Goal: Task Accomplishment & Management: Complete application form

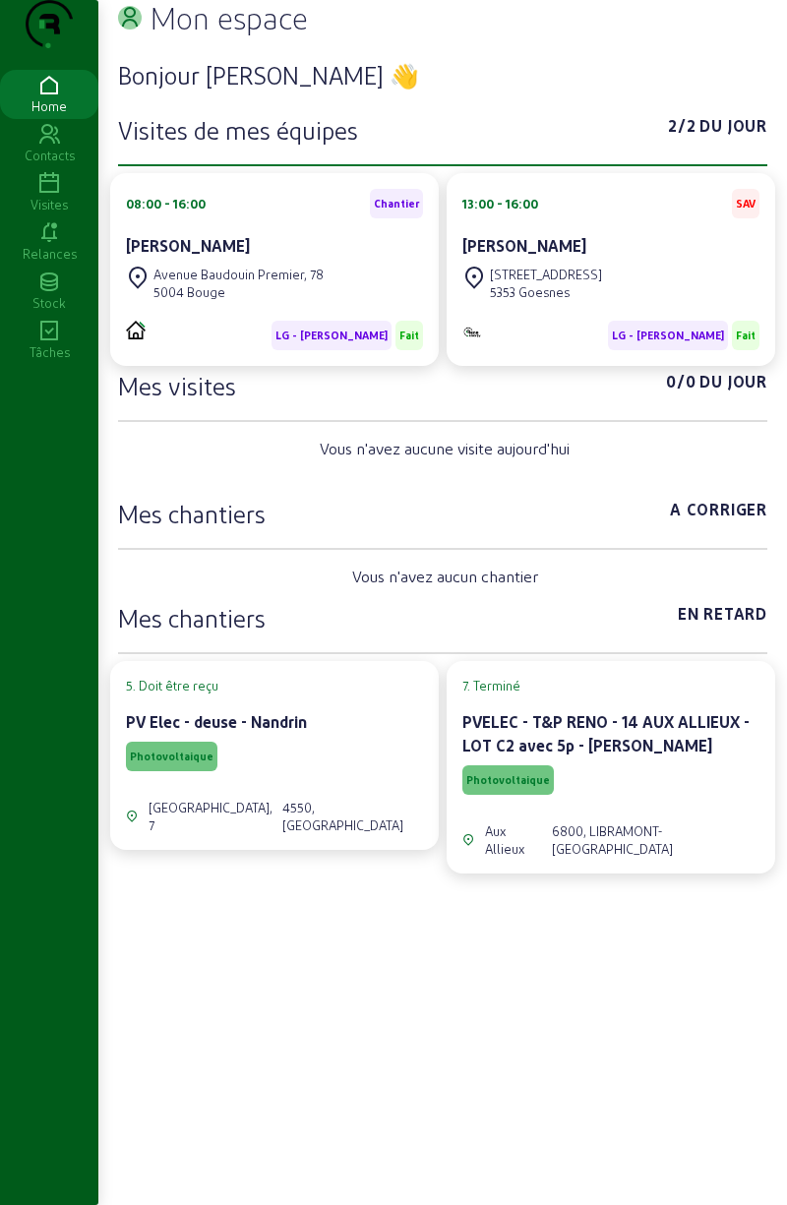
click at [63, 343] on icon at bounding box center [49, 332] width 98 height 24
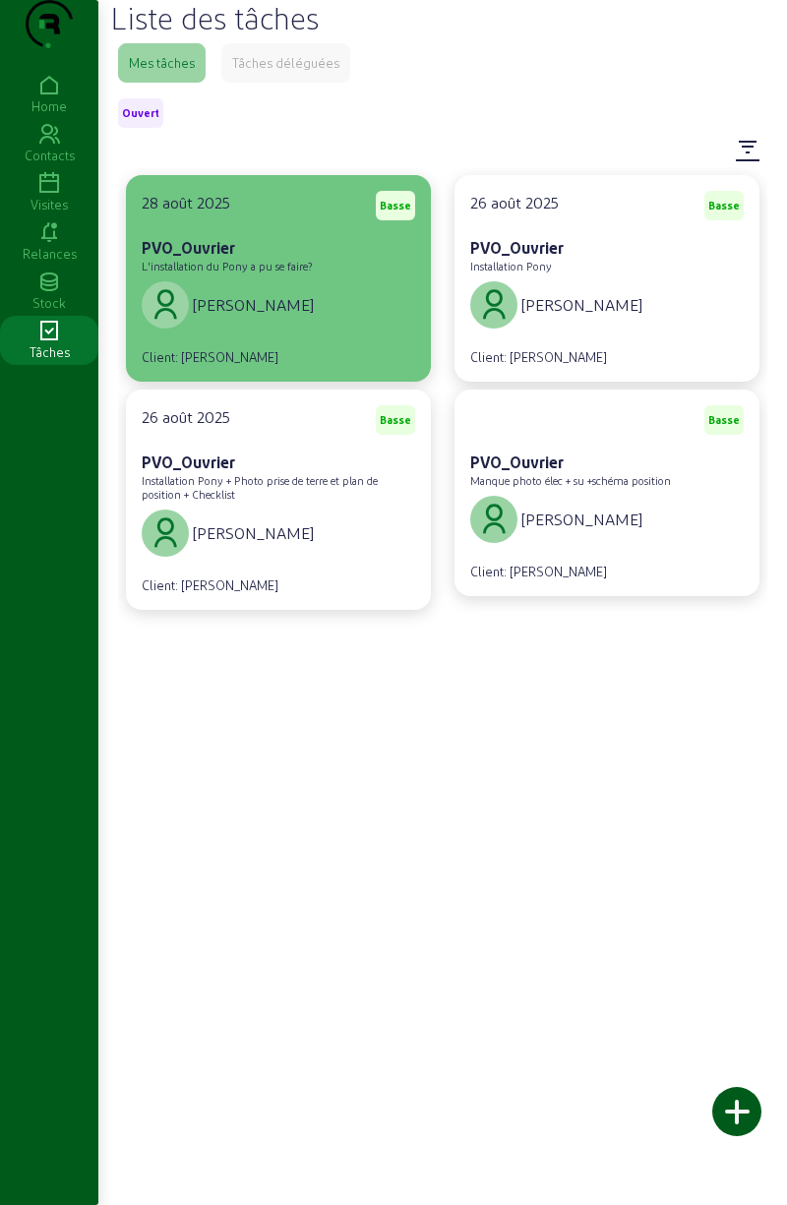
click at [327, 332] on div "[PERSON_NAME]" at bounding box center [278, 304] width 273 height 55
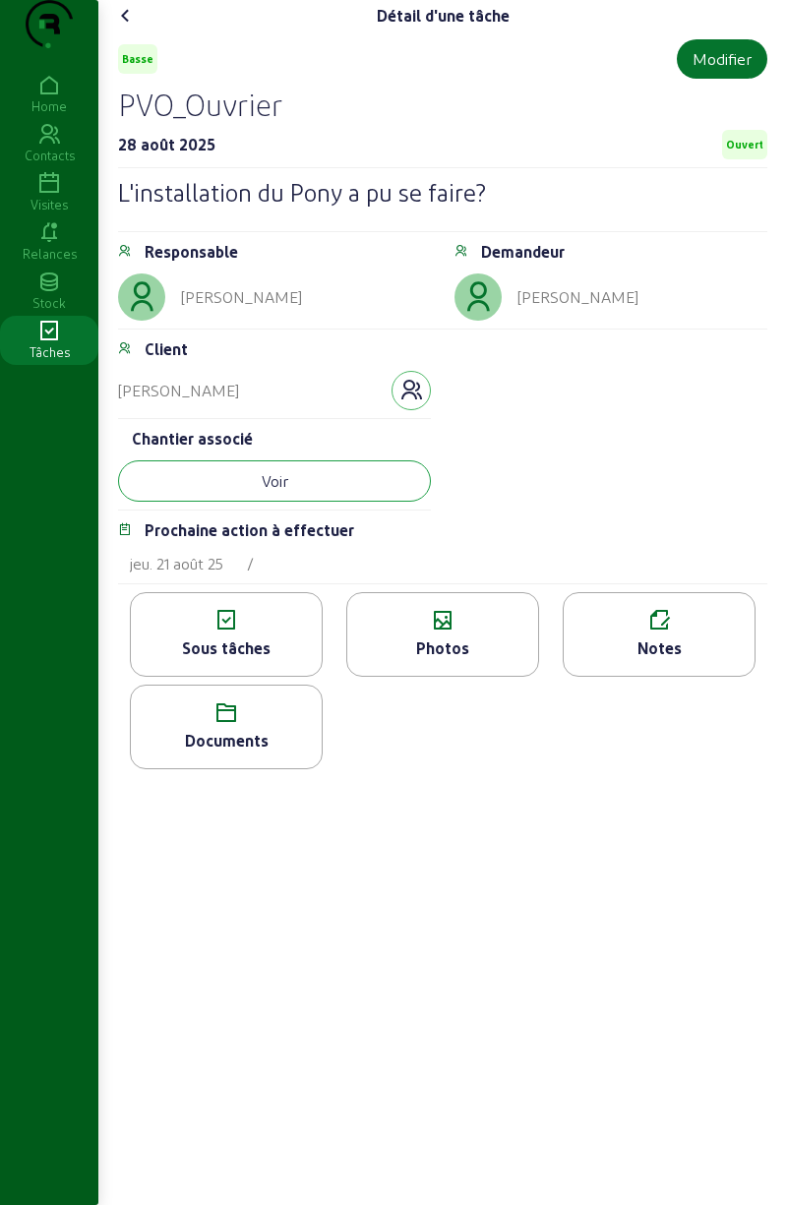
click at [348, 502] on button "Voir" at bounding box center [274, 480] width 313 height 41
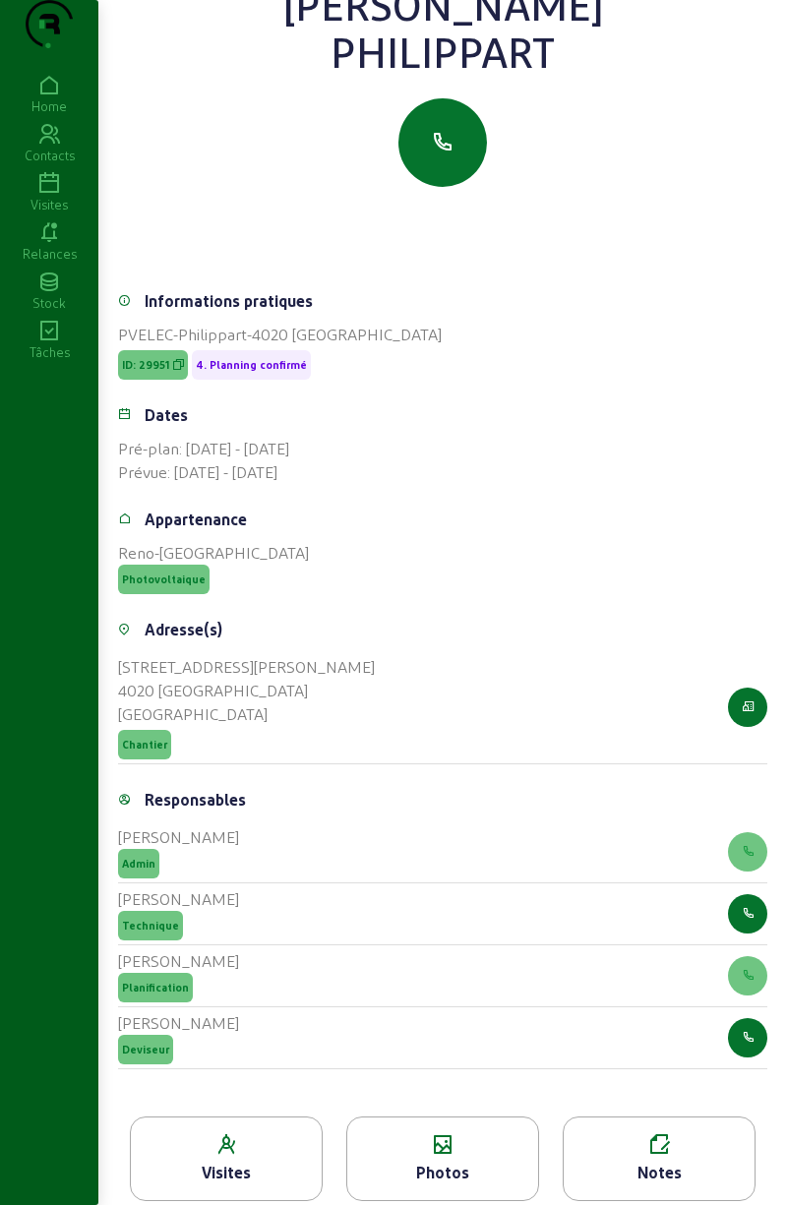
scroll to position [353, 0]
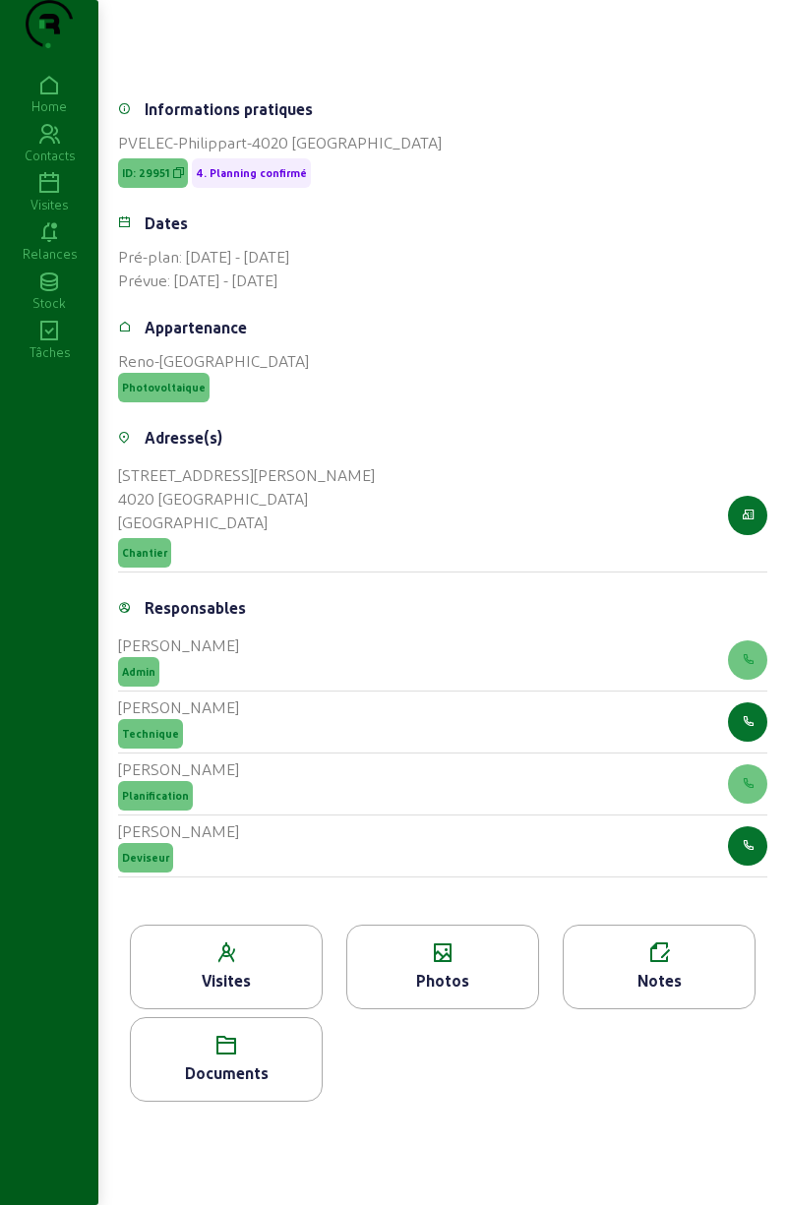
click at [272, 969] on div "Visites" at bounding box center [226, 981] width 191 height 24
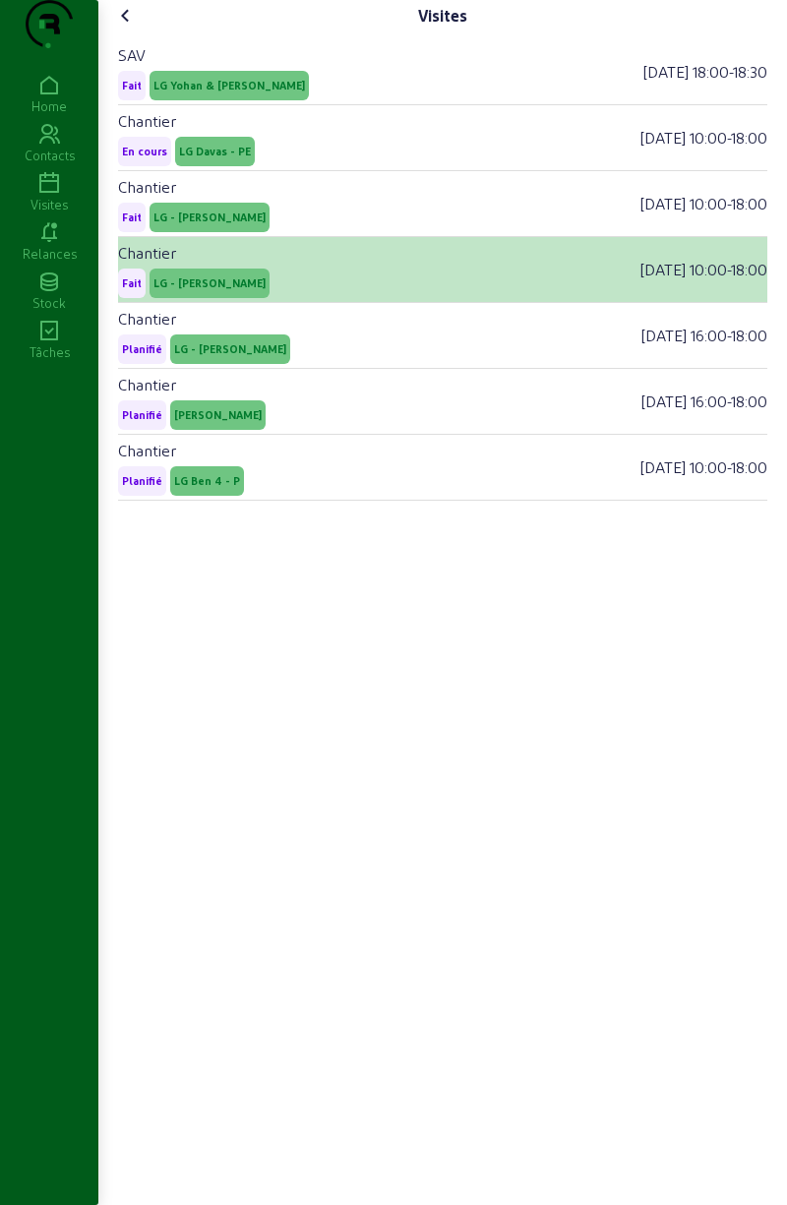
click at [235, 290] on span "LG - [PERSON_NAME]" at bounding box center [209, 283] width 112 height 14
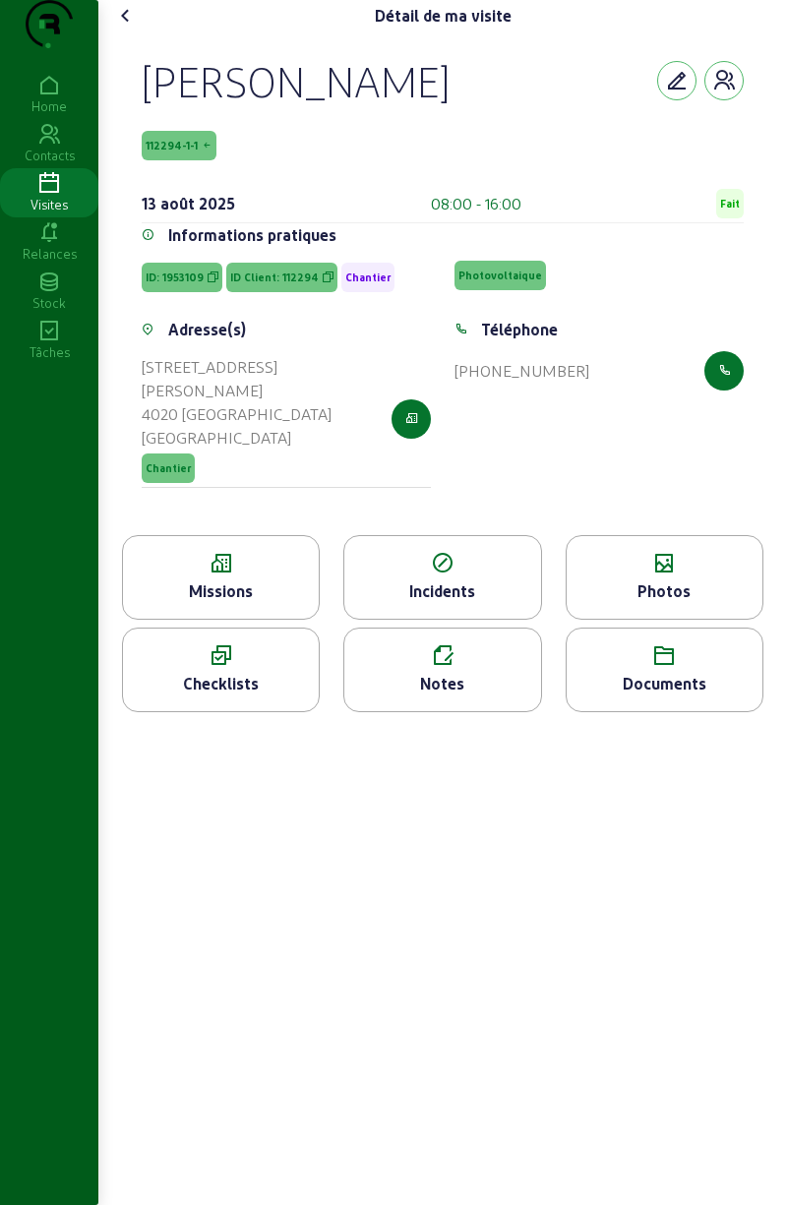
click at [694, 575] on icon at bounding box center [665, 564] width 196 height 24
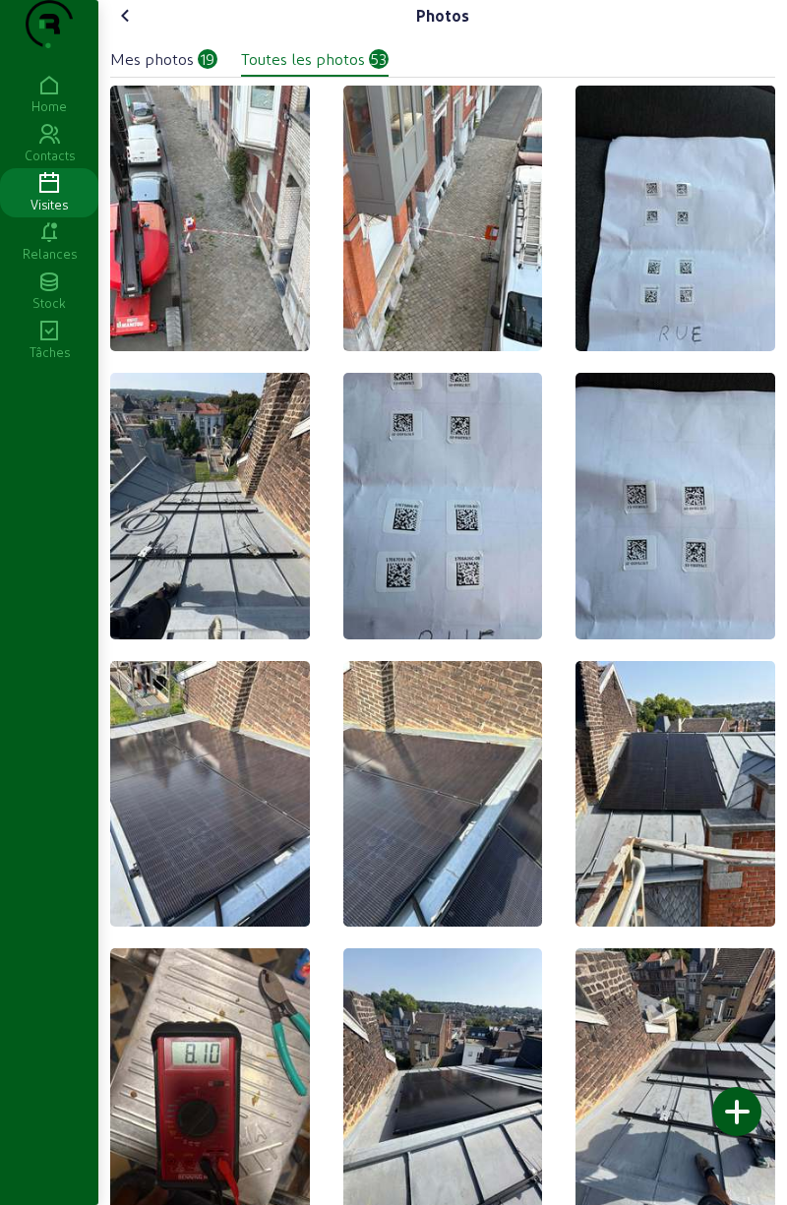
click at [124, 28] on icon at bounding box center [126, 16] width 24 height 24
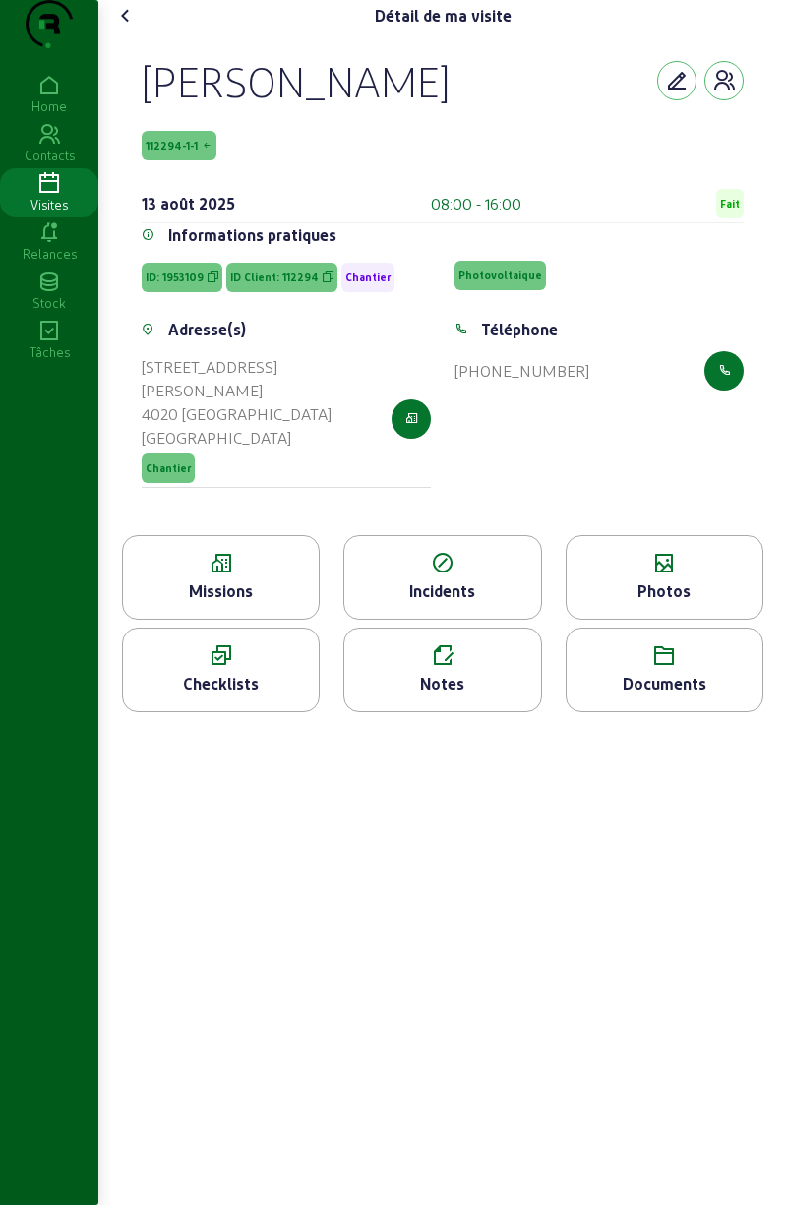
click at [462, 691] on div "Notes" at bounding box center [442, 684] width 196 height 24
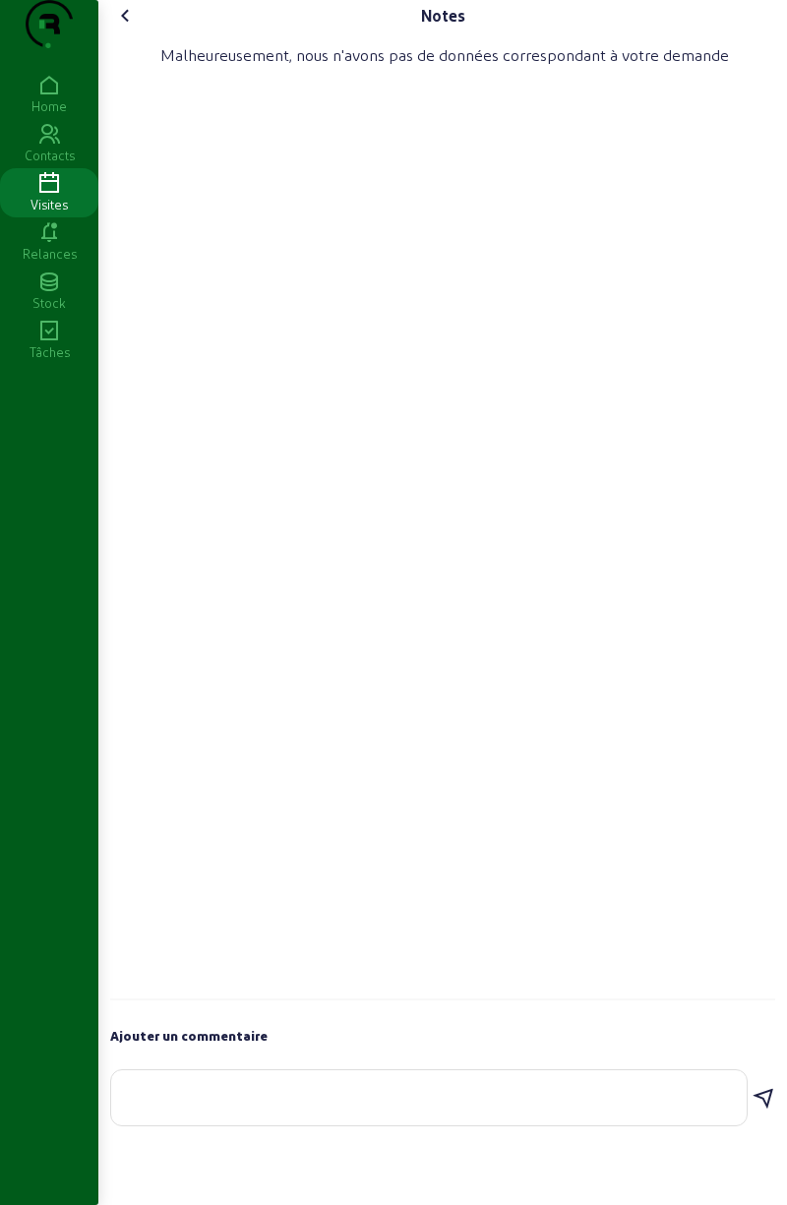
click at [382, 1106] on textarea at bounding box center [429, 1094] width 604 height 24
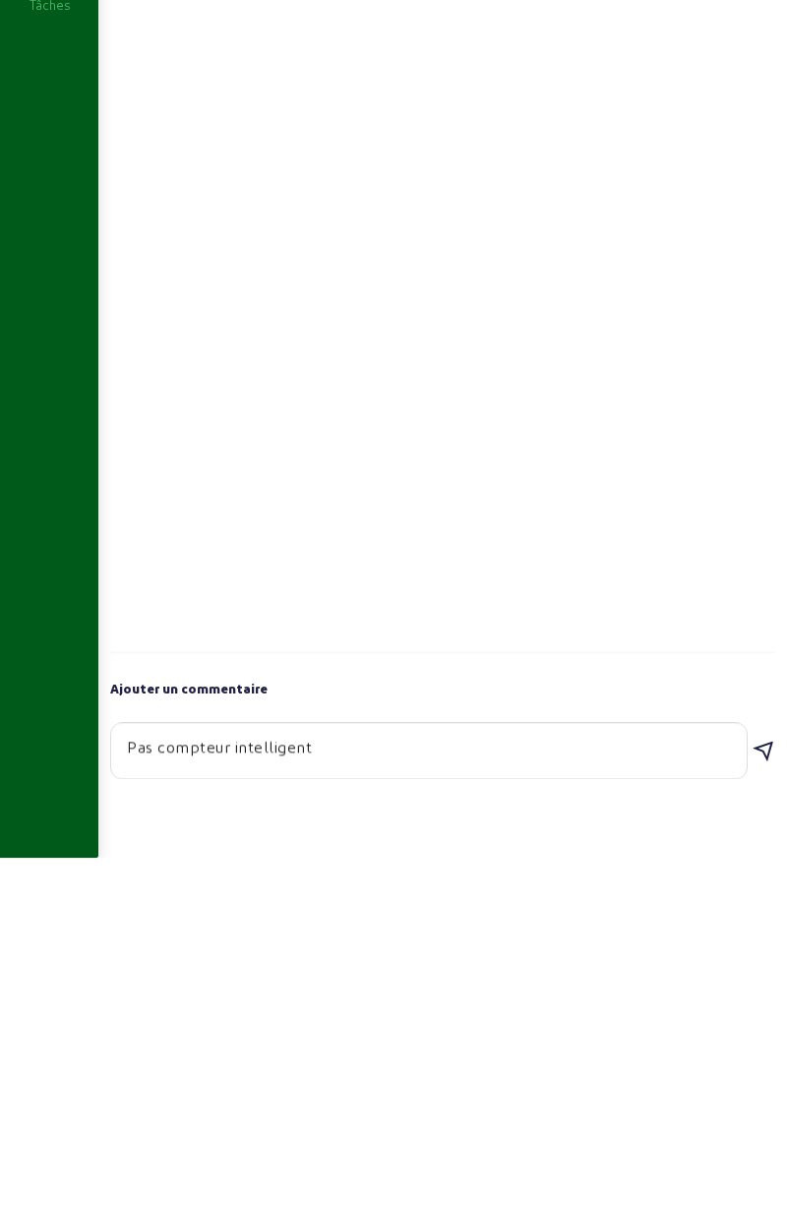
type textarea "Pas compteur intelligent"
click at [761, 1111] on icon at bounding box center [764, 1099] width 24 height 24
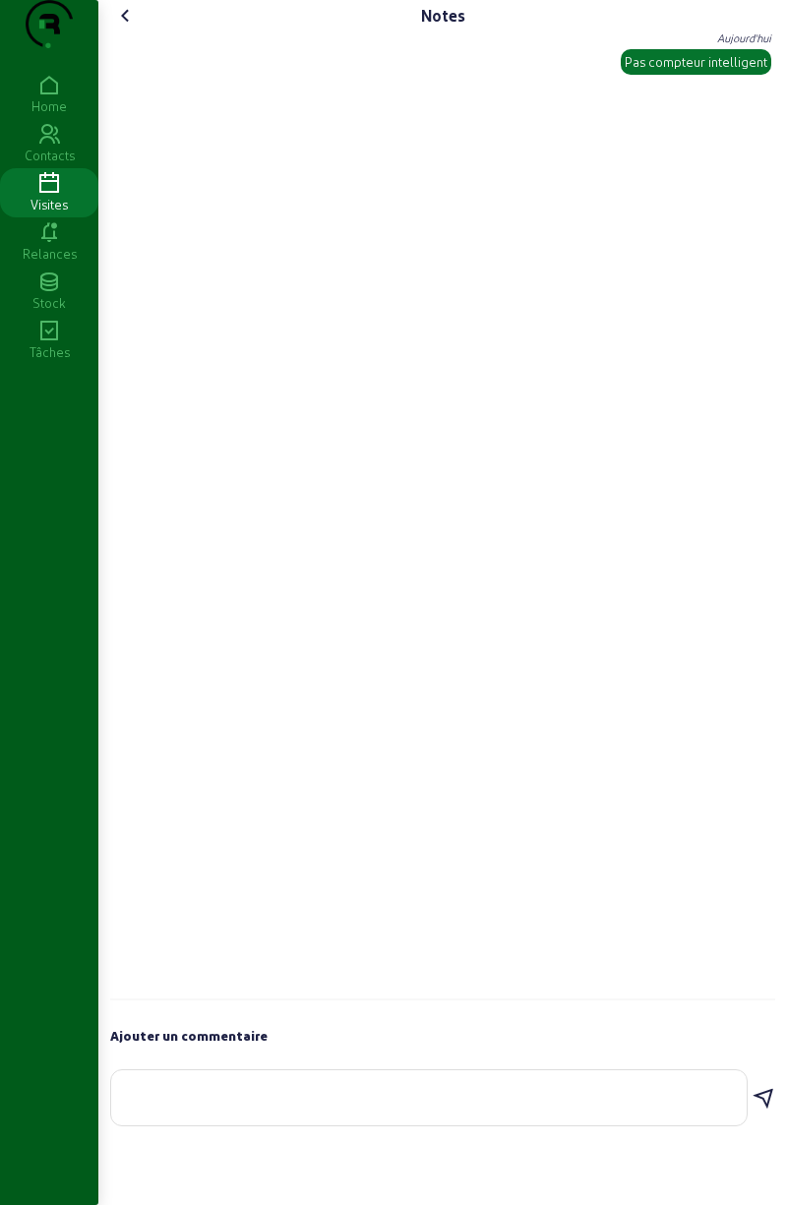
click at [142, 31] on cam-font-icon at bounding box center [125, 15] width 31 height 31
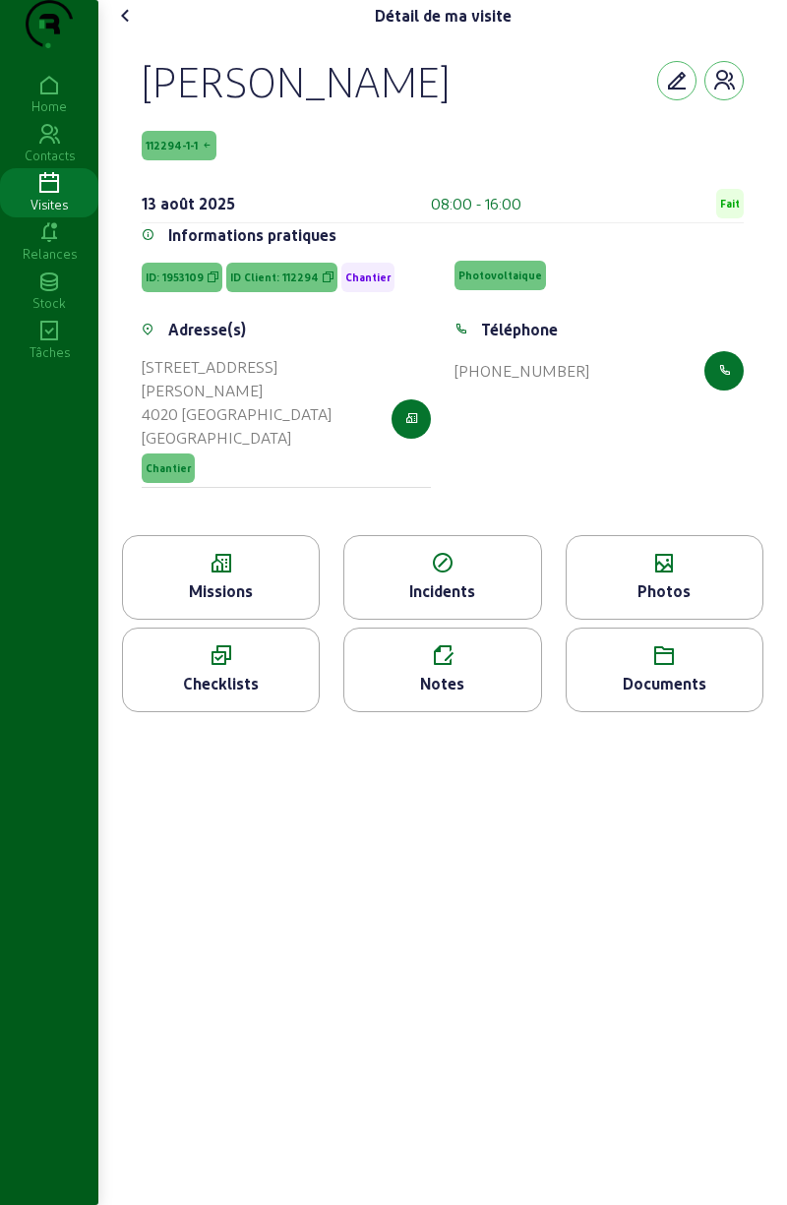
click at [735, 211] on span "Fait" at bounding box center [730, 204] width 20 height 14
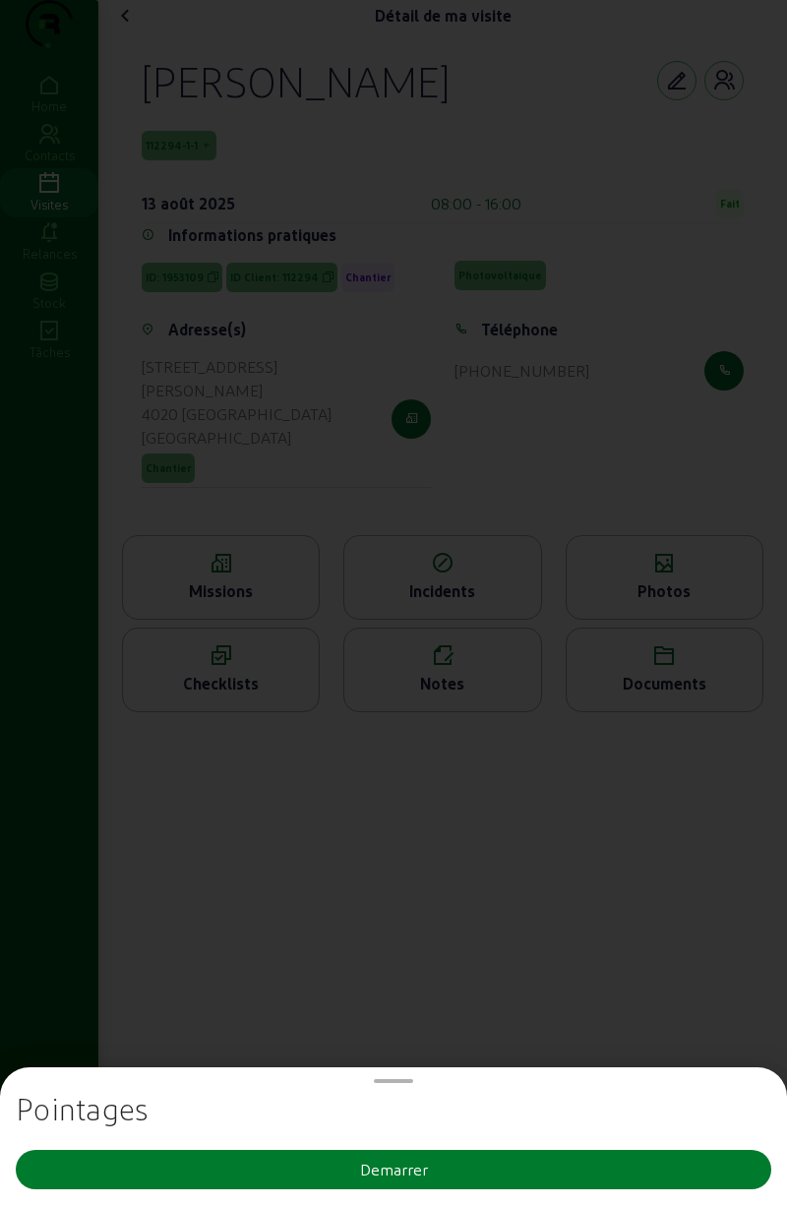
click at [512, 1169] on button "Demarrer" at bounding box center [393, 1169] width 755 height 39
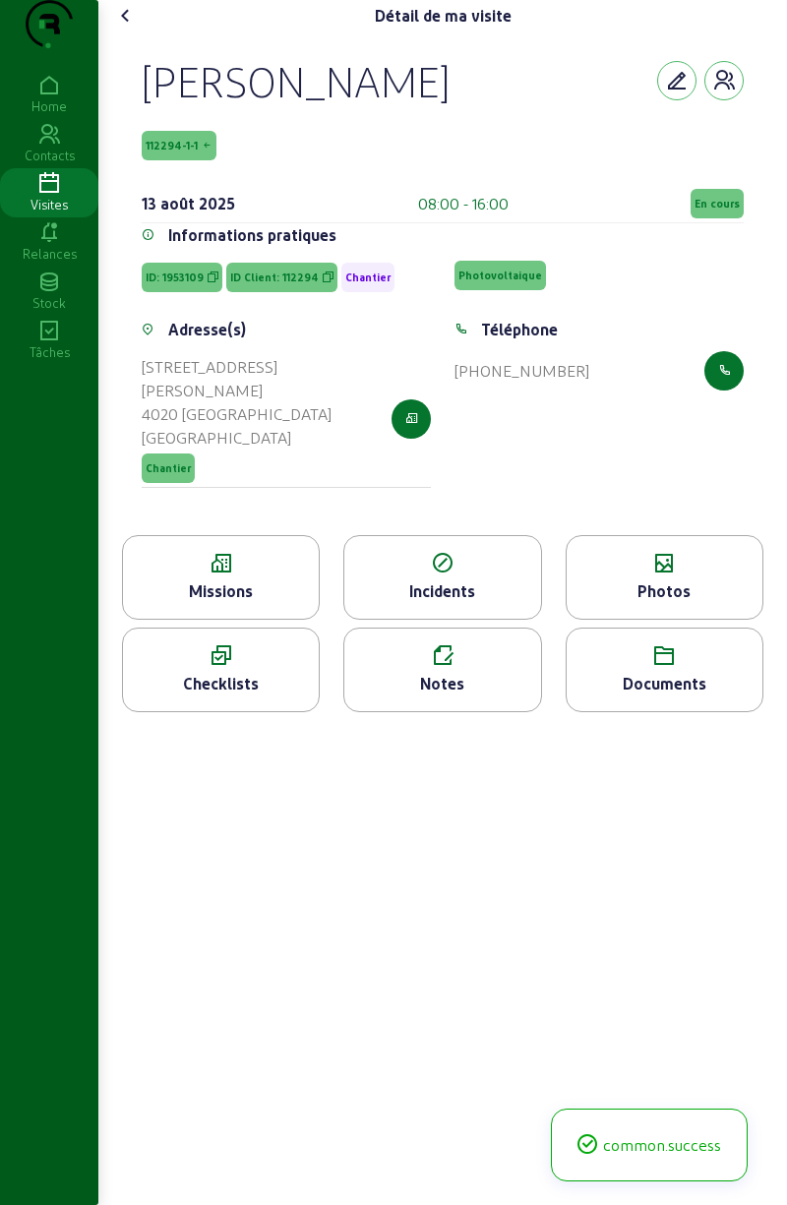
click at [122, 28] on icon at bounding box center [126, 16] width 24 height 24
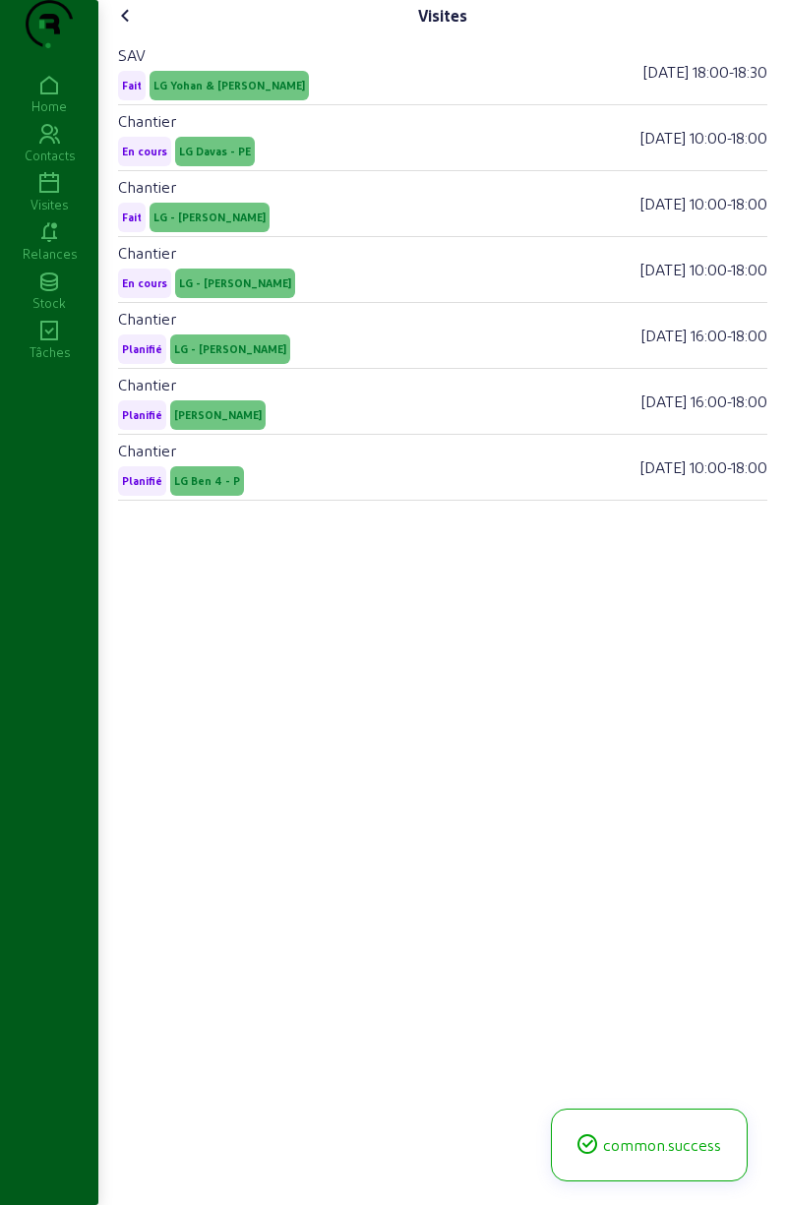
click at [142, 31] on cam-font-icon at bounding box center [125, 15] width 31 height 31
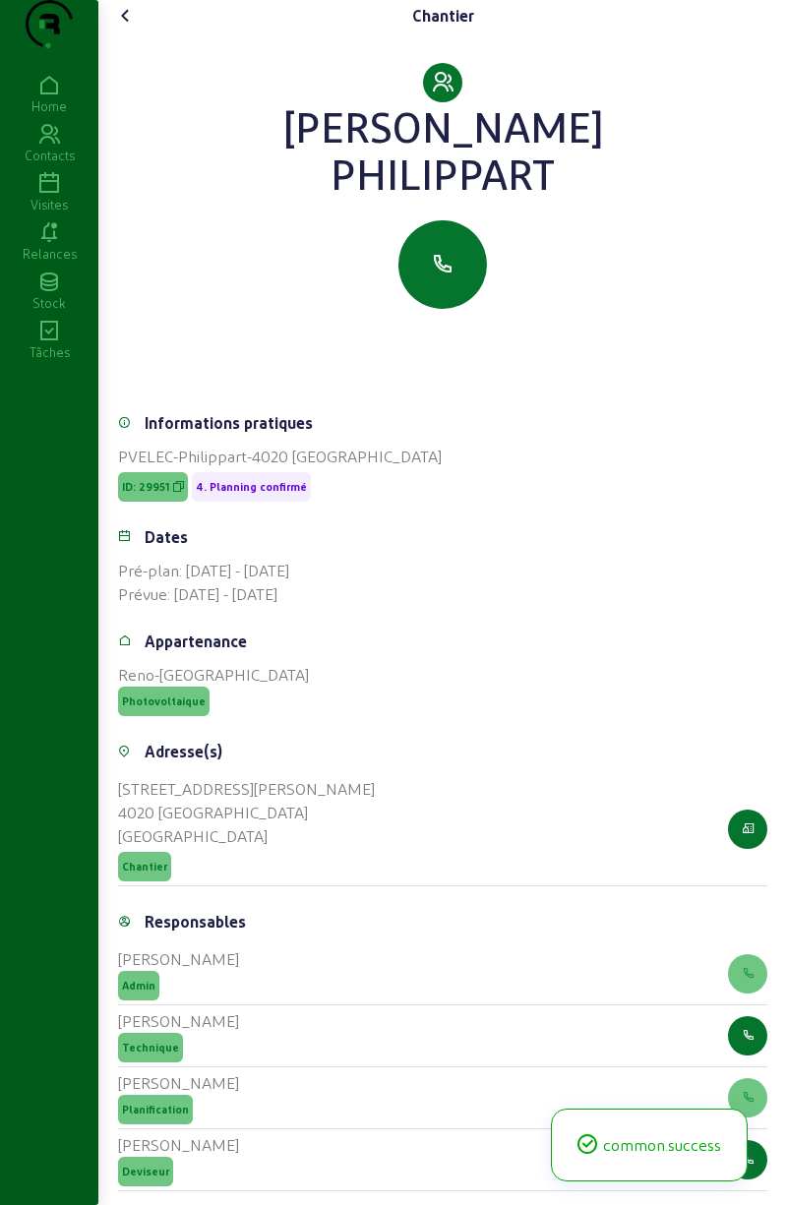
click at [136, 31] on cam-font-icon at bounding box center [125, 15] width 31 height 31
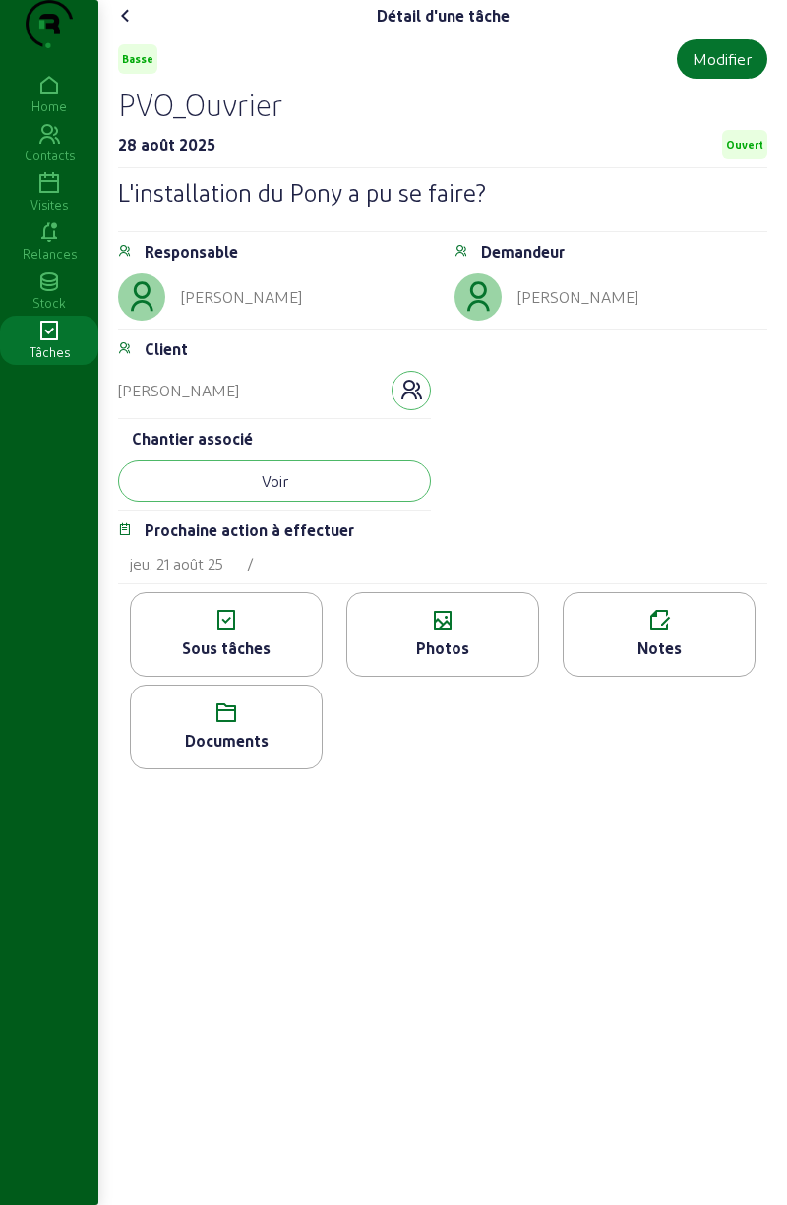
click at [142, 31] on cam-font-icon at bounding box center [125, 15] width 31 height 31
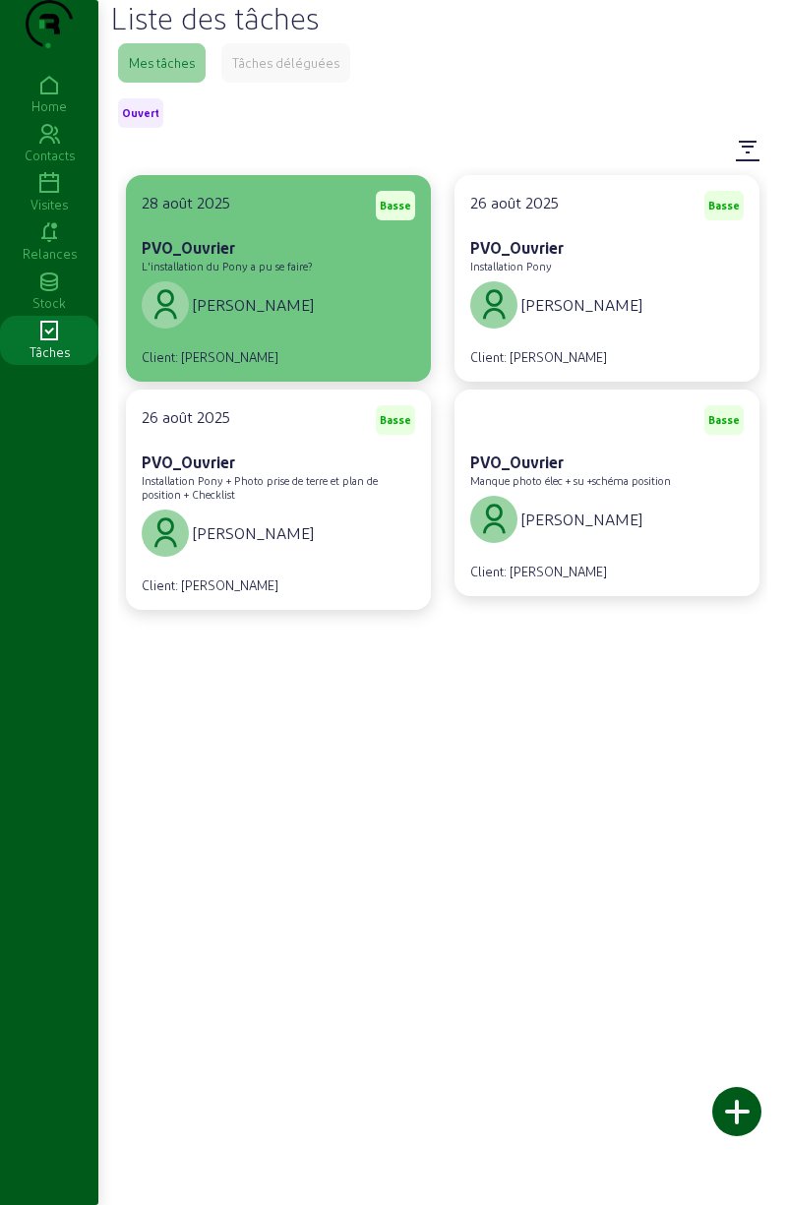
click at [353, 331] on div "[PERSON_NAME]" at bounding box center [278, 304] width 273 height 55
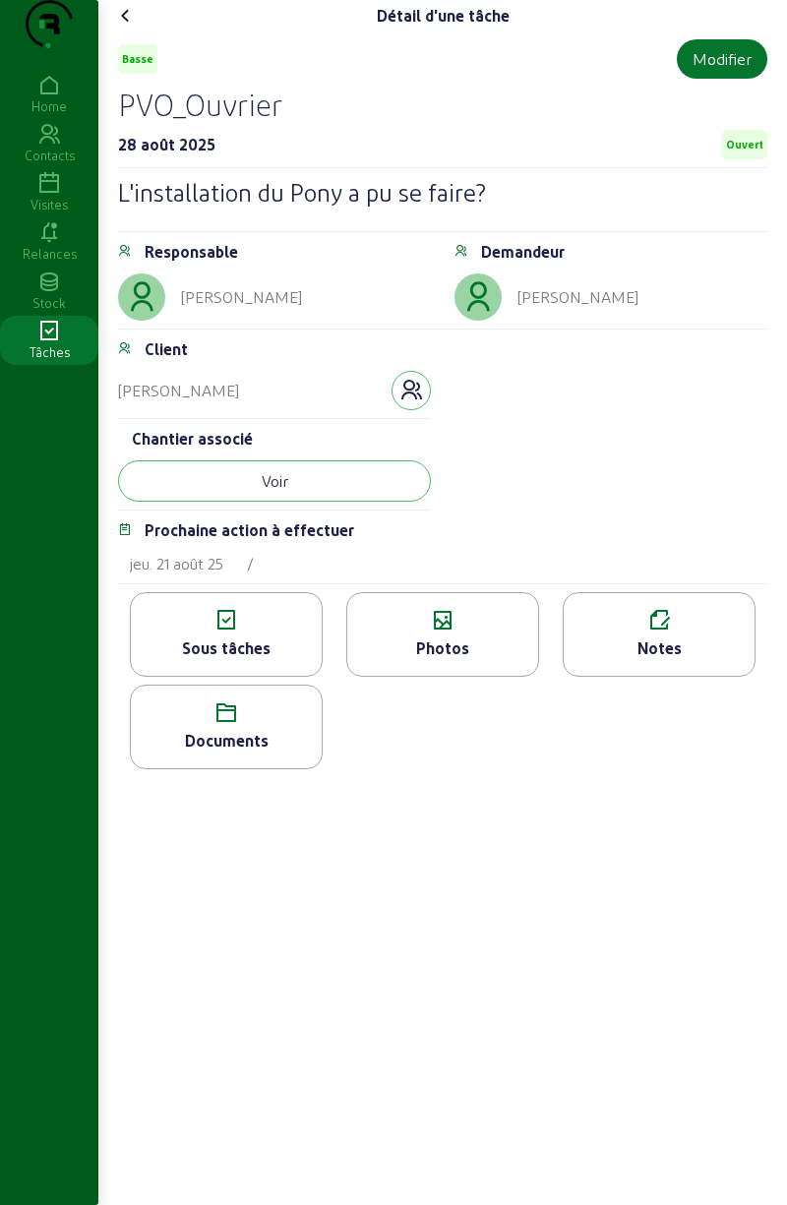
click at [750, 151] on span "Ouvert" at bounding box center [744, 145] width 37 height 14
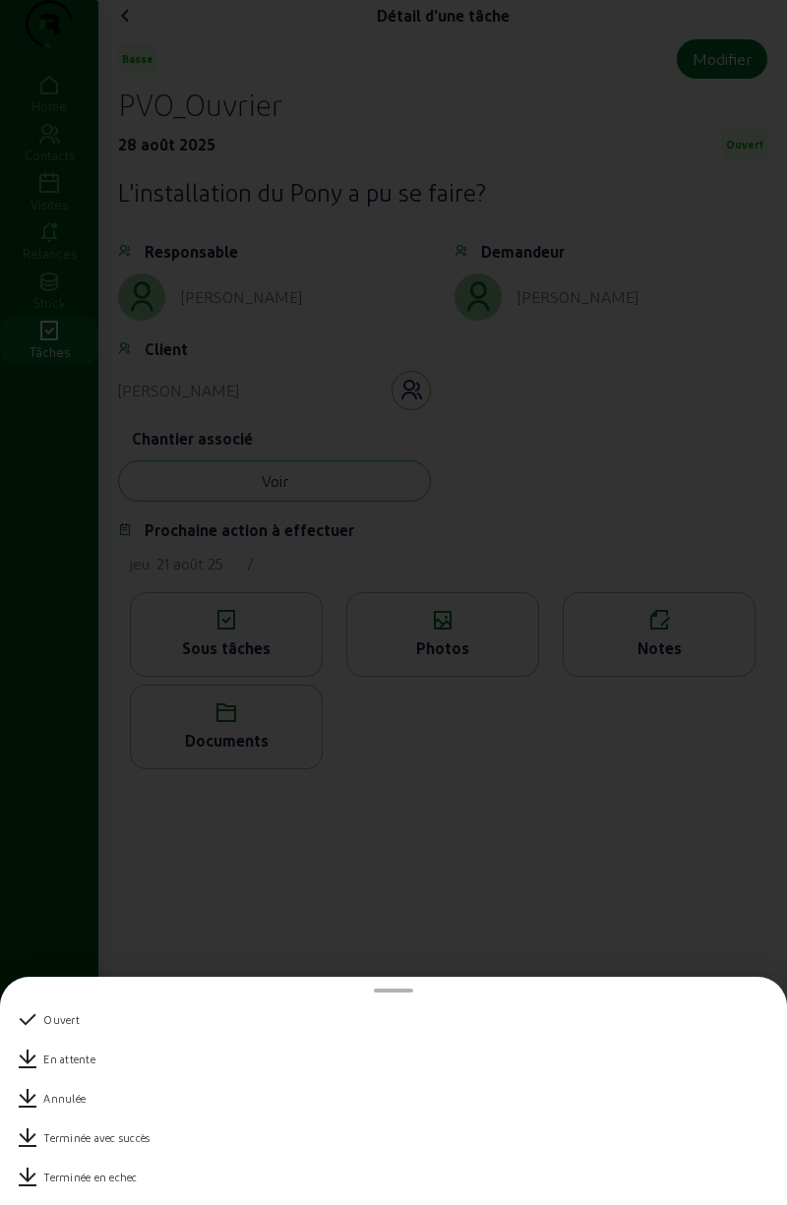
click at [169, 1141] on div "Terminée avec succès" at bounding box center [393, 1137] width 755 height 39
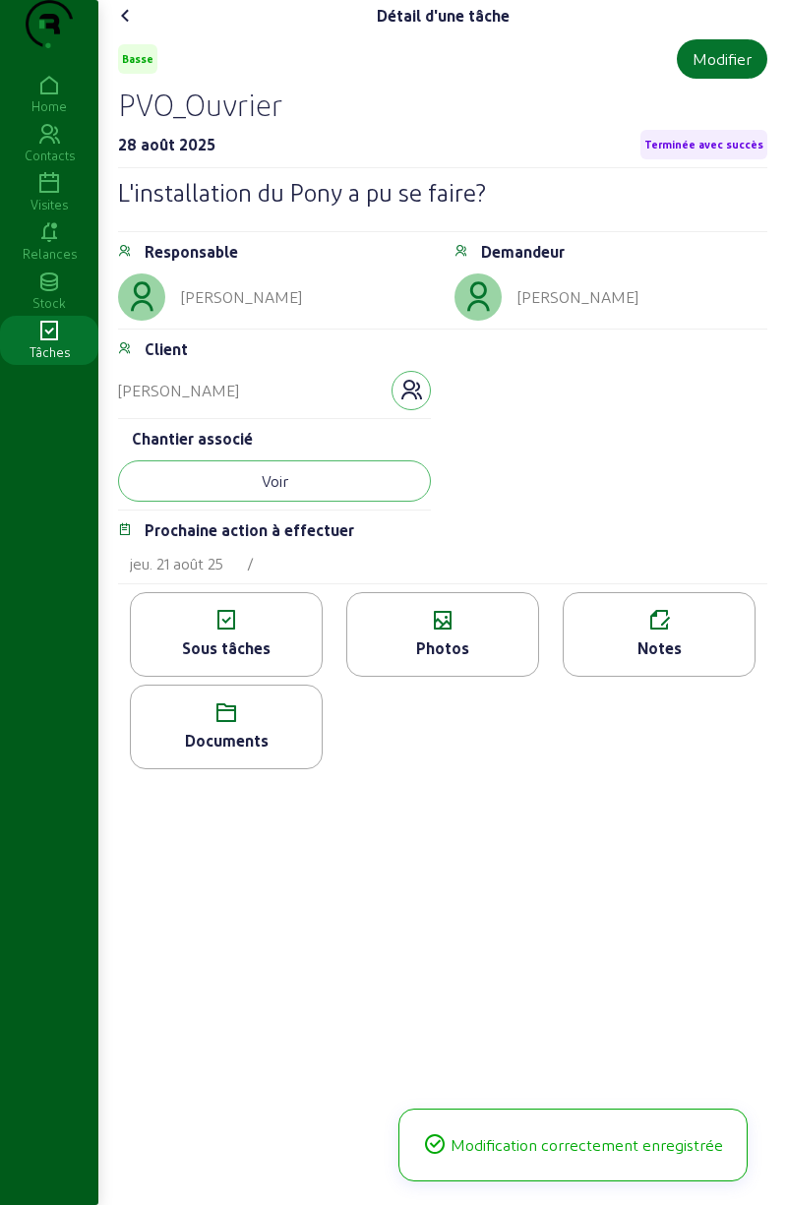
click at [119, 28] on icon at bounding box center [126, 16] width 24 height 24
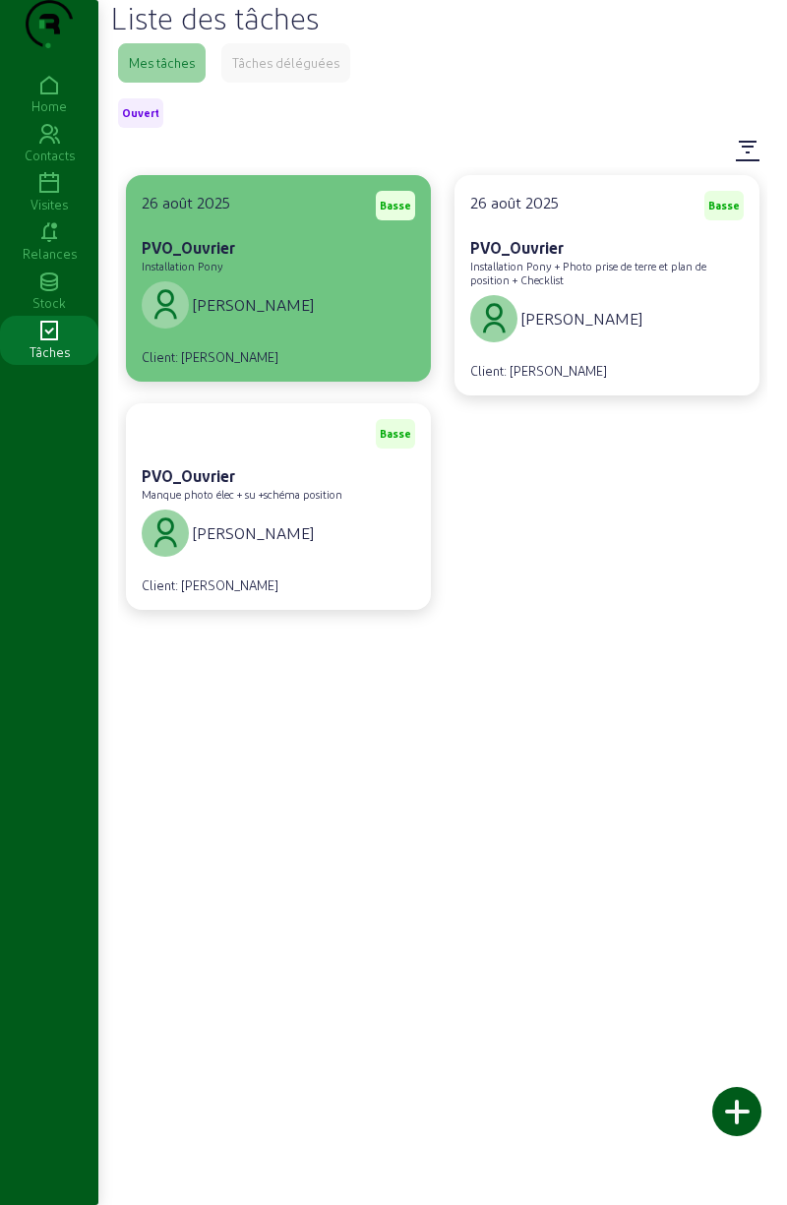
click at [304, 323] on div "[PERSON_NAME]" at bounding box center [278, 304] width 273 height 55
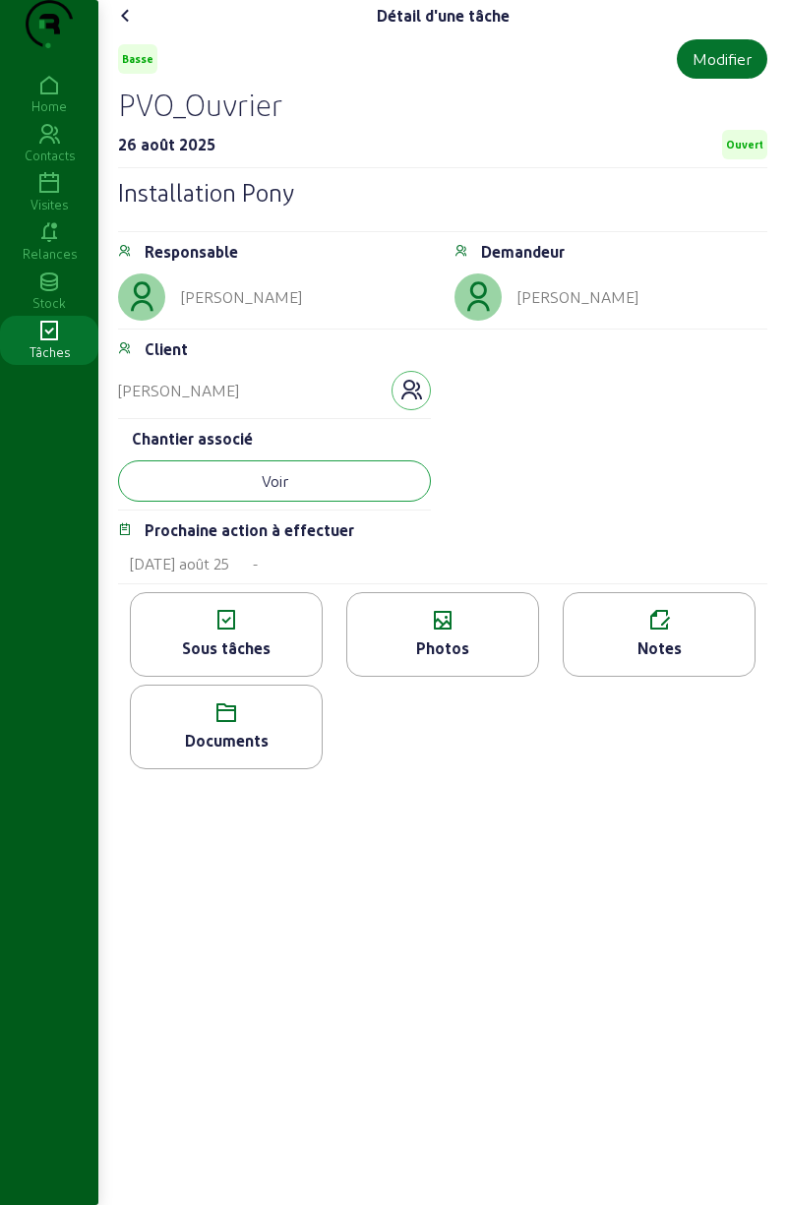
click at [348, 502] on button "Voir" at bounding box center [274, 480] width 313 height 41
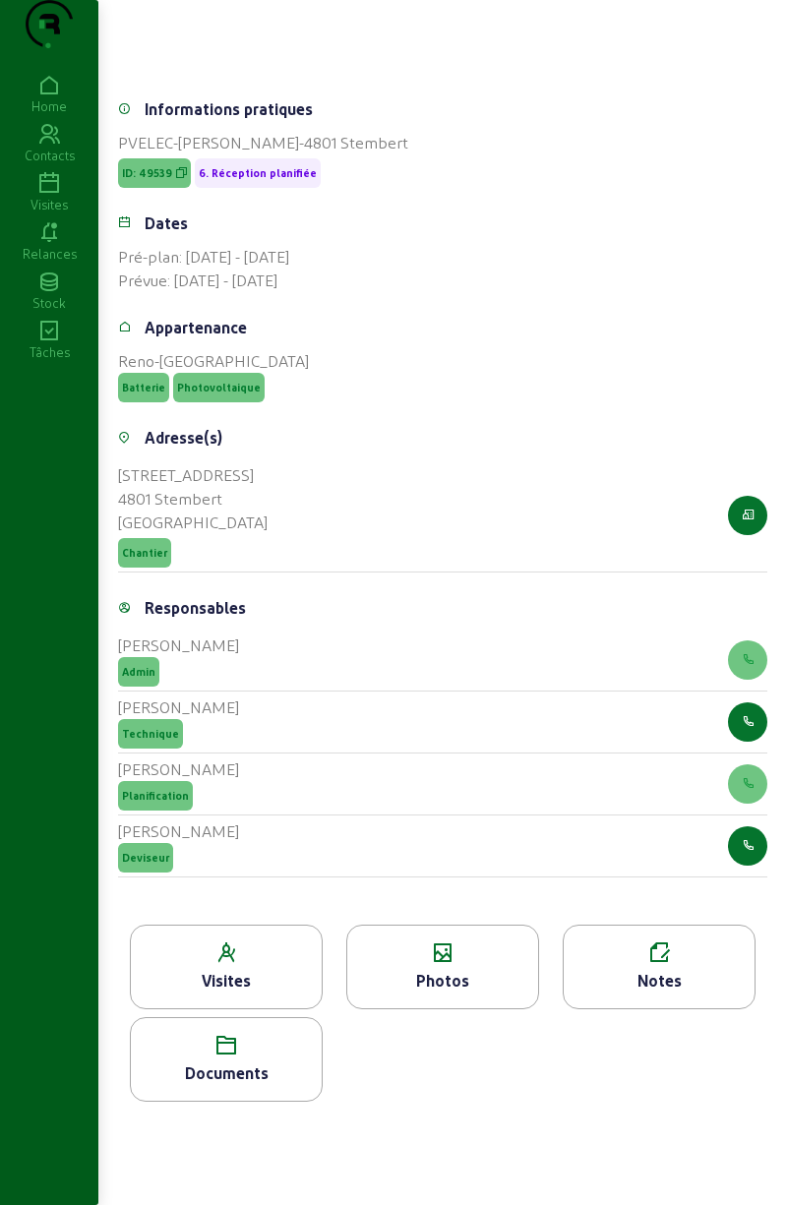
scroll to position [353, 0]
click at [257, 973] on div "Visites" at bounding box center [226, 981] width 191 height 24
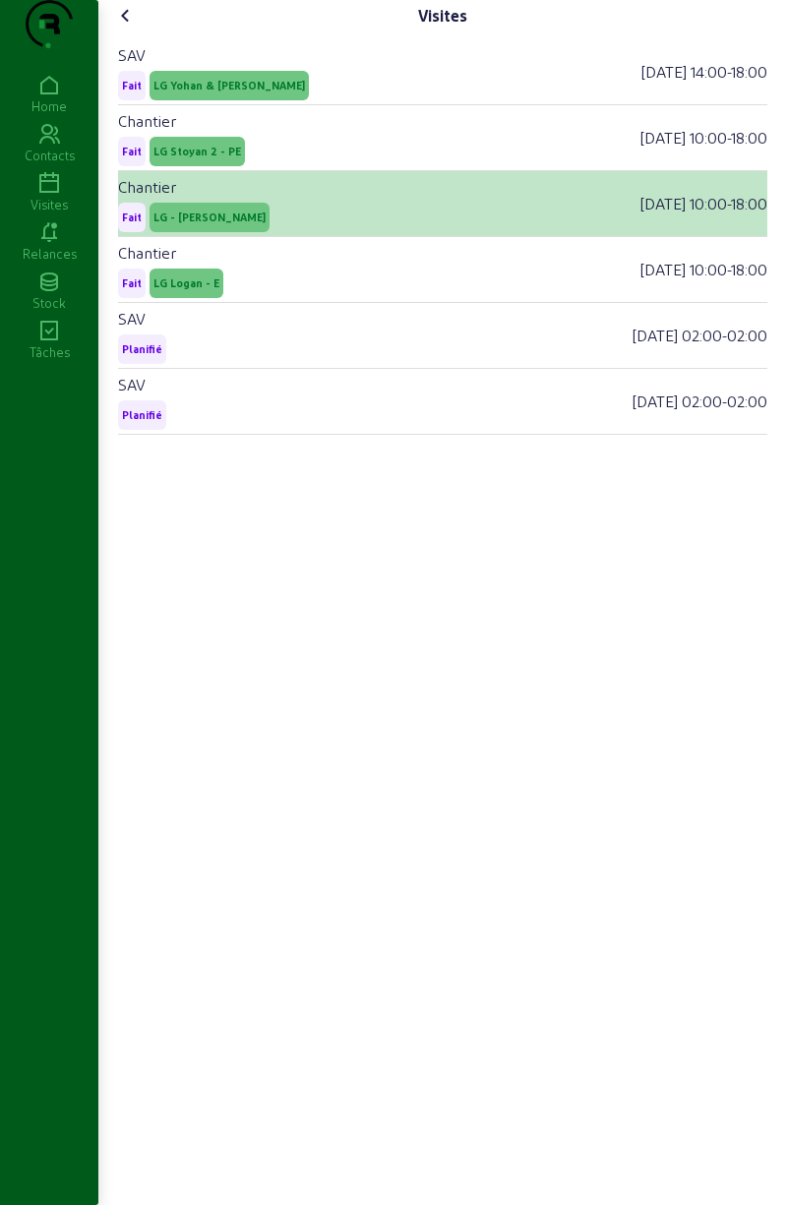
click at [248, 224] on span "LG - [PERSON_NAME]" at bounding box center [209, 218] width 112 height 14
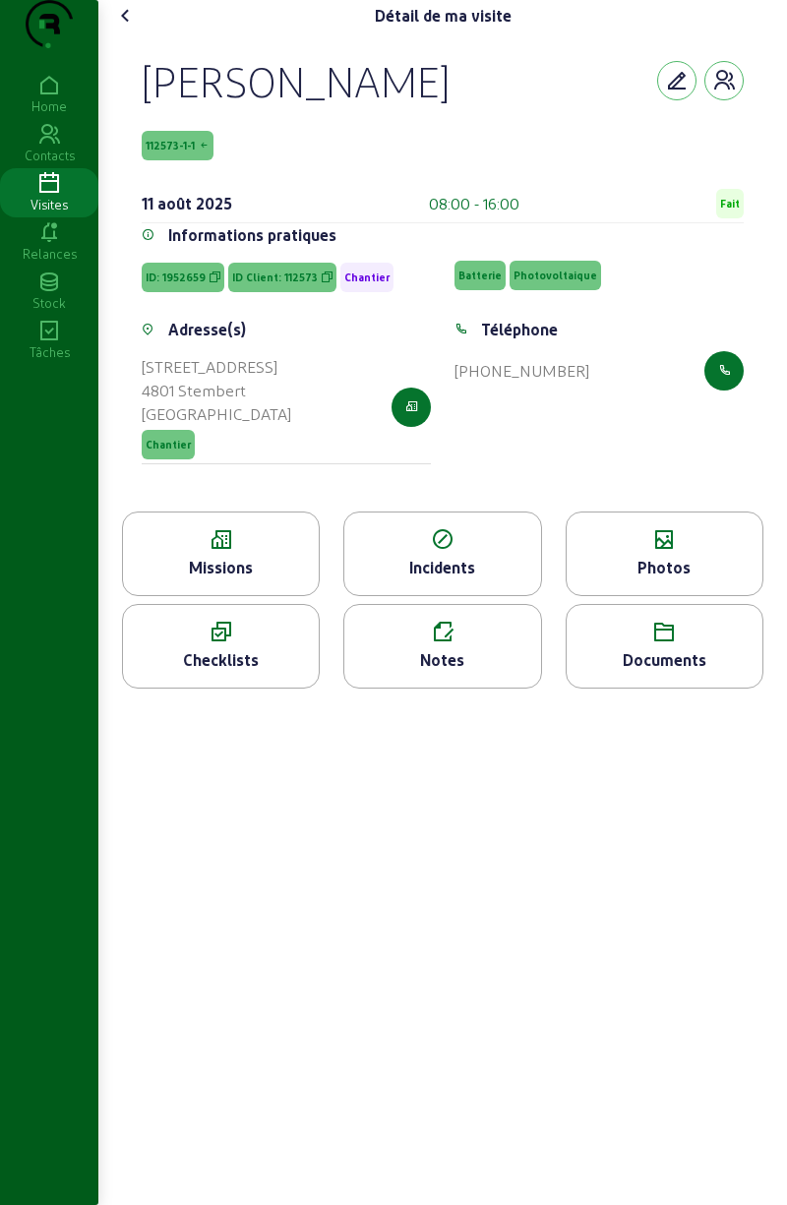
click at [660, 596] on div "Photos" at bounding box center [665, 554] width 198 height 85
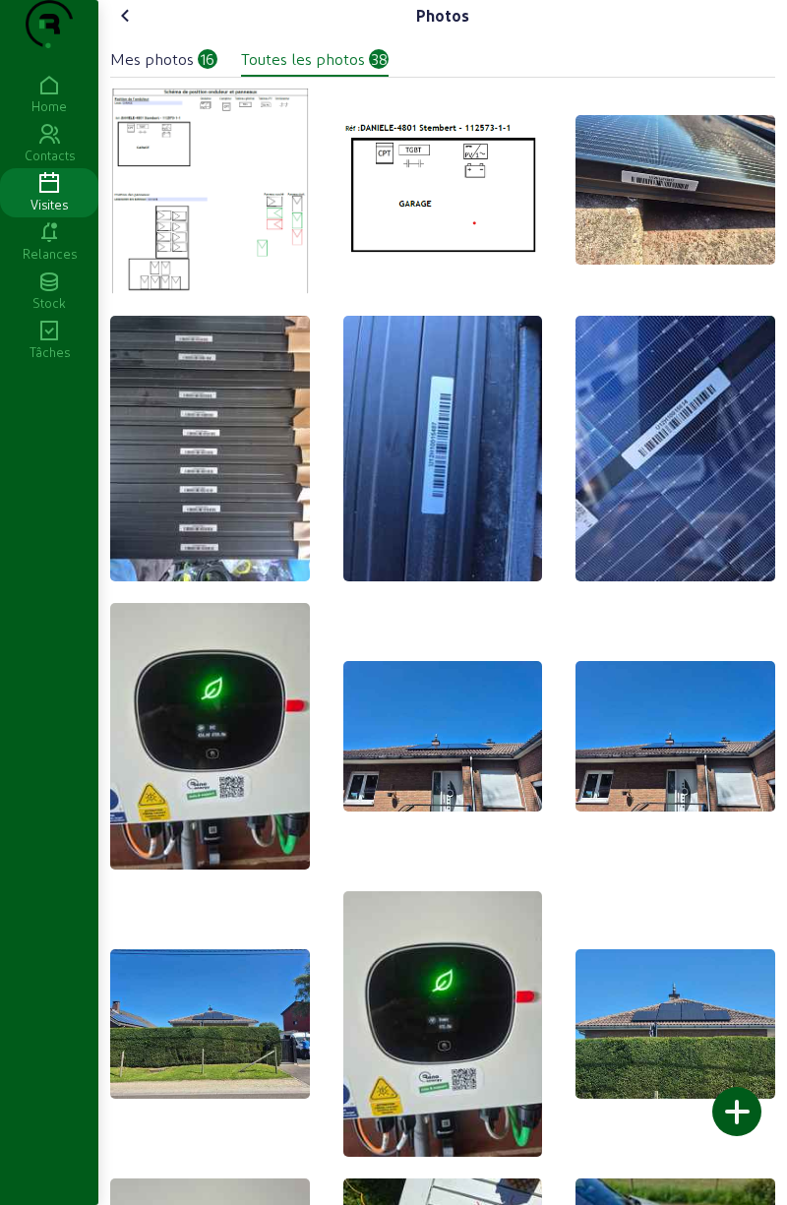
click at [122, 28] on icon at bounding box center [126, 16] width 24 height 24
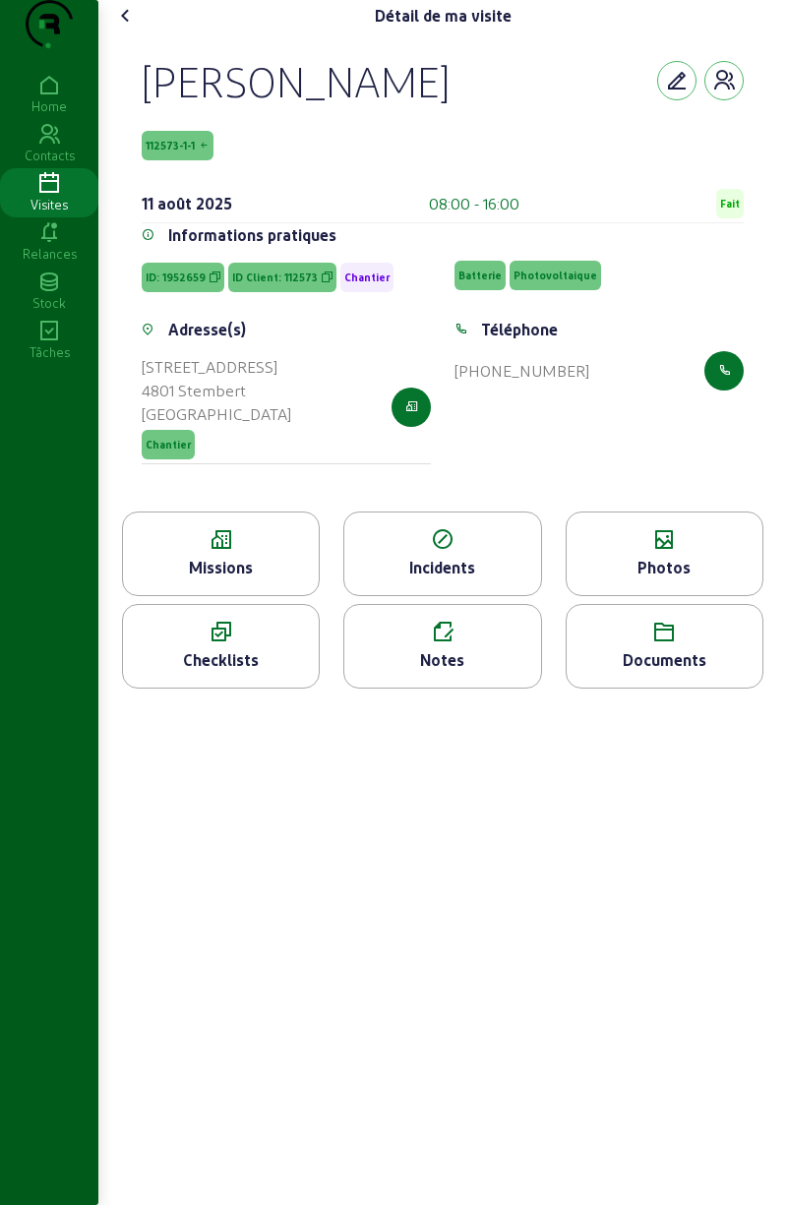
click at [131, 28] on icon at bounding box center [126, 16] width 24 height 24
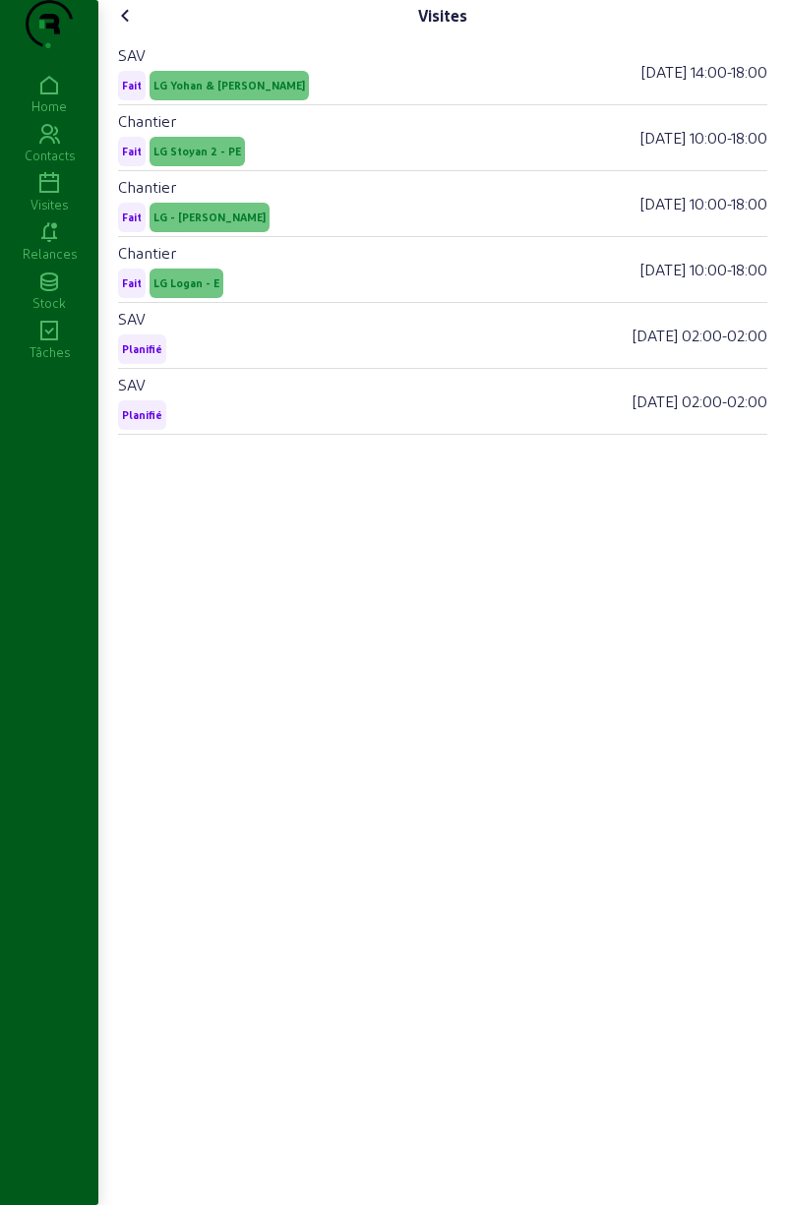
click at [115, 31] on cam-font-icon at bounding box center [125, 15] width 31 height 31
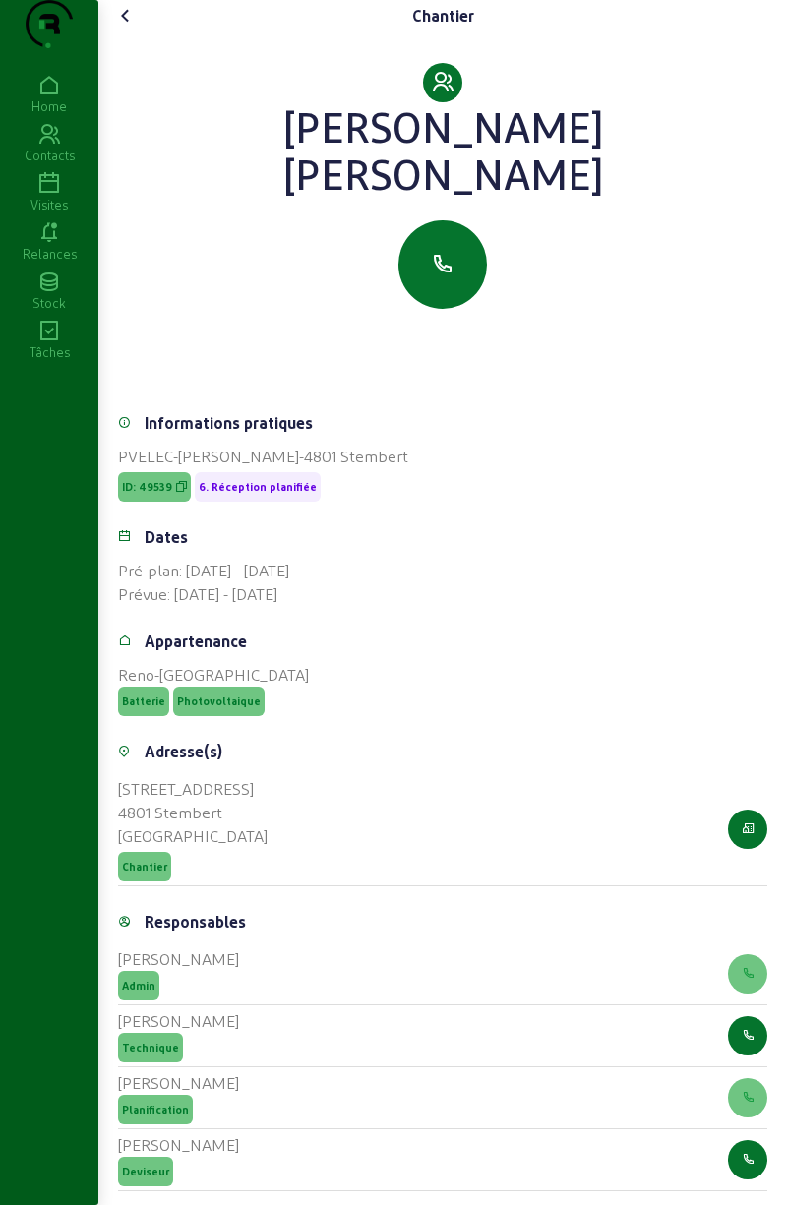
click at [122, 28] on icon at bounding box center [126, 16] width 24 height 24
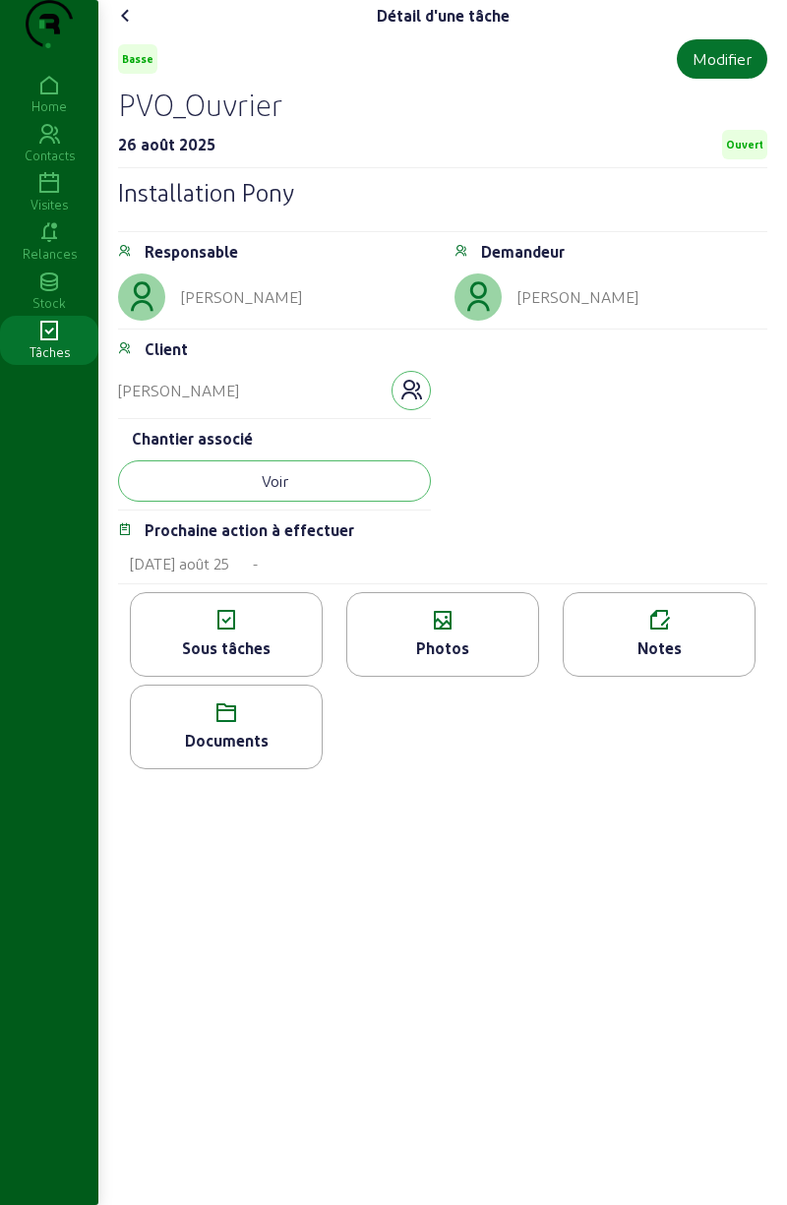
click at [136, 28] on icon at bounding box center [126, 16] width 24 height 24
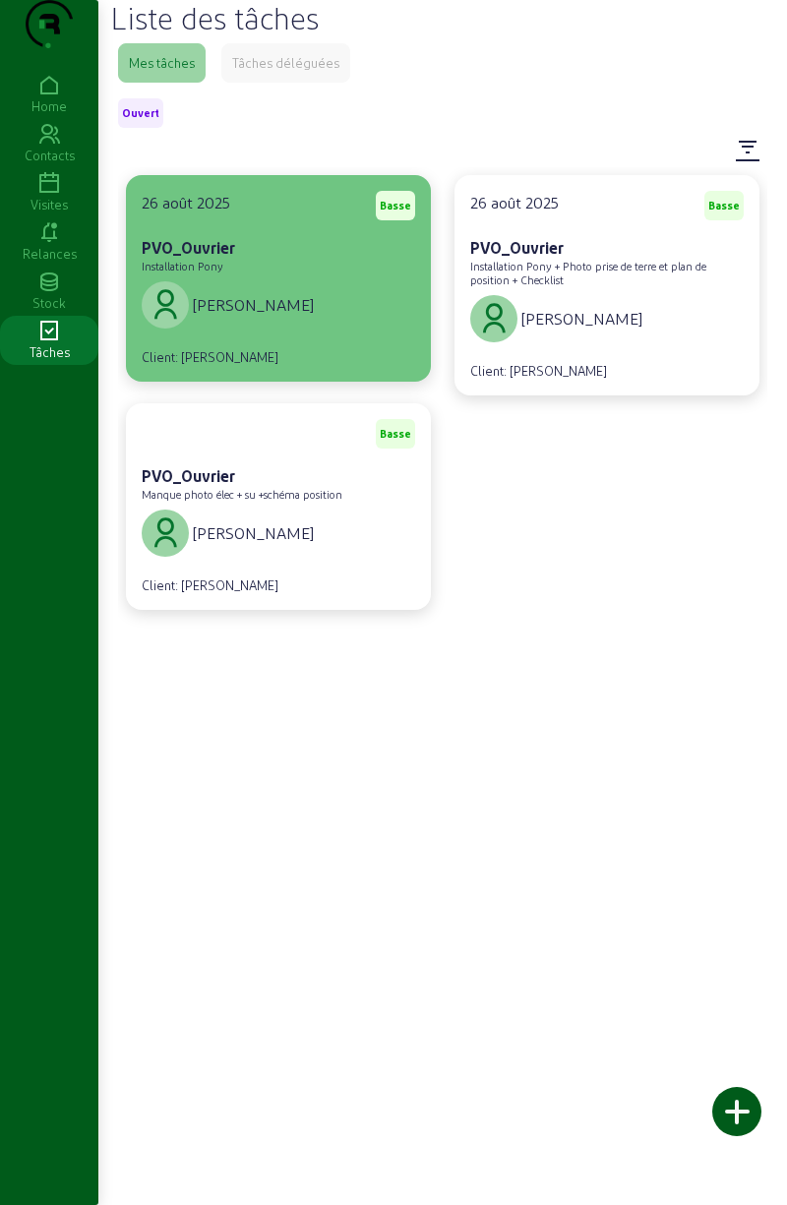
click at [322, 322] on div "[PERSON_NAME]" at bounding box center [278, 304] width 273 height 55
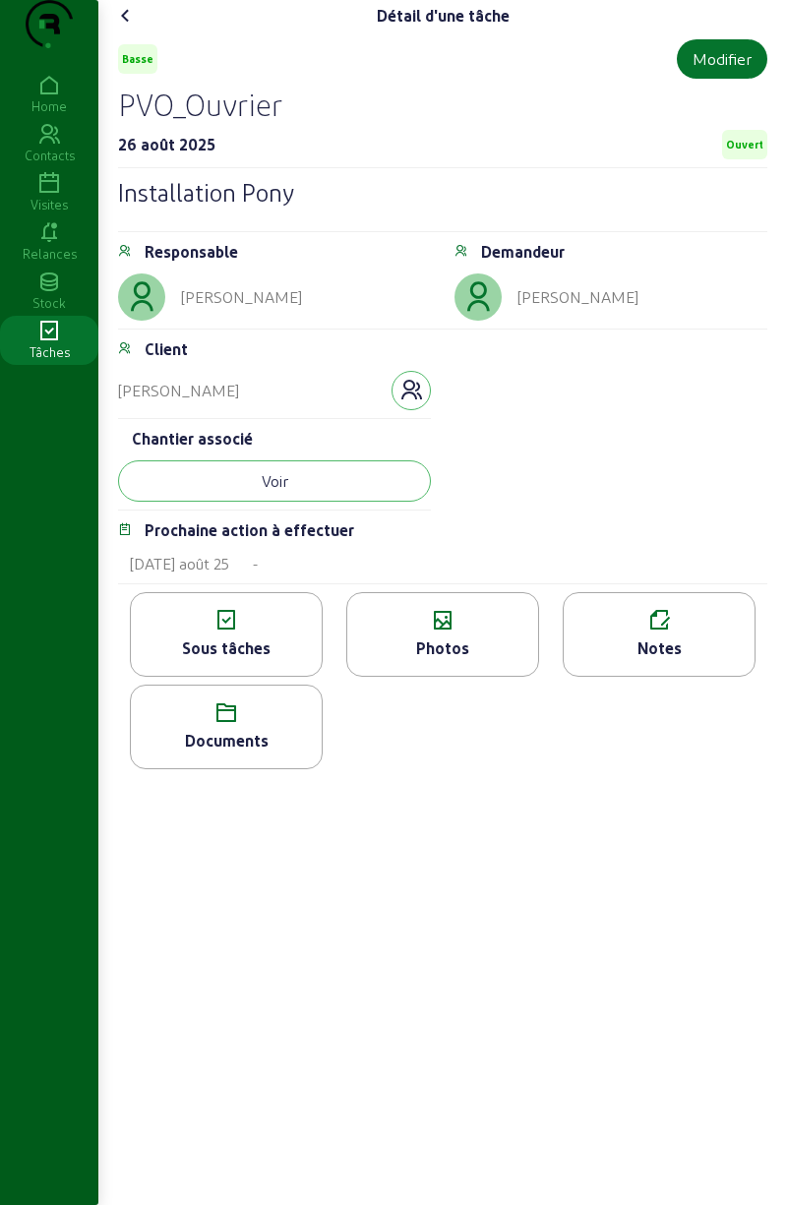
click at [747, 151] on span "Ouvert" at bounding box center [744, 145] width 37 height 14
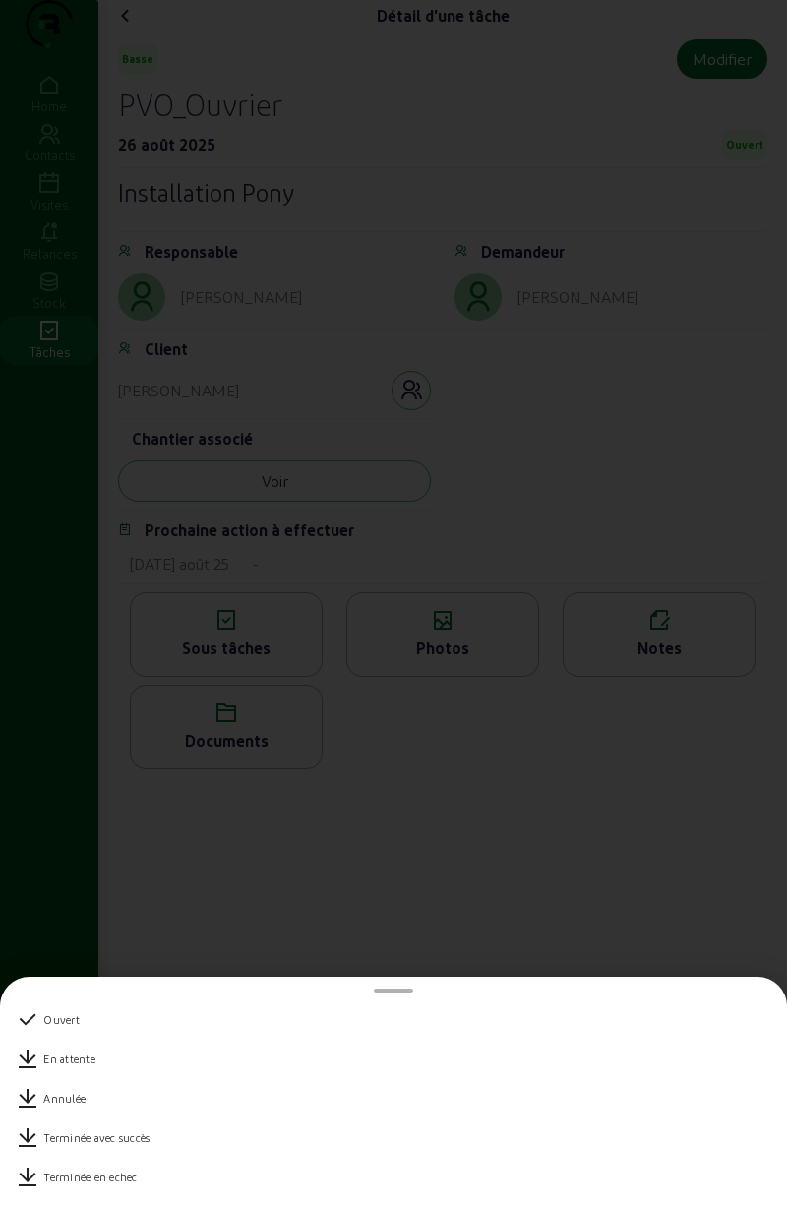
click at [176, 1150] on div "Terminée avec succès" at bounding box center [393, 1137] width 755 height 39
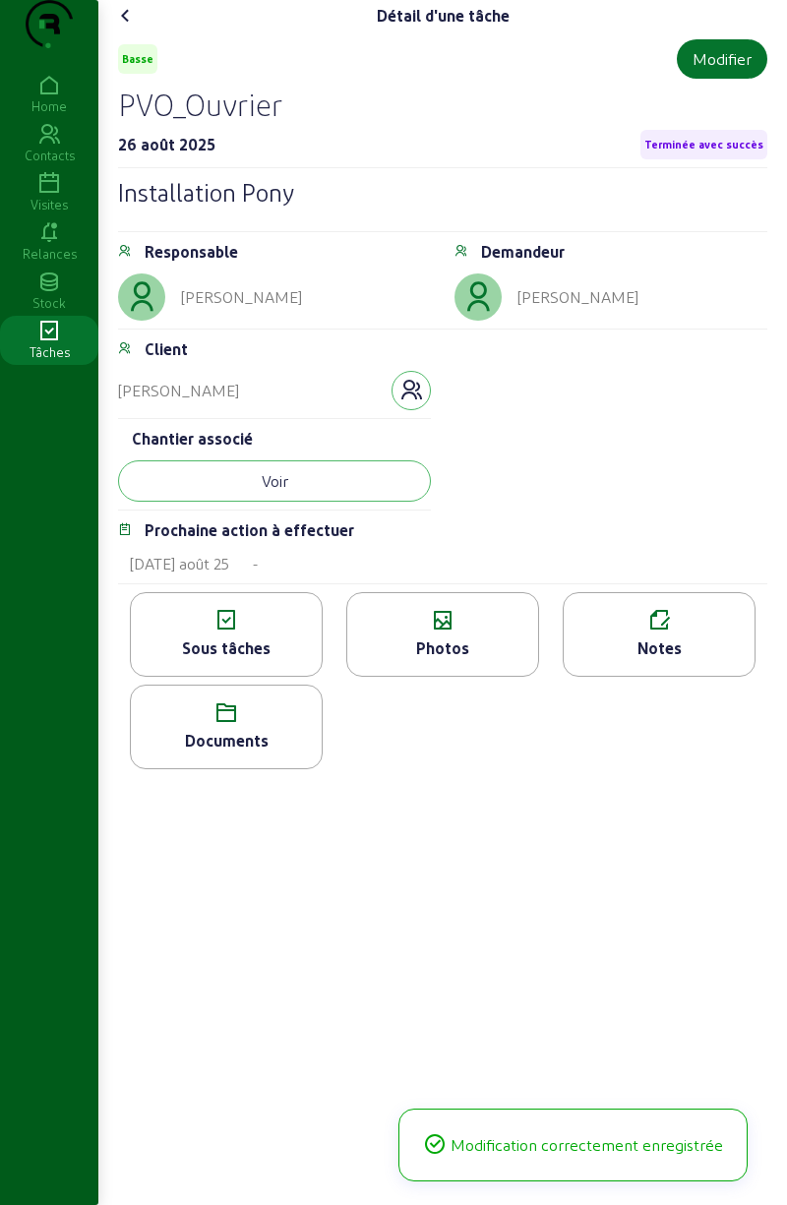
click at [142, 31] on cam-font-icon at bounding box center [125, 15] width 31 height 31
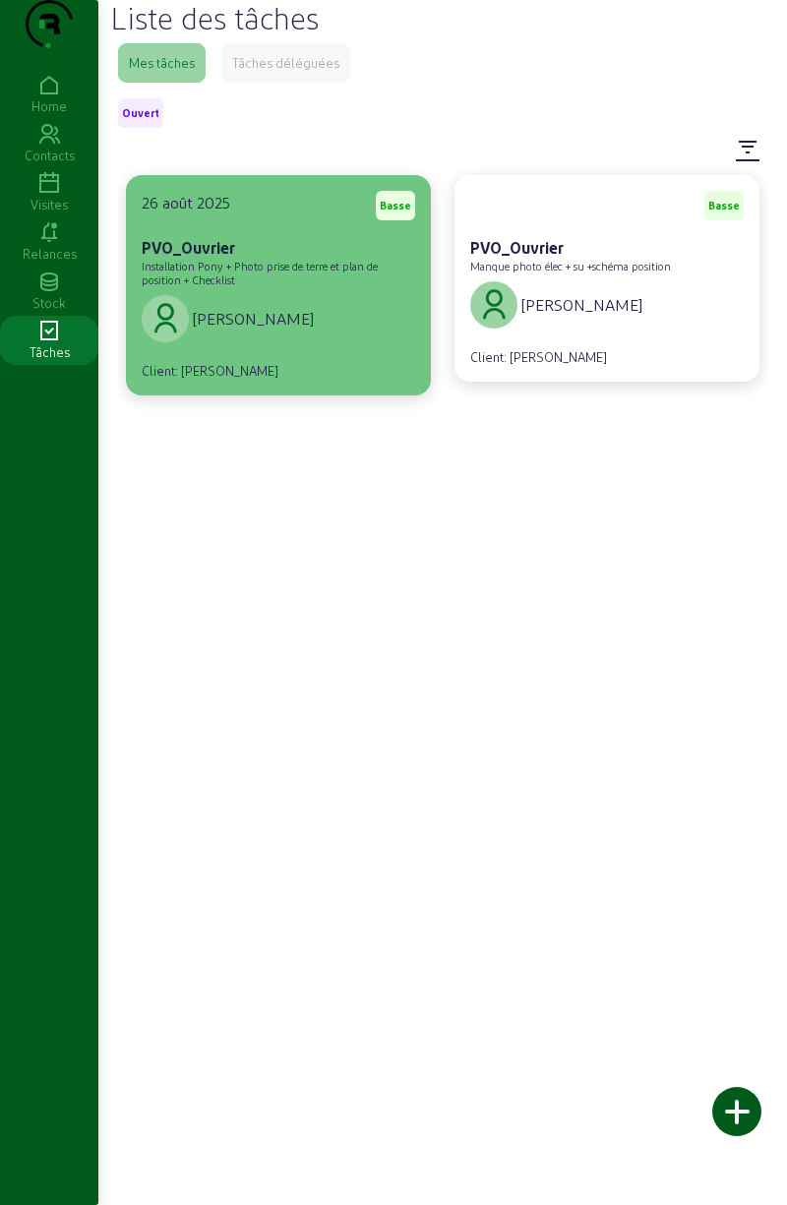
click at [294, 340] on div "[PERSON_NAME]" at bounding box center [228, 318] width 172 height 47
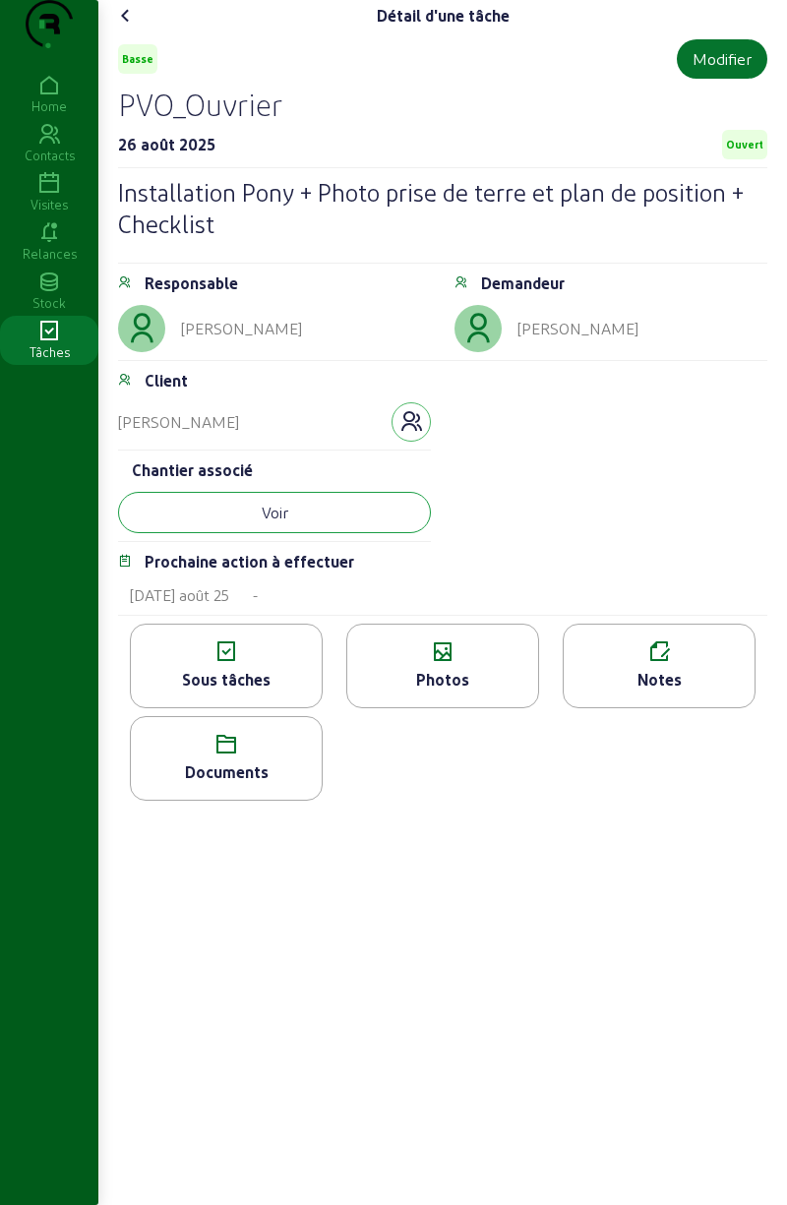
click at [215, 533] on button "Voir" at bounding box center [274, 512] width 313 height 41
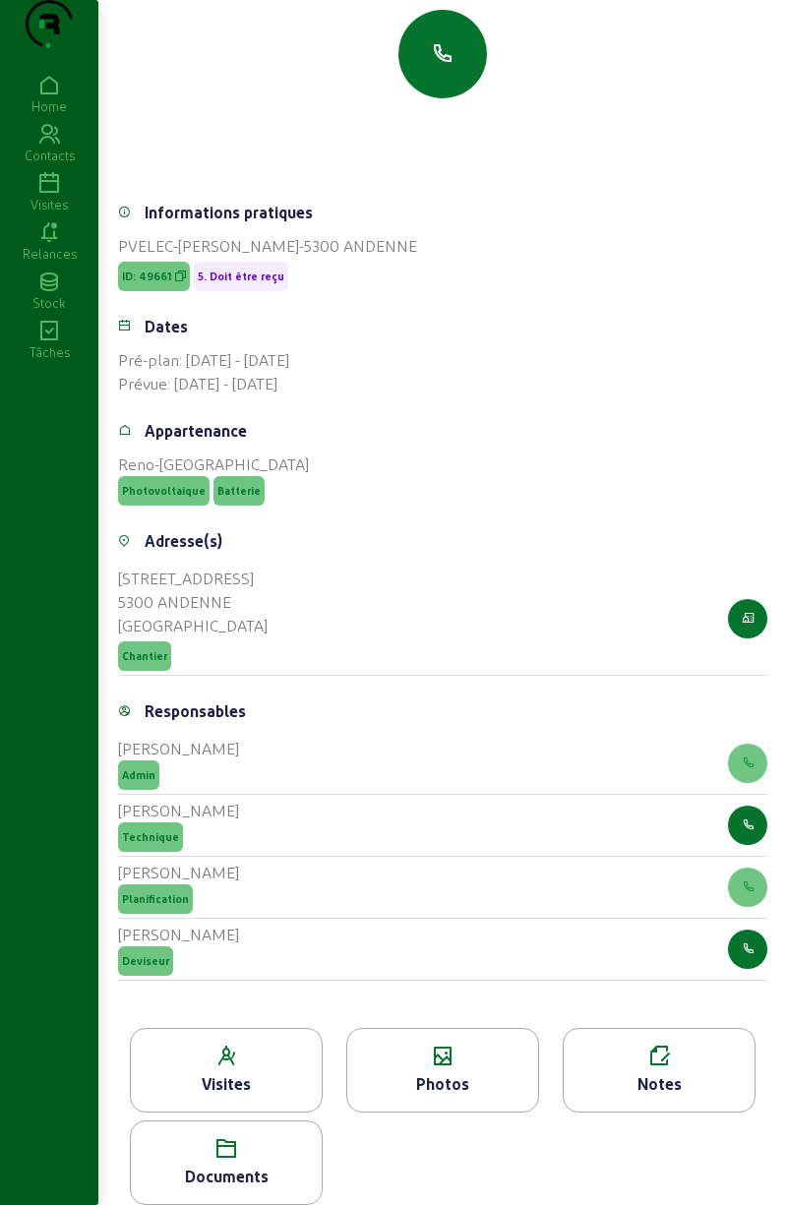
scroll to position [353, 0]
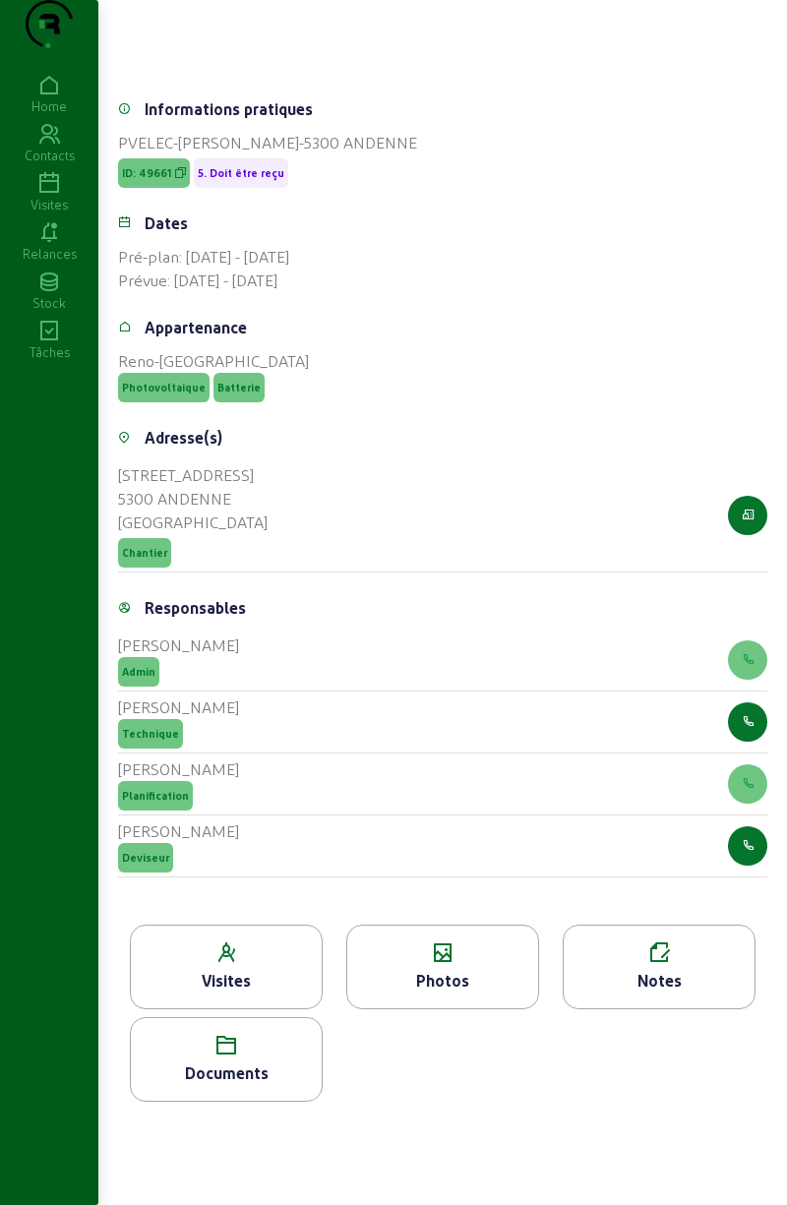
click at [265, 976] on div "Visites" at bounding box center [226, 981] width 191 height 24
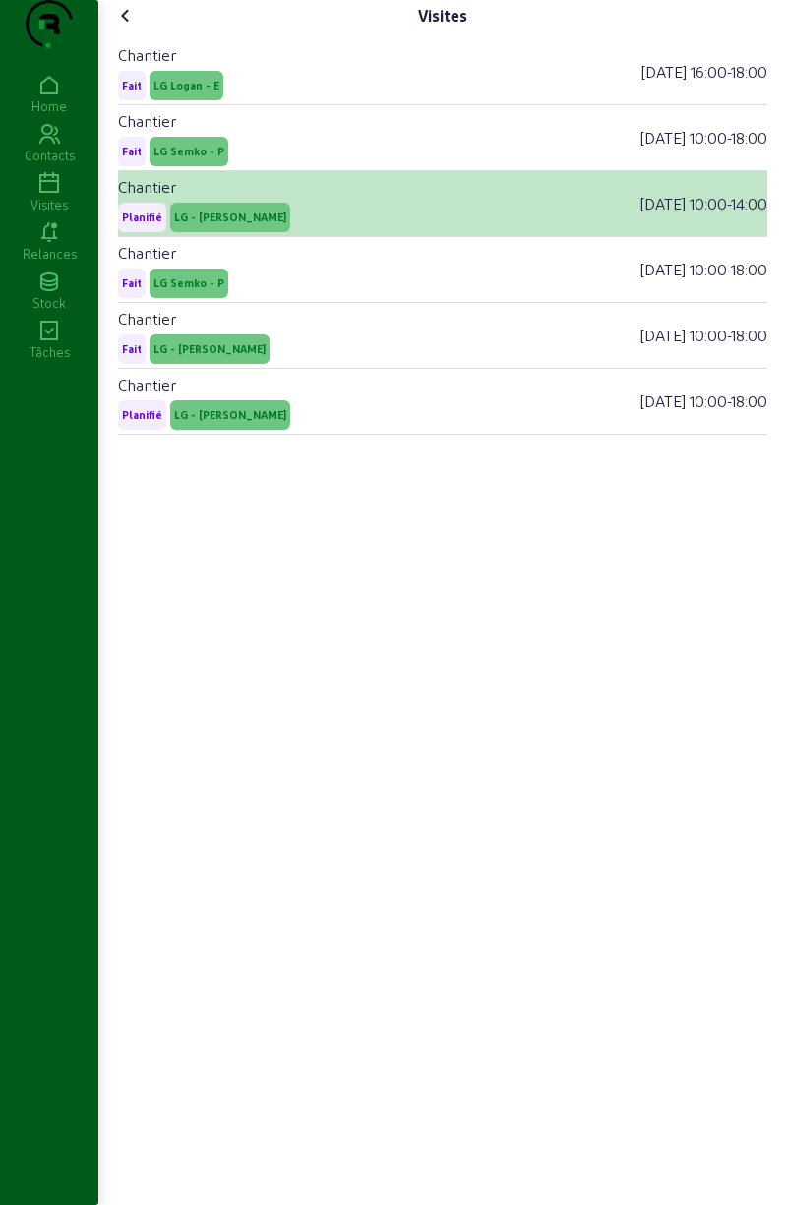
click at [261, 224] on span "LG - [PERSON_NAME]" at bounding box center [230, 218] width 112 height 14
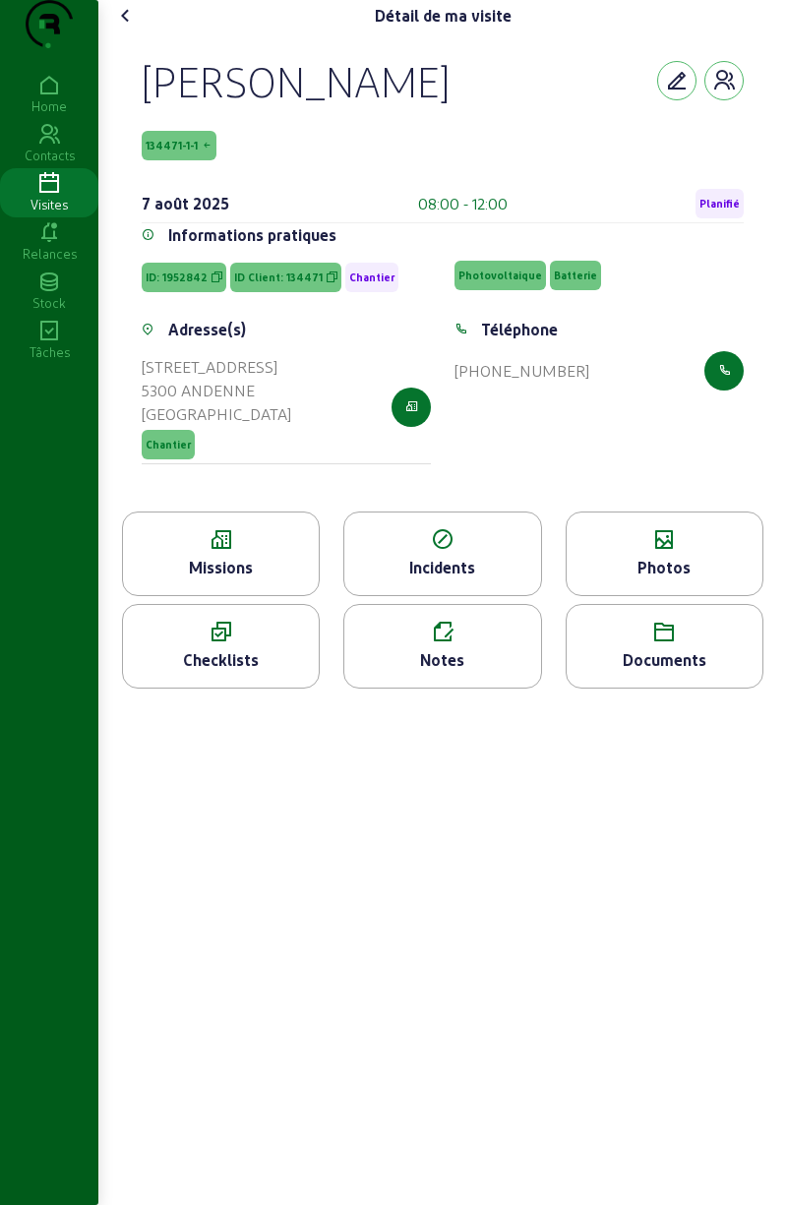
click at [244, 644] on icon at bounding box center [221, 633] width 196 height 24
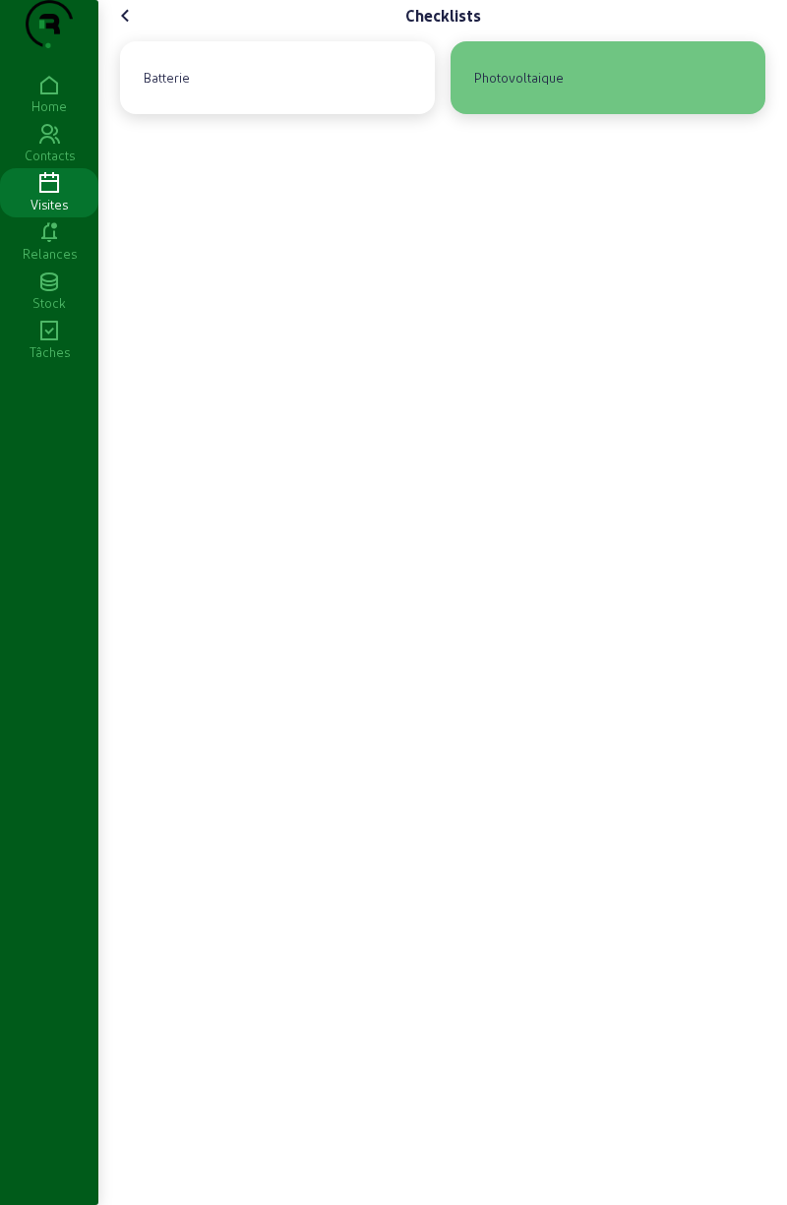
click at [518, 94] on div "Photovoltaique" at bounding box center [518, 77] width 105 height 33
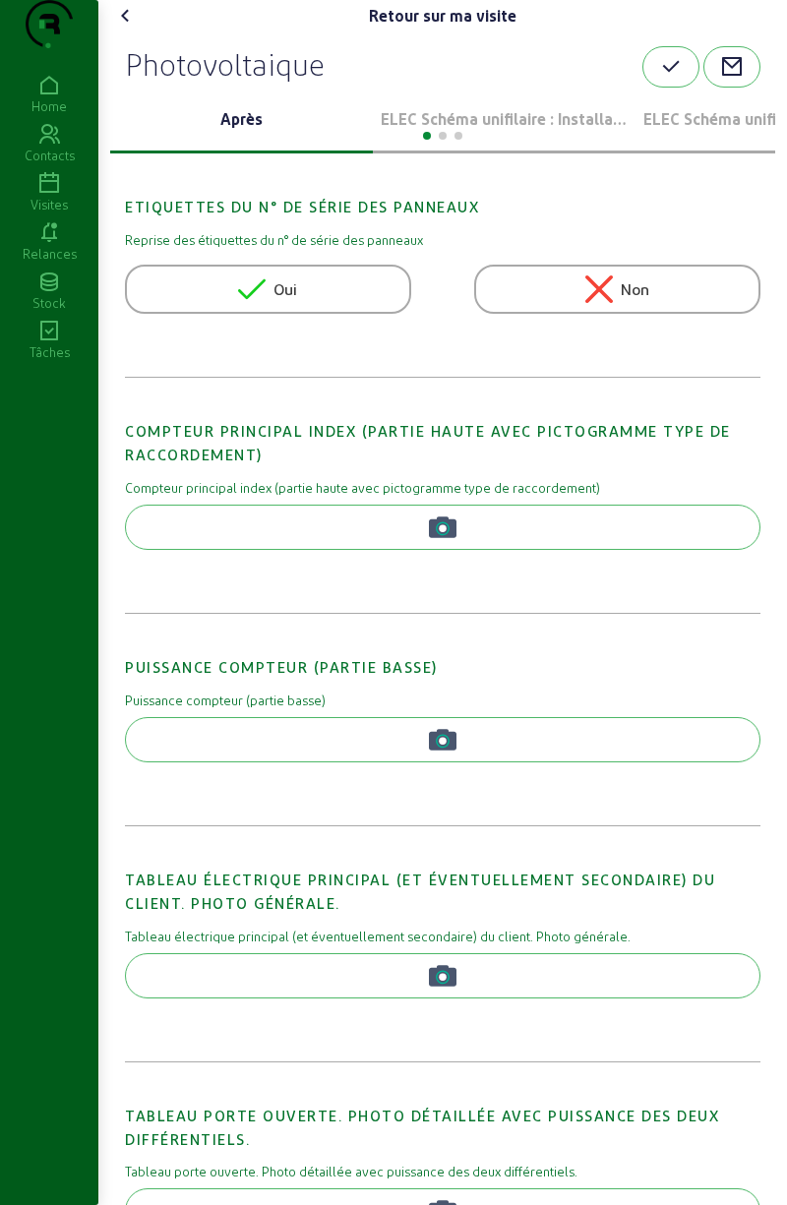
click at [546, 146] on div at bounding box center [442, 134] width 665 height 24
click at [554, 131] on p "ELEC Schéma unifilaire : Installation 1" at bounding box center [504, 119] width 247 height 24
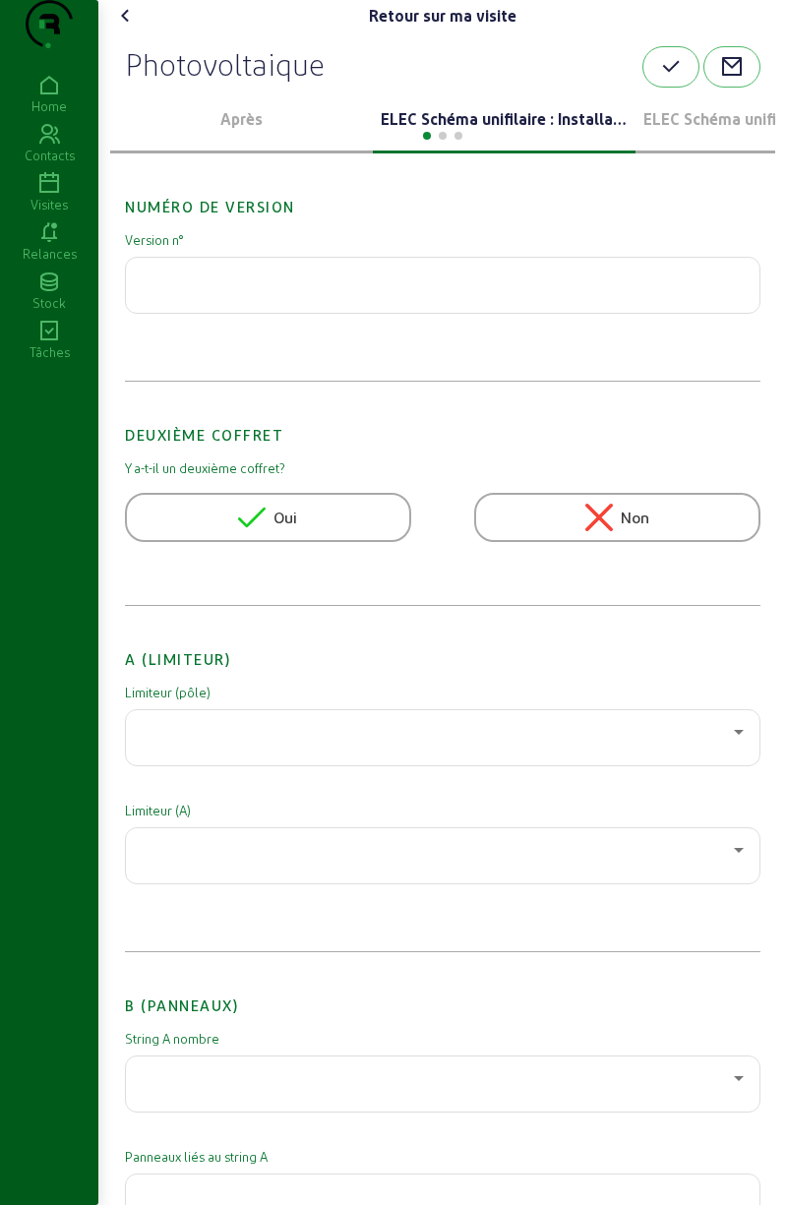
click at [533, 146] on div at bounding box center [442, 134] width 665 height 24
click at [138, 28] on icon at bounding box center [126, 16] width 24 height 24
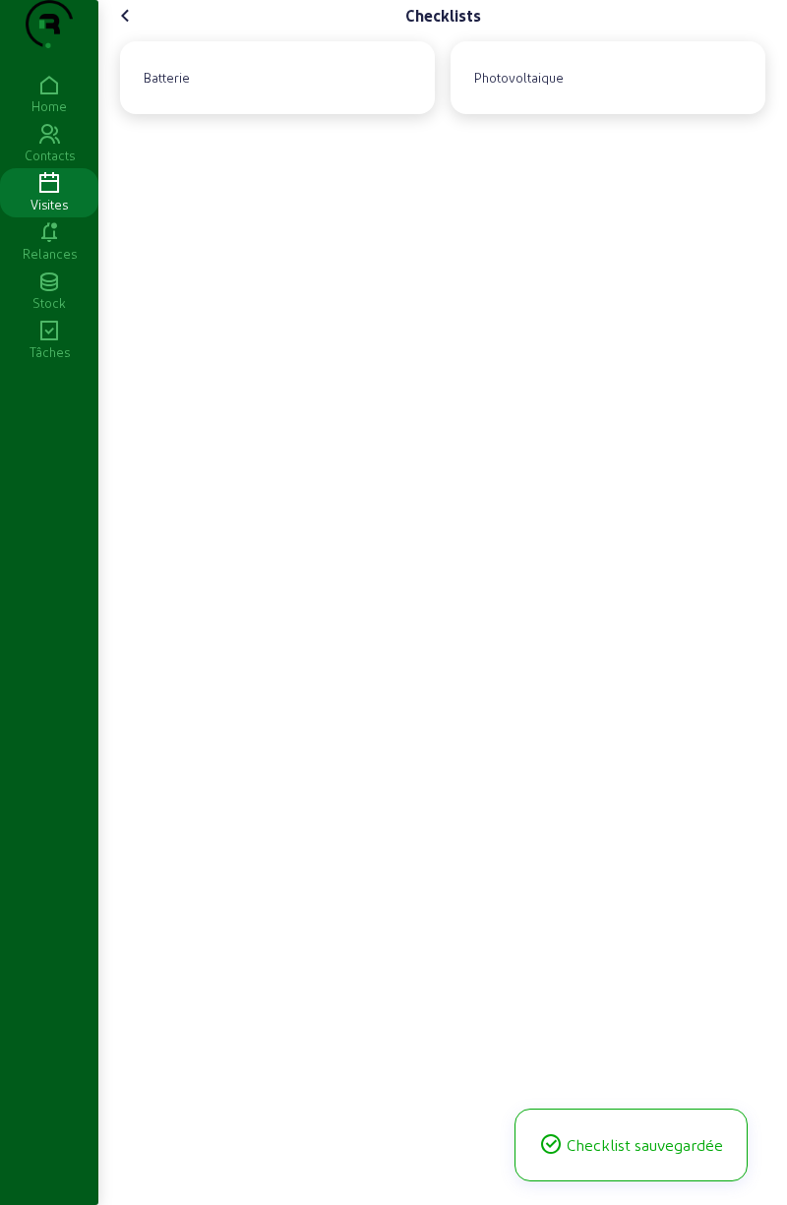
click at [120, 28] on icon at bounding box center [126, 16] width 24 height 24
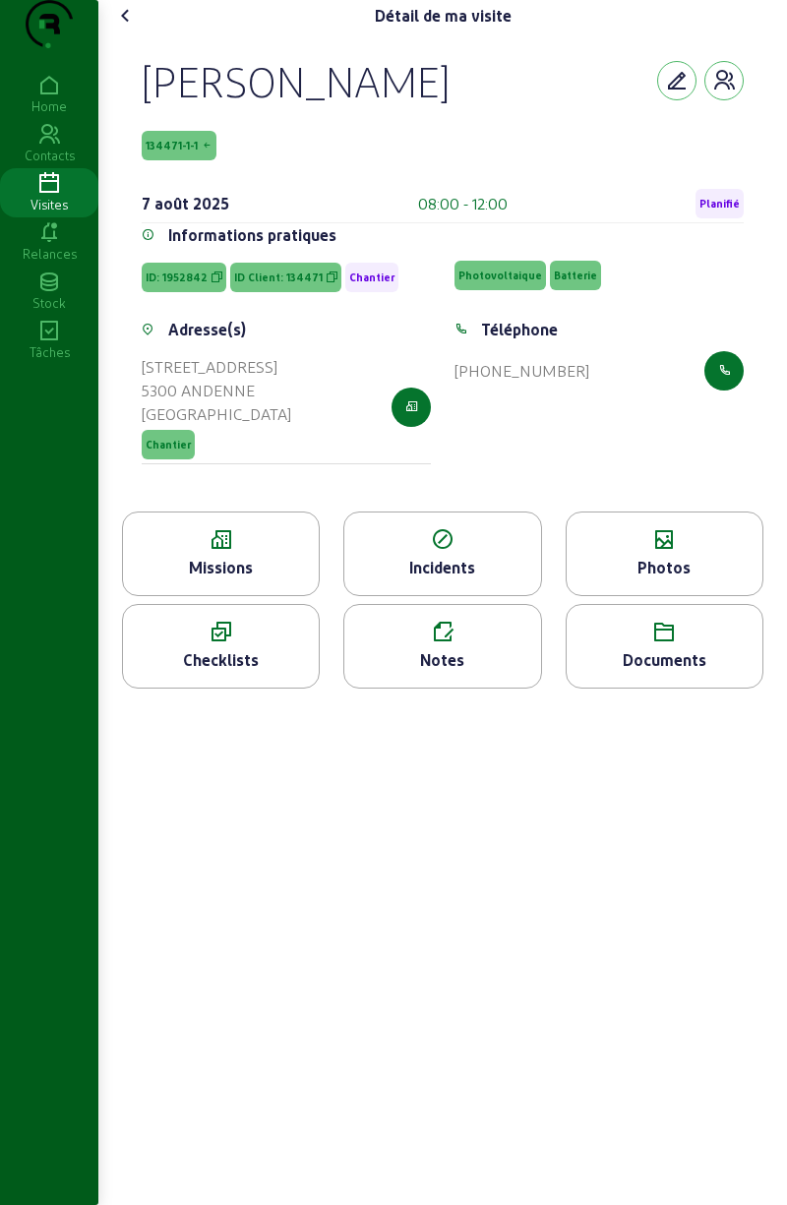
click at [280, 672] on div "Checklists" at bounding box center [221, 660] width 196 height 24
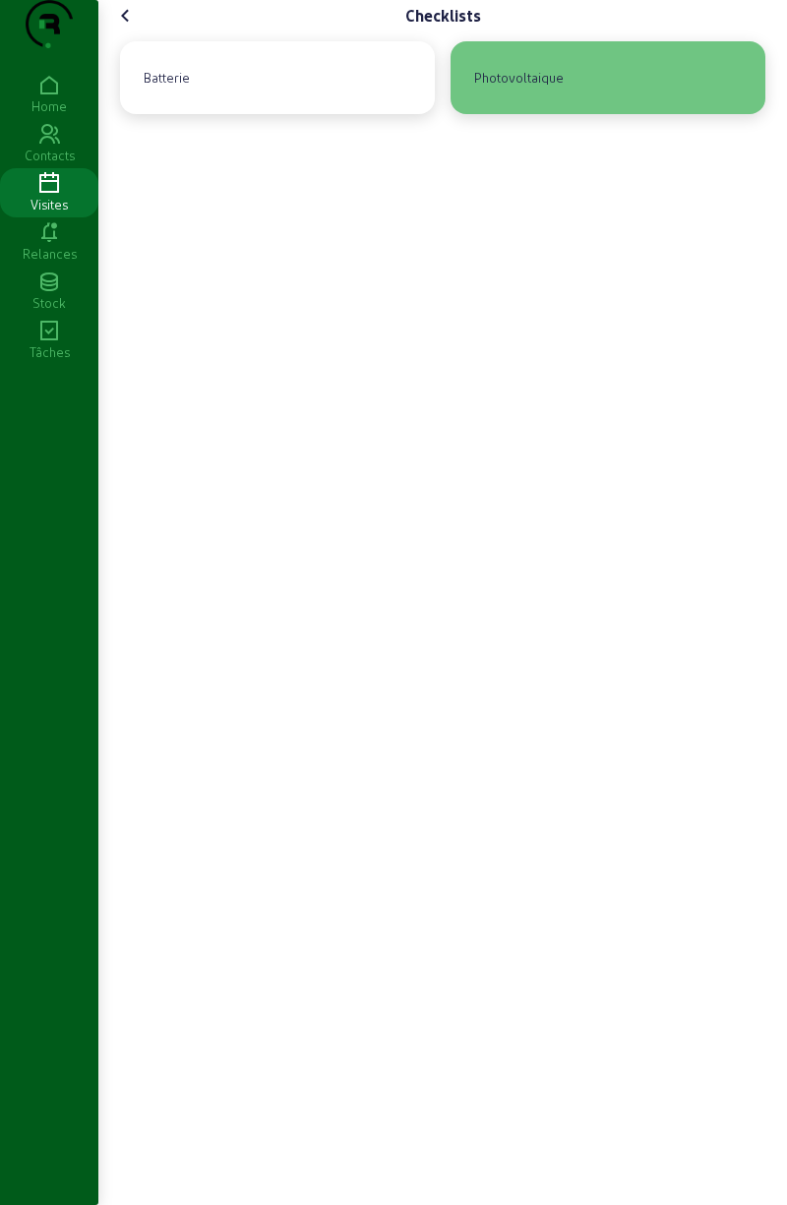
click at [602, 97] on div "Photovoltaique" at bounding box center [607, 77] width 283 height 41
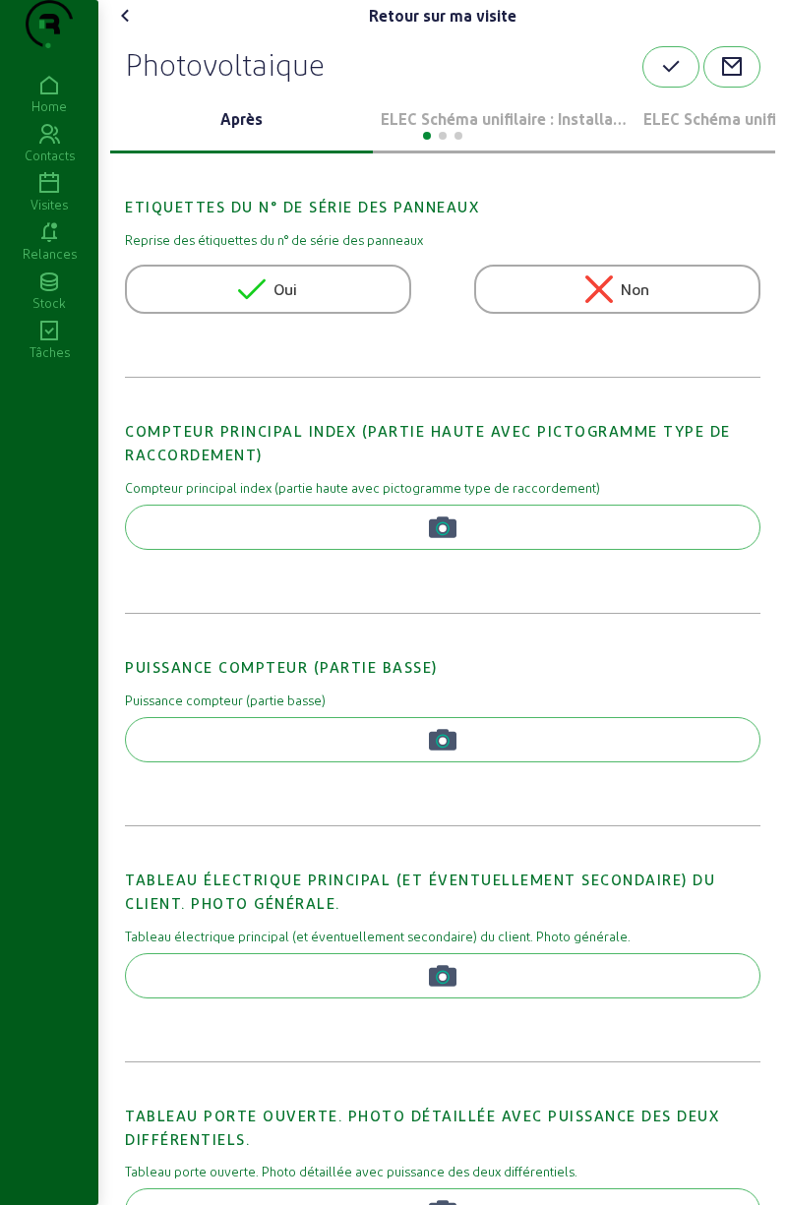
click at [545, 131] on p "ELEC Schéma unifilaire : Installation 1" at bounding box center [504, 119] width 247 height 24
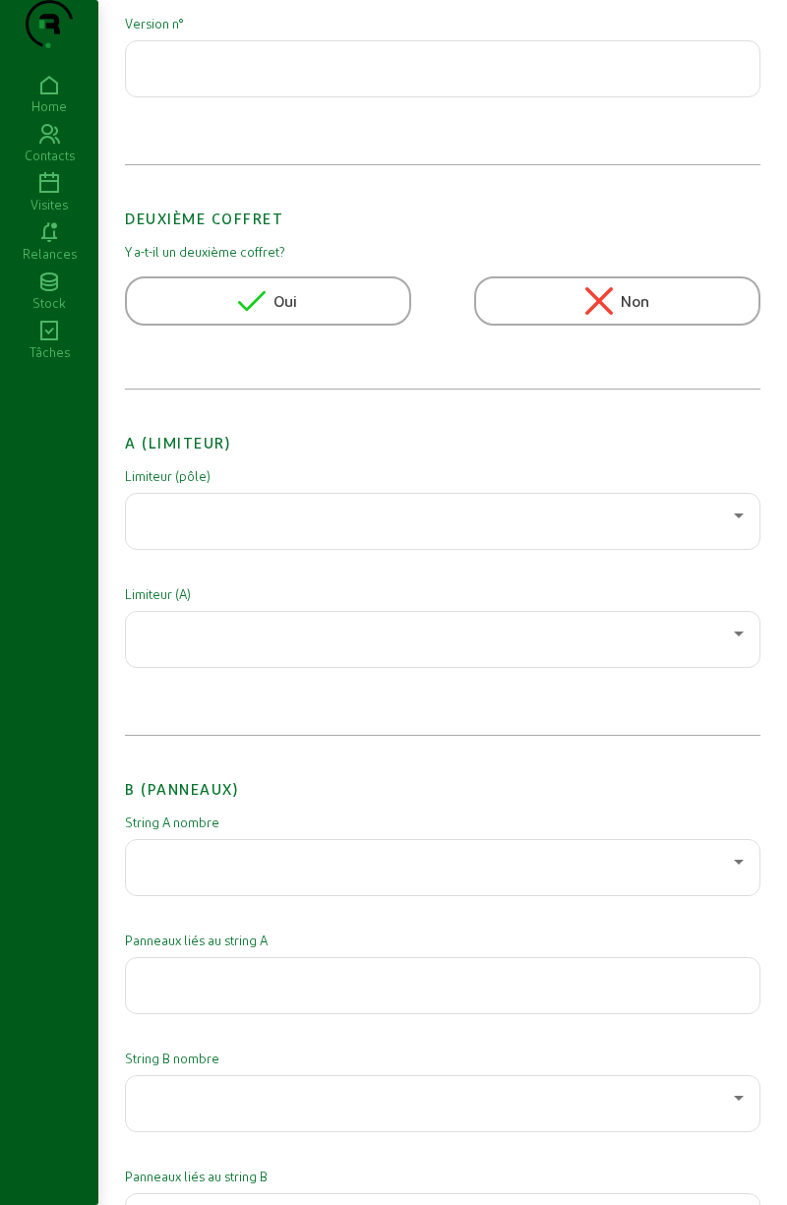
scroll to position [216, 0]
click at [393, 527] on div at bounding box center [438, 516] width 592 height 24
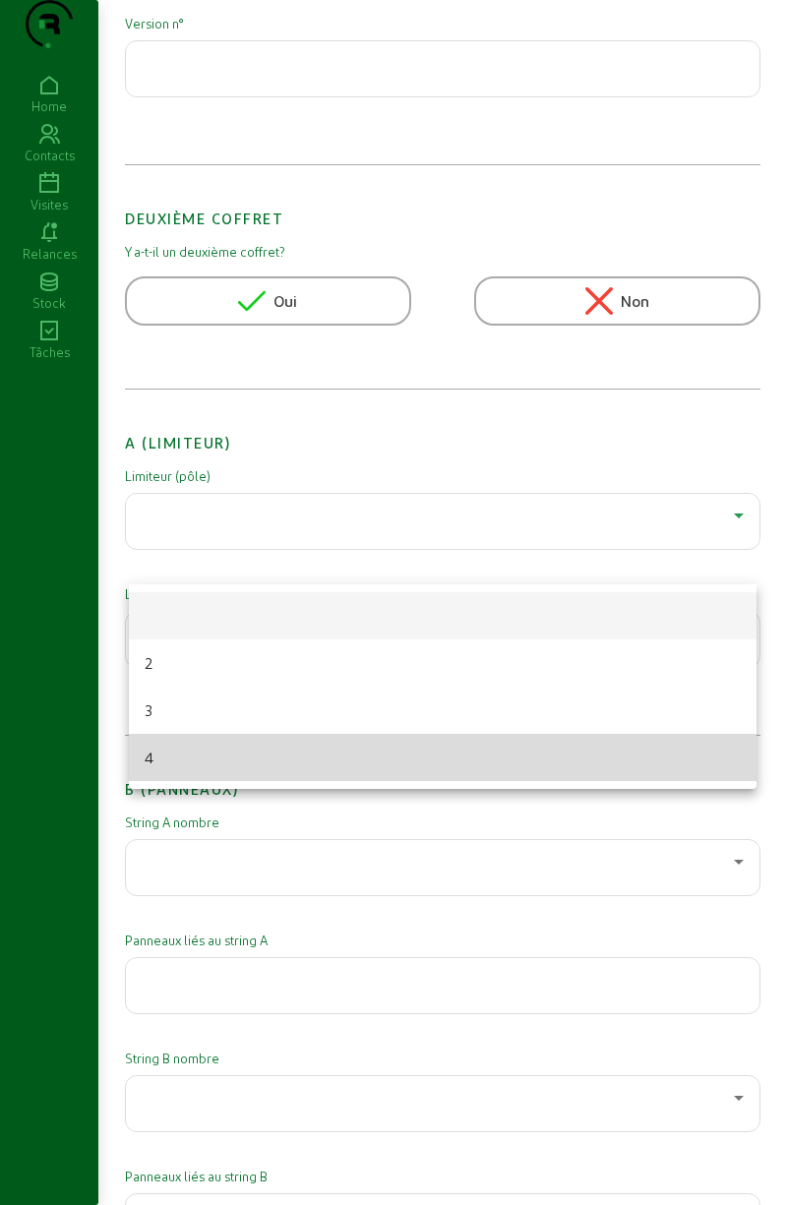
click at [313, 761] on mat-option "4" at bounding box center [443, 757] width 628 height 47
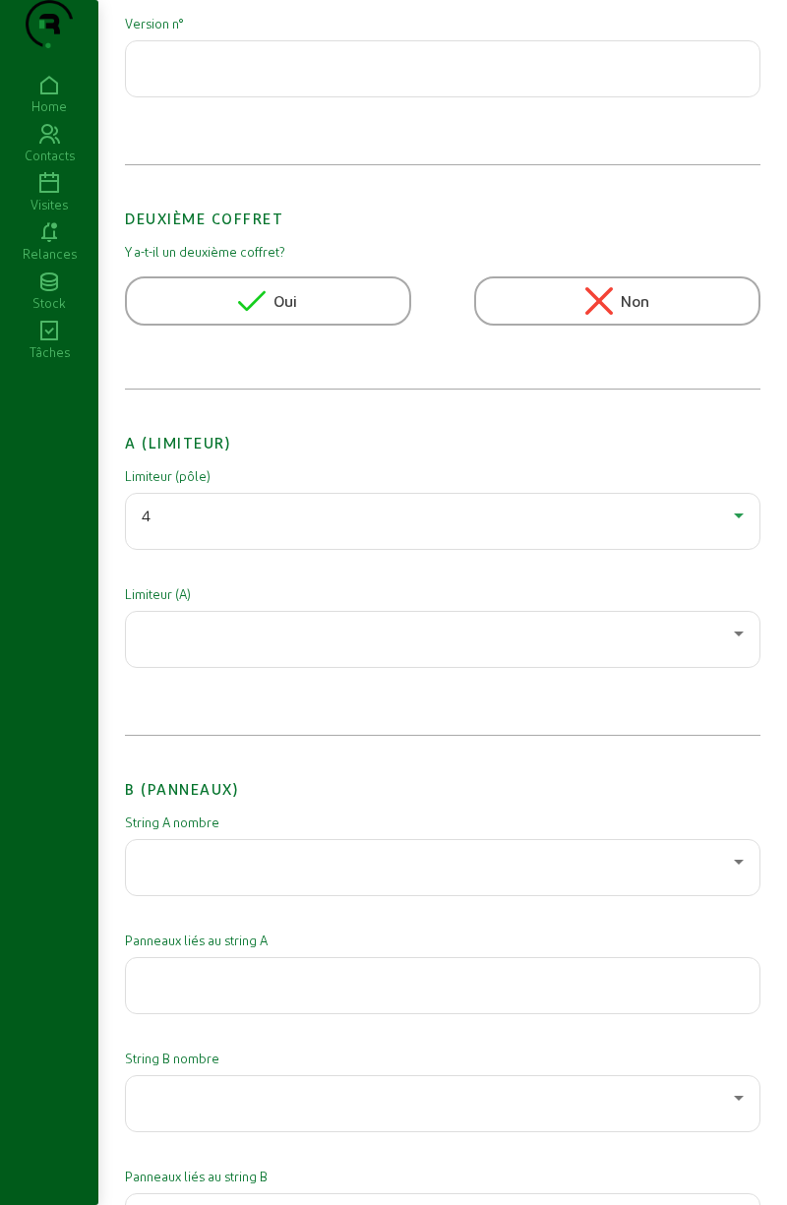
click at [352, 645] on div at bounding box center [438, 634] width 592 height 24
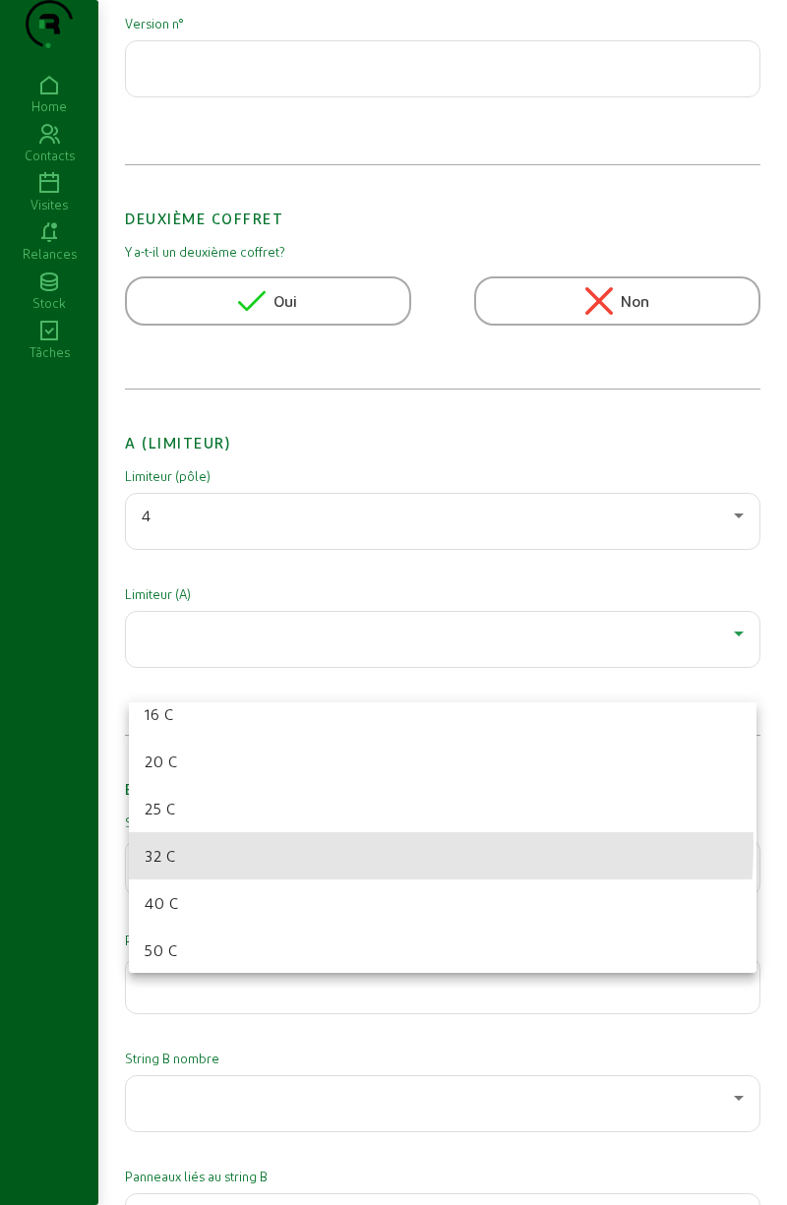
scroll to position [91, 0]
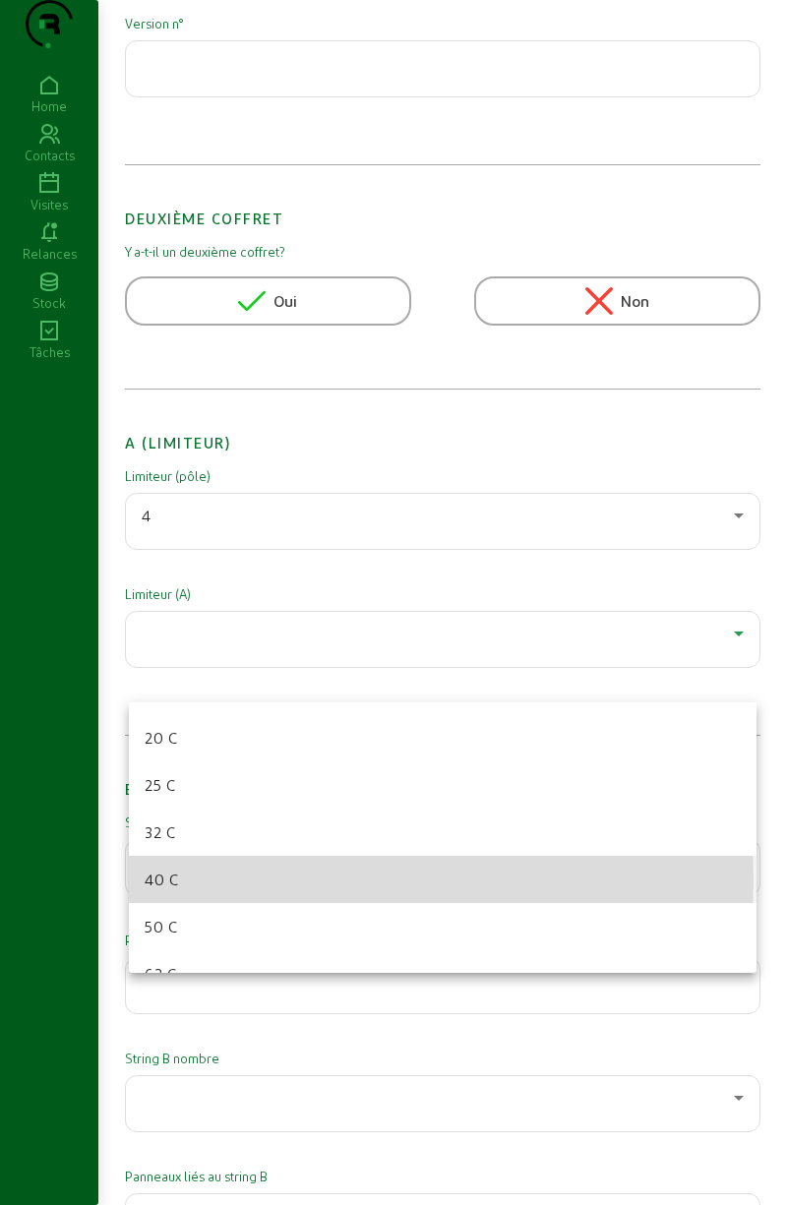
click at [291, 878] on mat-option "40 C" at bounding box center [443, 879] width 628 height 47
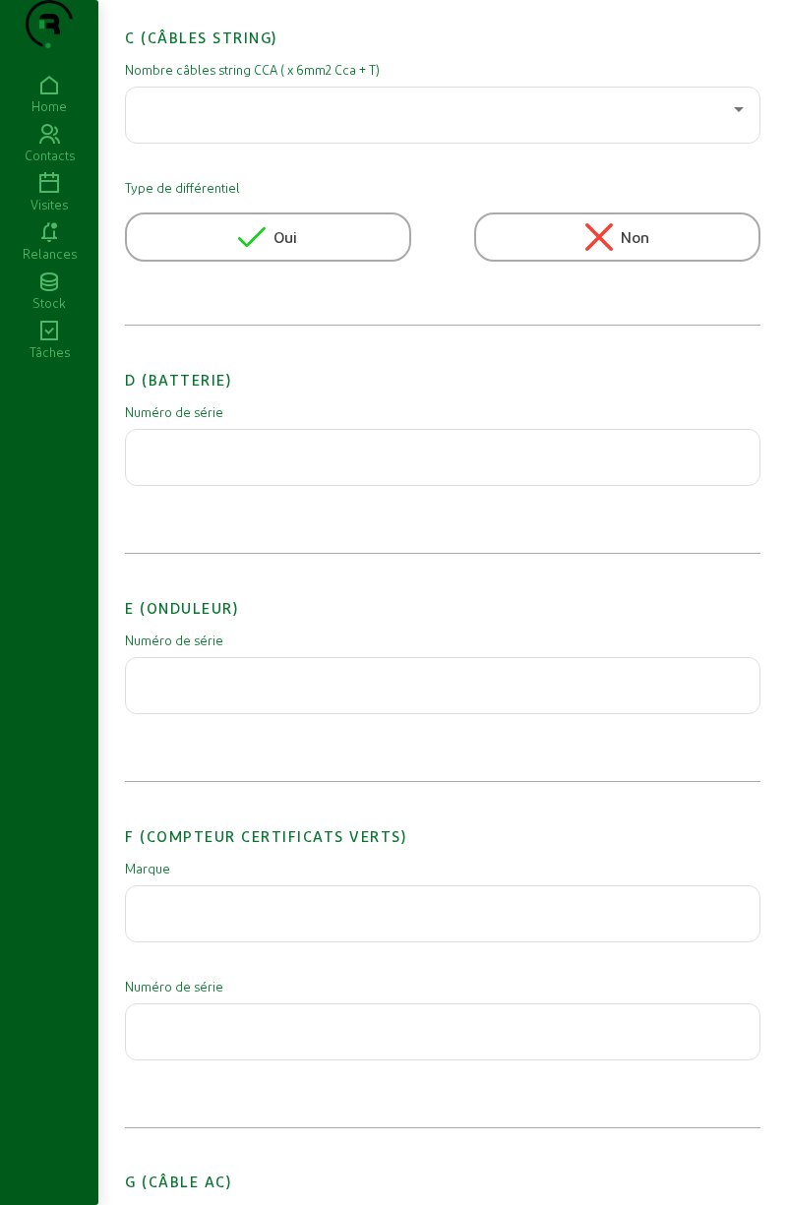
scroll to position [1552, 0]
click at [478, 461] on input "text" at bounding box center [443, 450] width 602 height 24
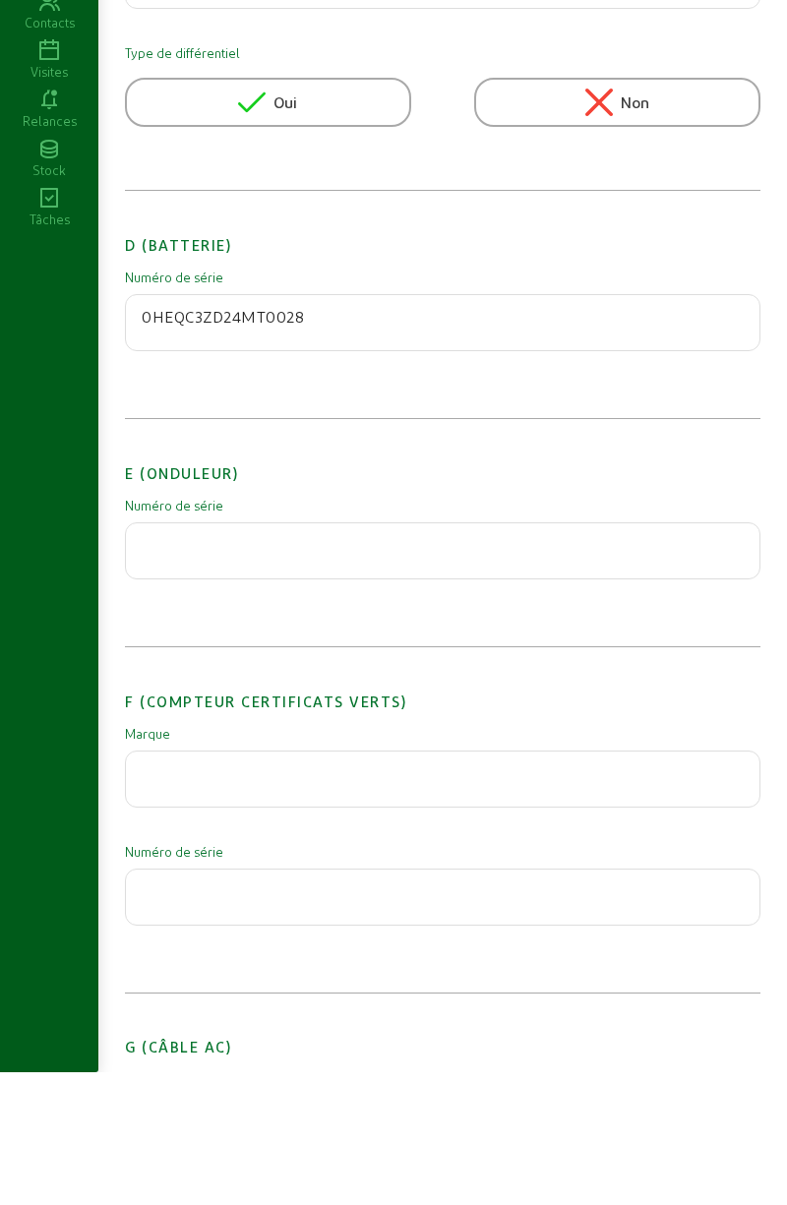
type input "0HEQC3ZD24MT0028"
click at [438, 690] on input "text" at bounding box center [443, 678] width 602 height 24
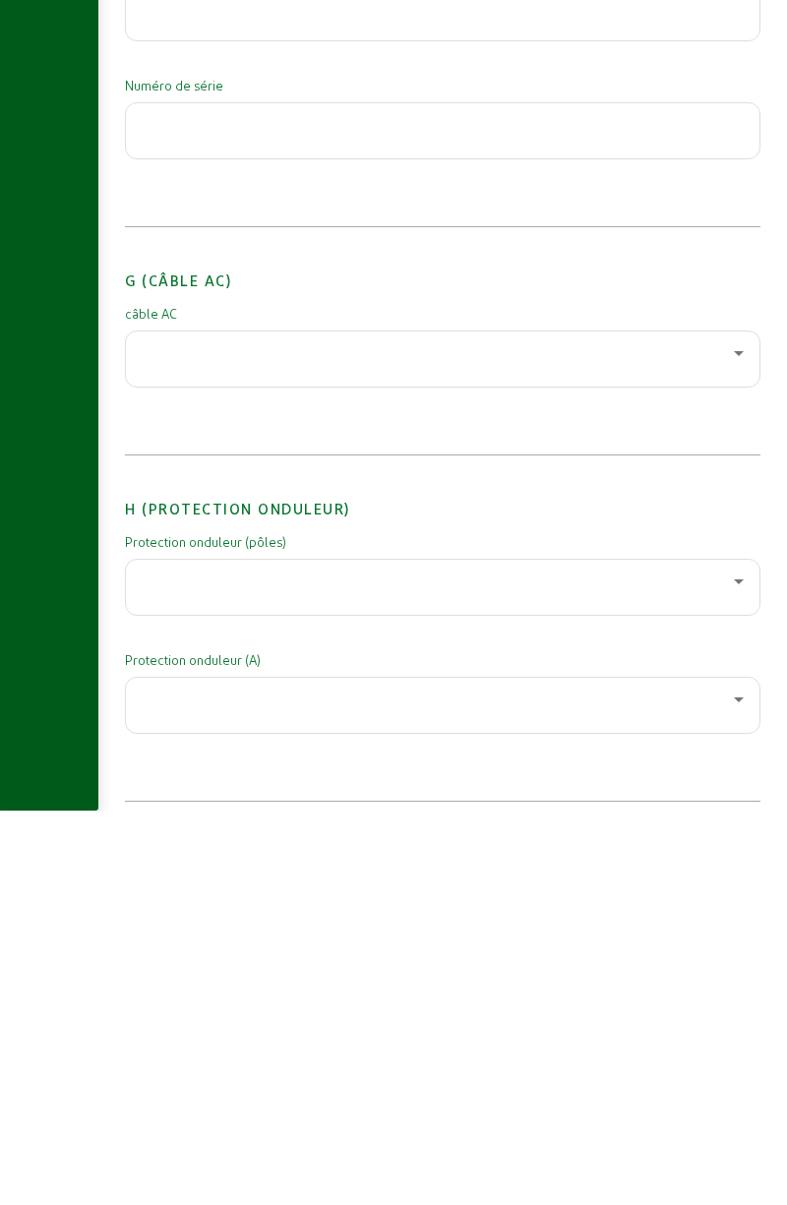
type input "XVMGF1B01B"
click at [518, 759] on div at bounding box center [438, 748] width 592 height 24
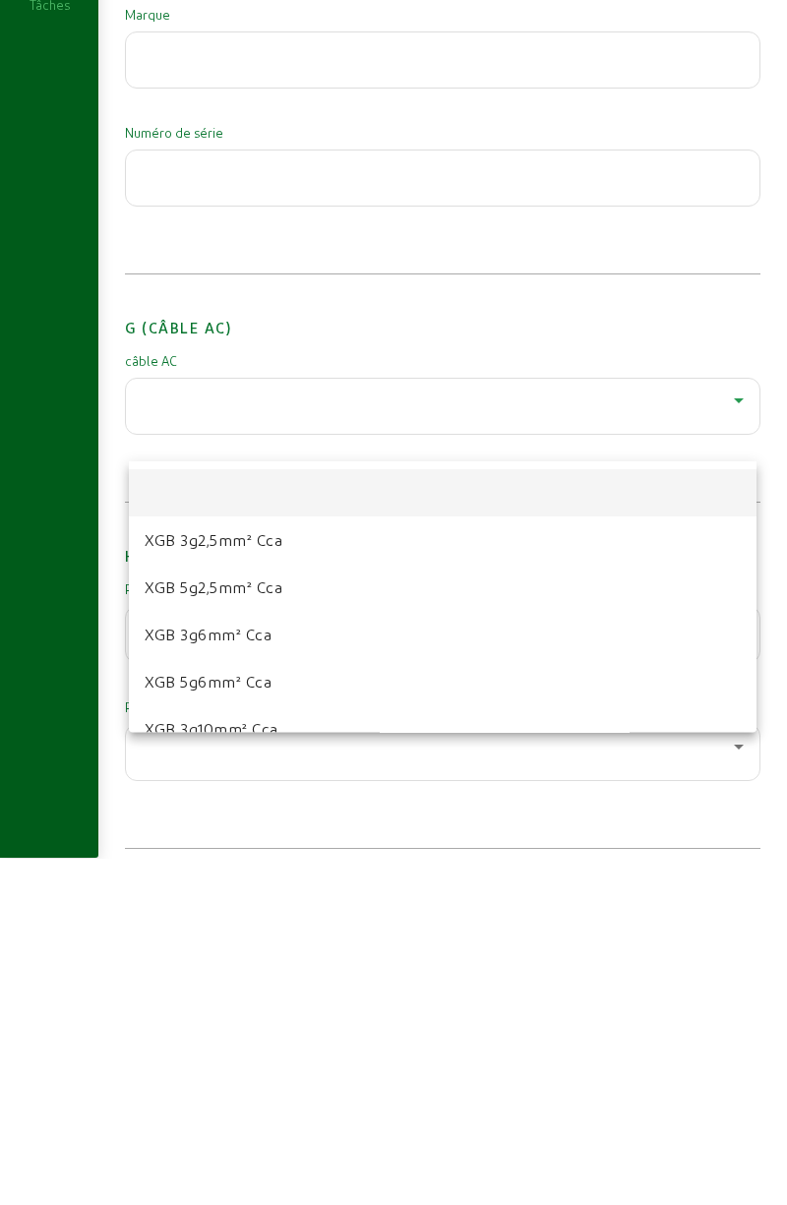
scroll to position [2057, 0]
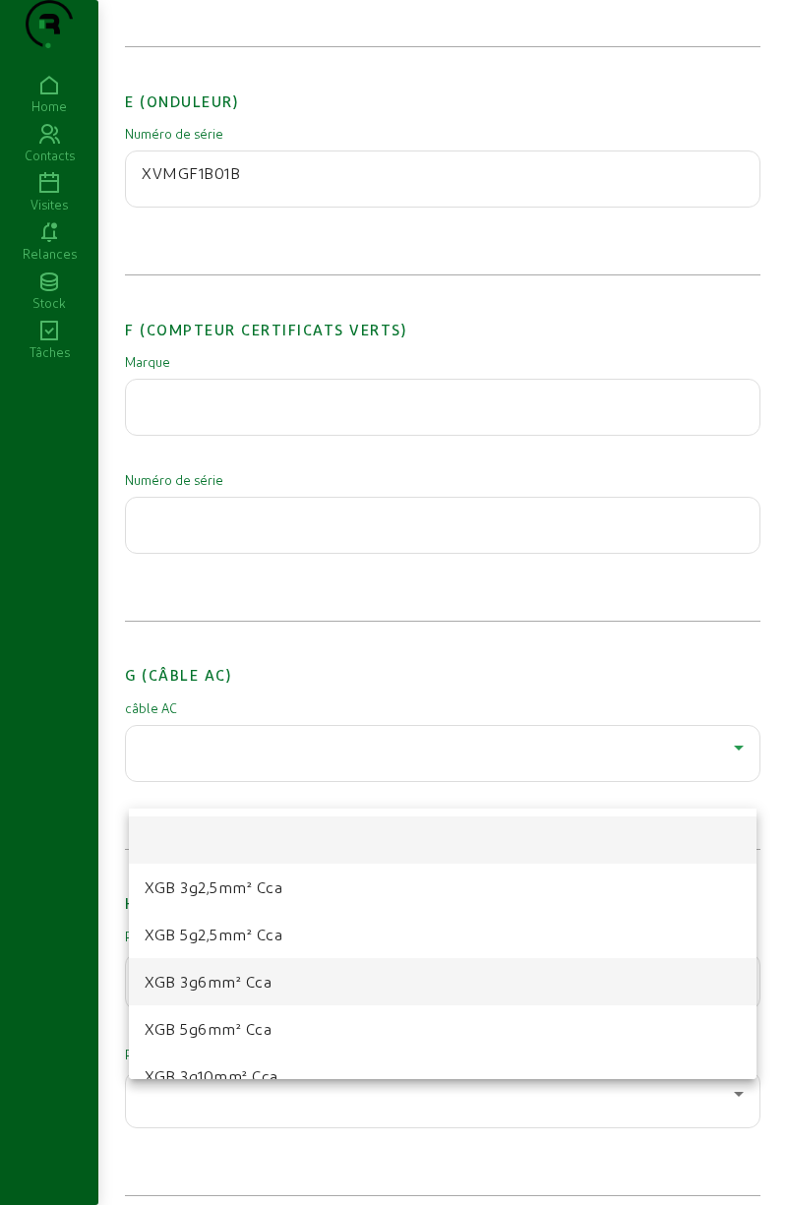
click at [301, 990] on mat-option "XGB 3g6mm² Cca" at bounding box center [443, 981] width 628 height 47
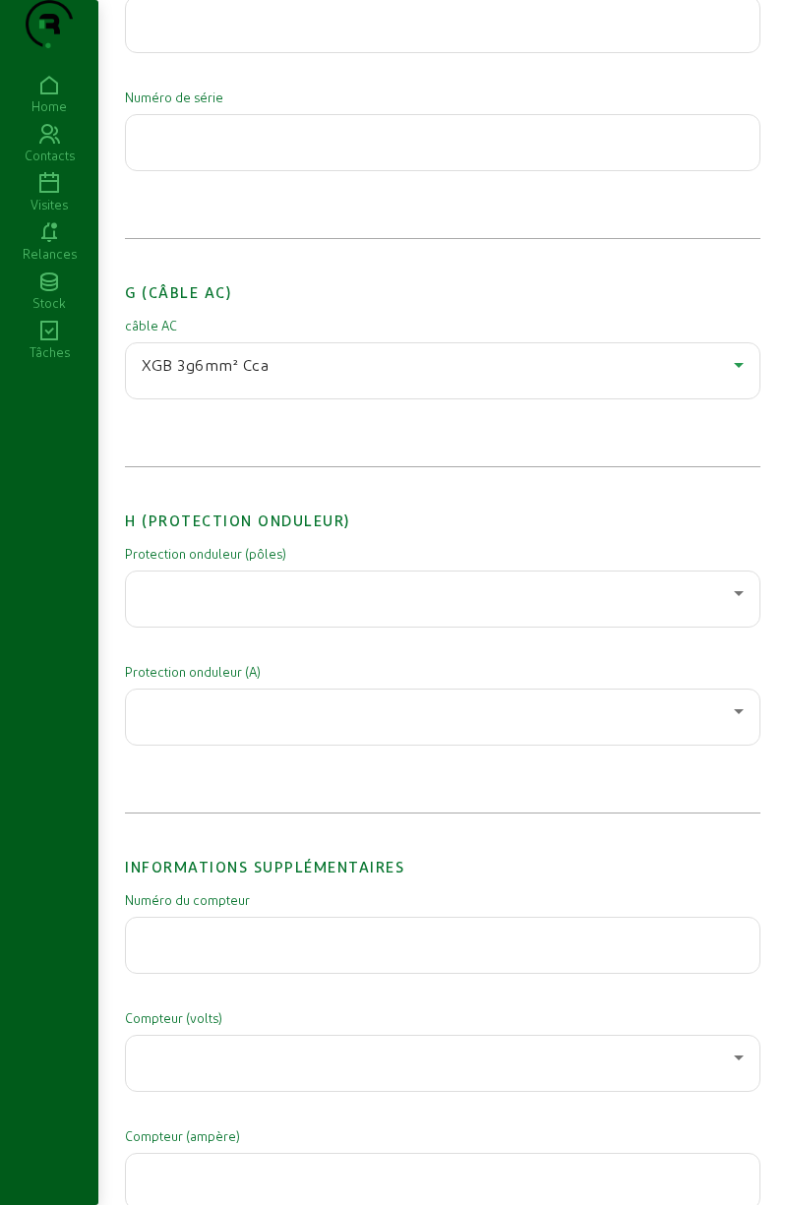
scroll to position [2453, 0]
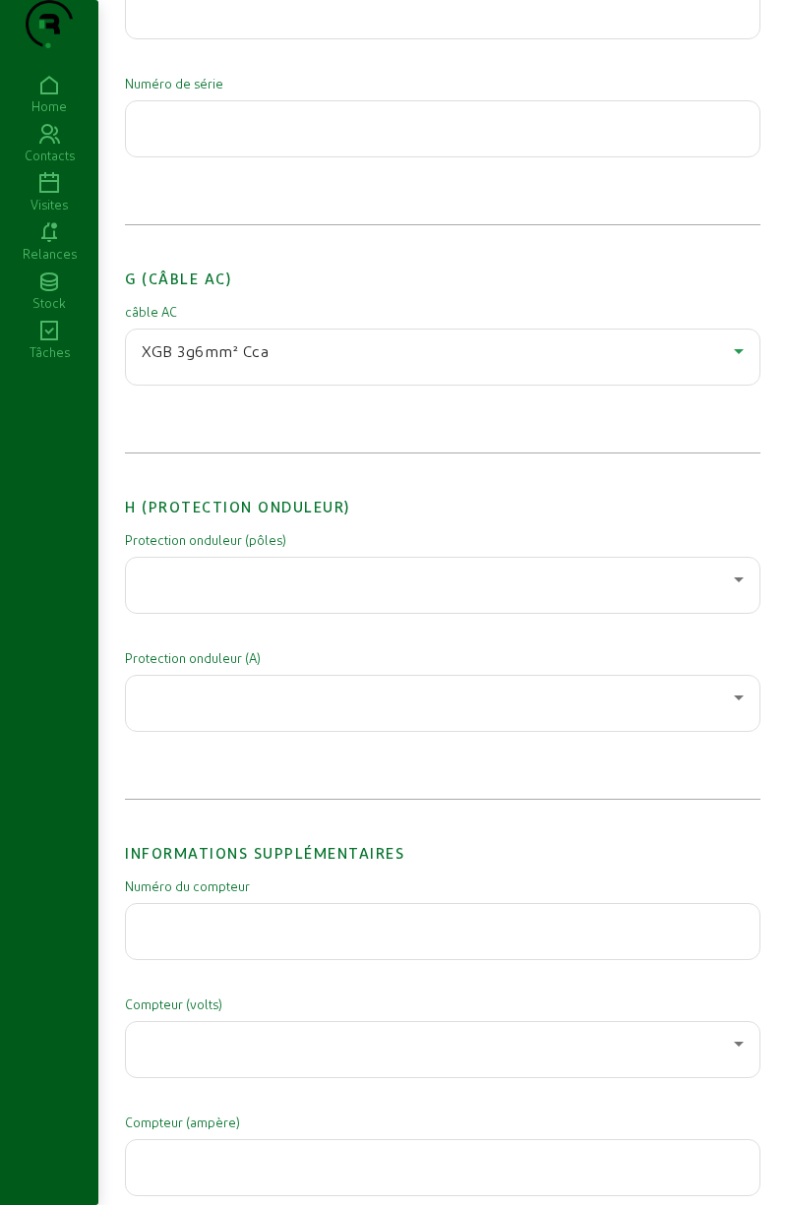
click at [476, 591] on div at bounding box center [438, 580] width 592 height 24
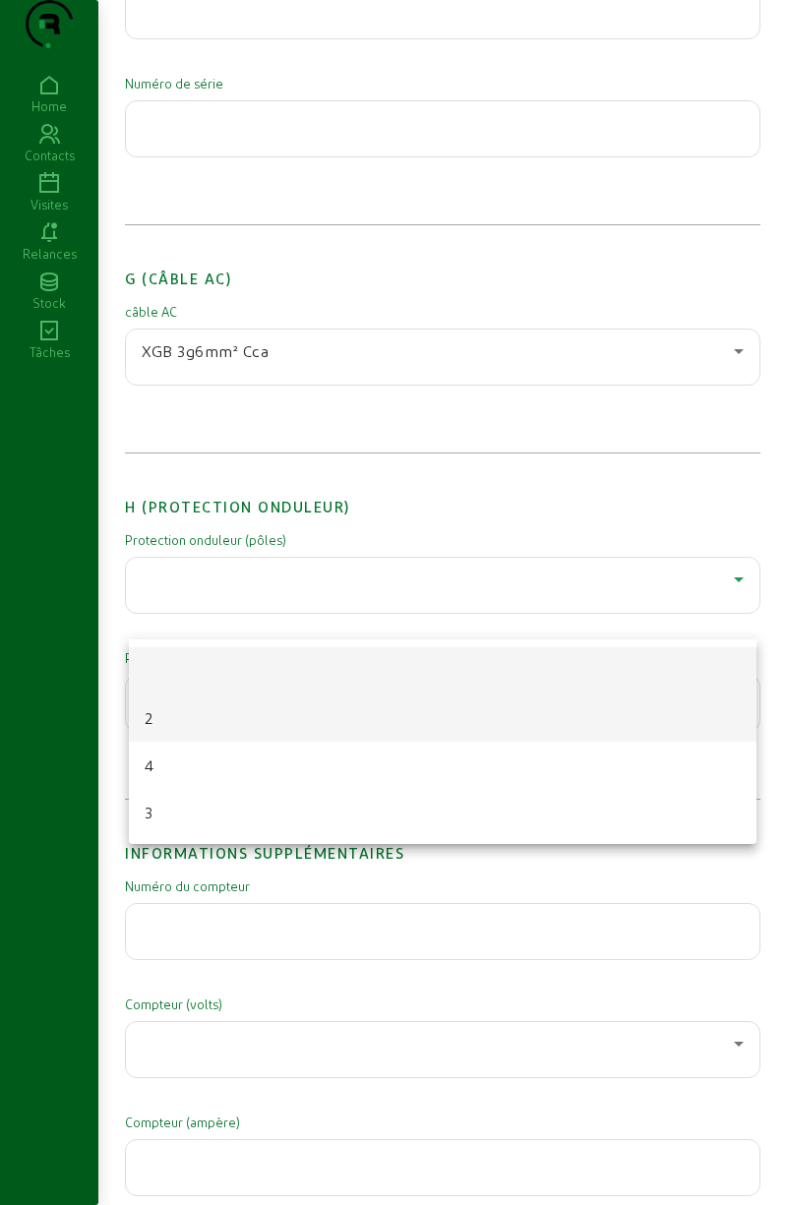
click at [376, 723] on mat-option "2" at bounding box center [443, 717] width 628 height 47
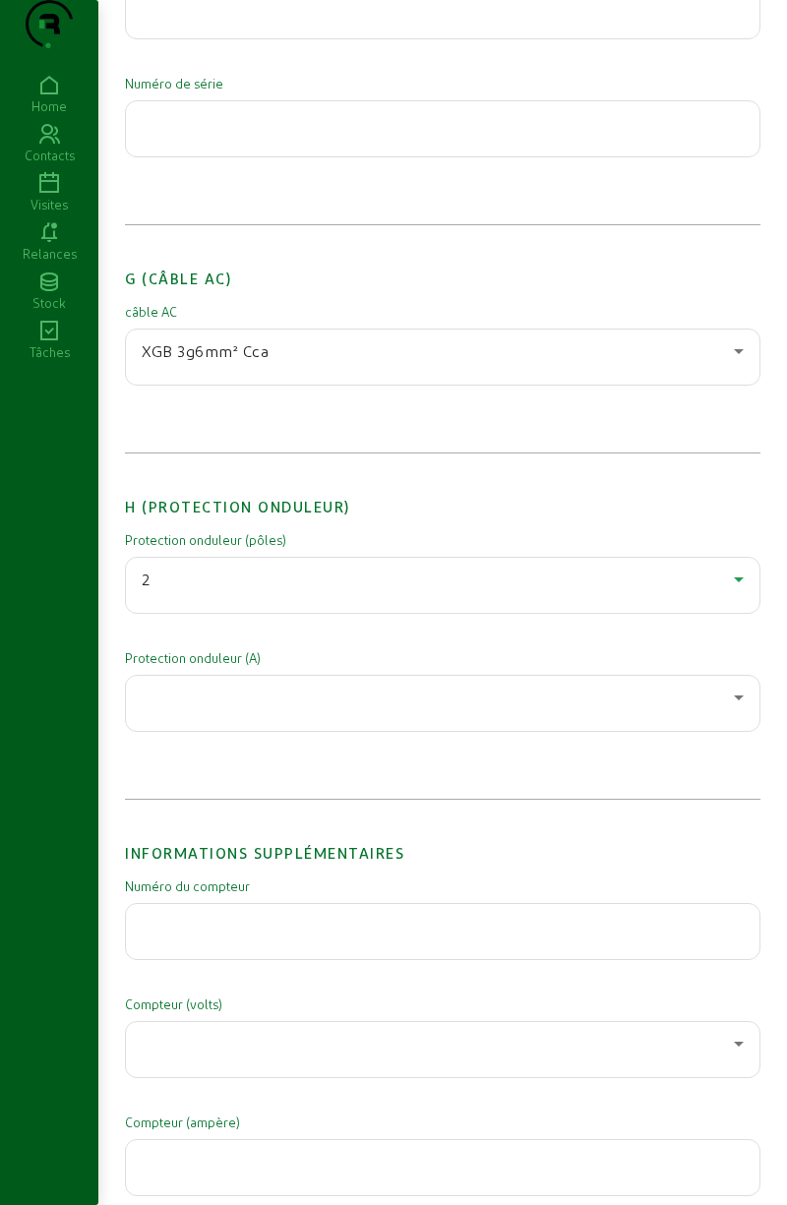
click at [417, 709] on div at bounding box center [438, 698] width 592 height 24
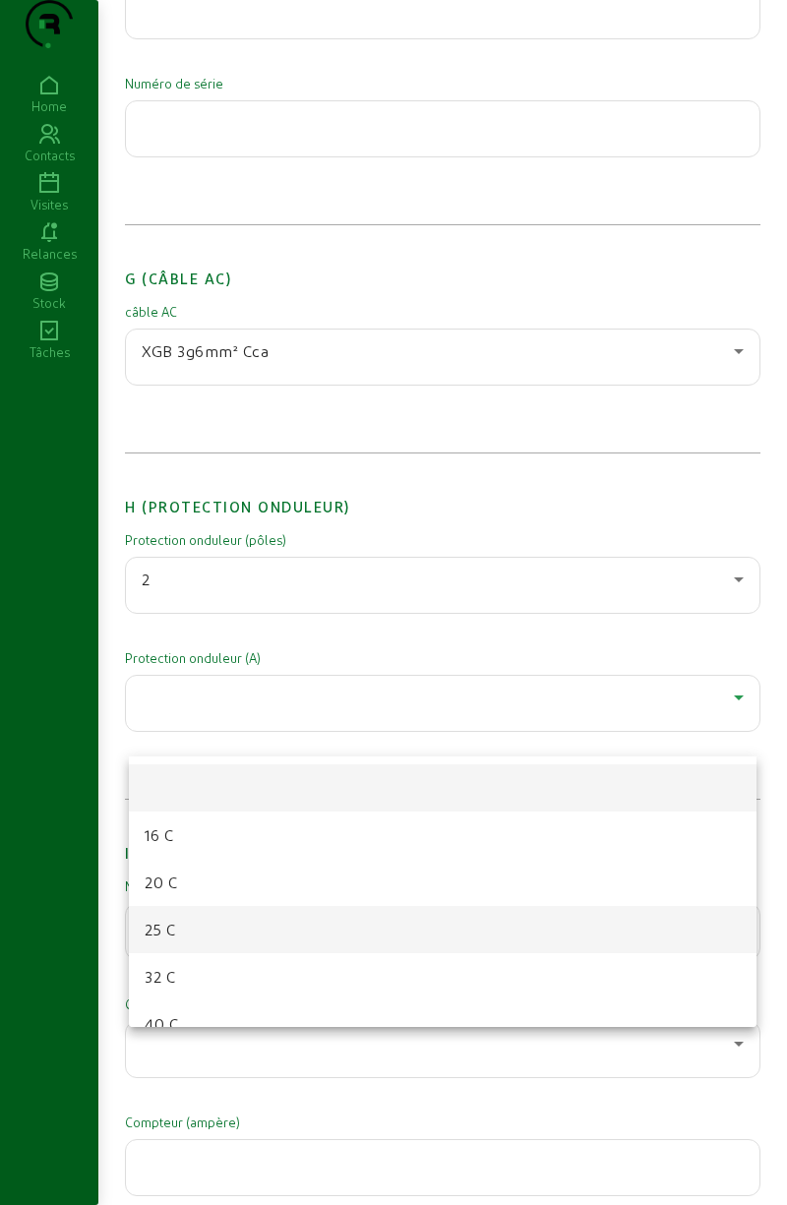
click at [351, 938] on mat-option "25 C" at bounding box center [443, 929] width 628 height 47
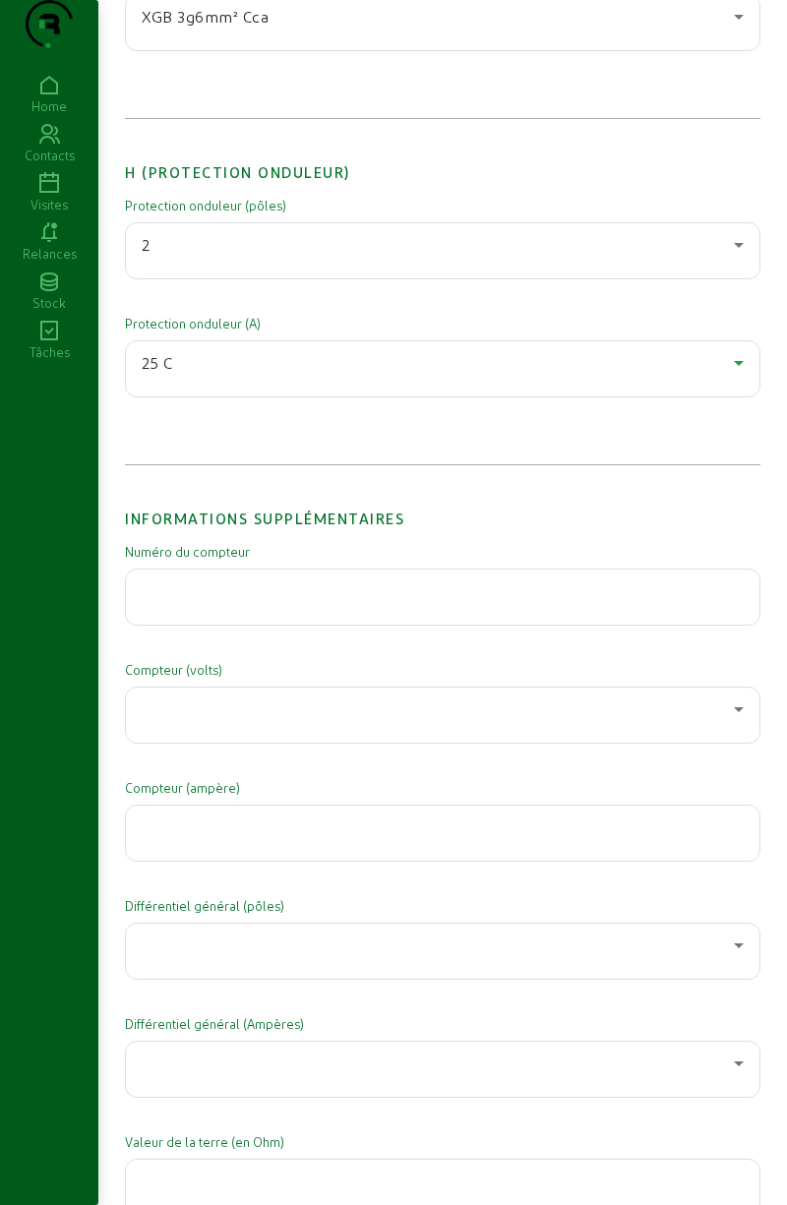
scroll to position [2792, 0]
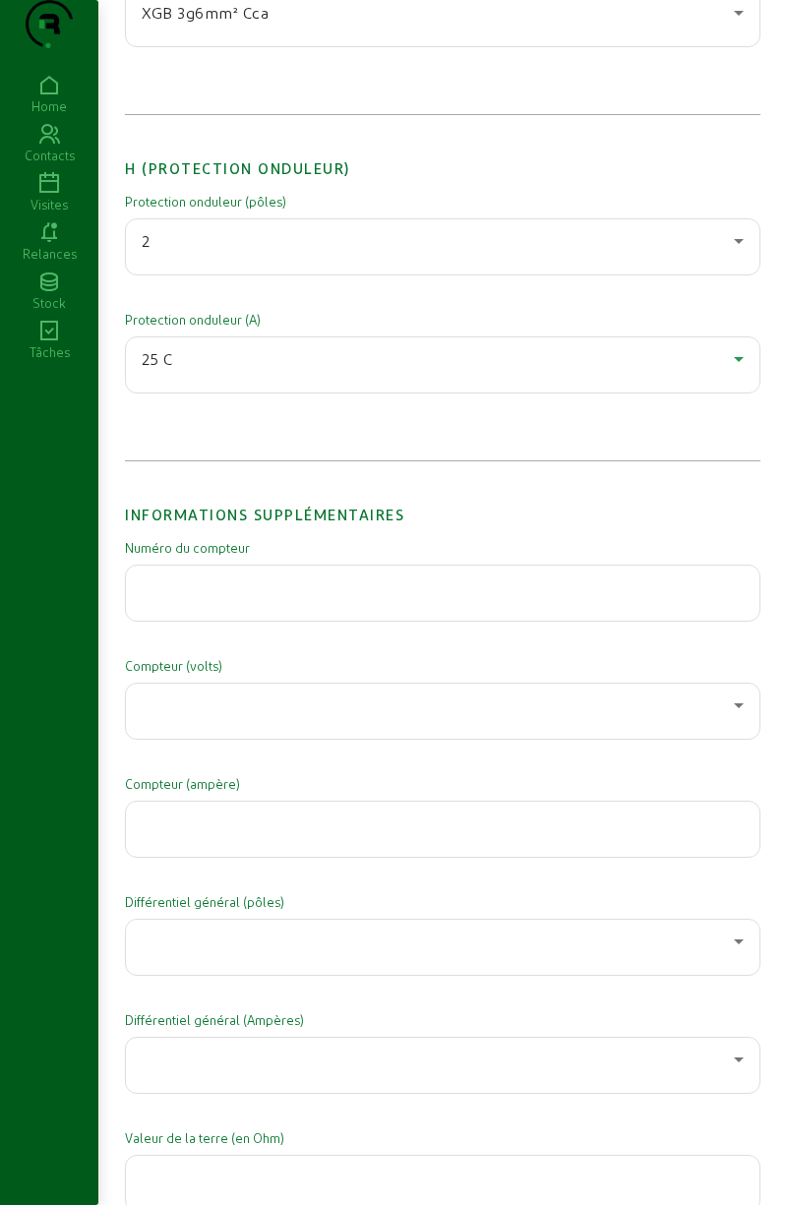
click at [503, 599] on input "text" at bounding box center [443, 587] width 602 height 24
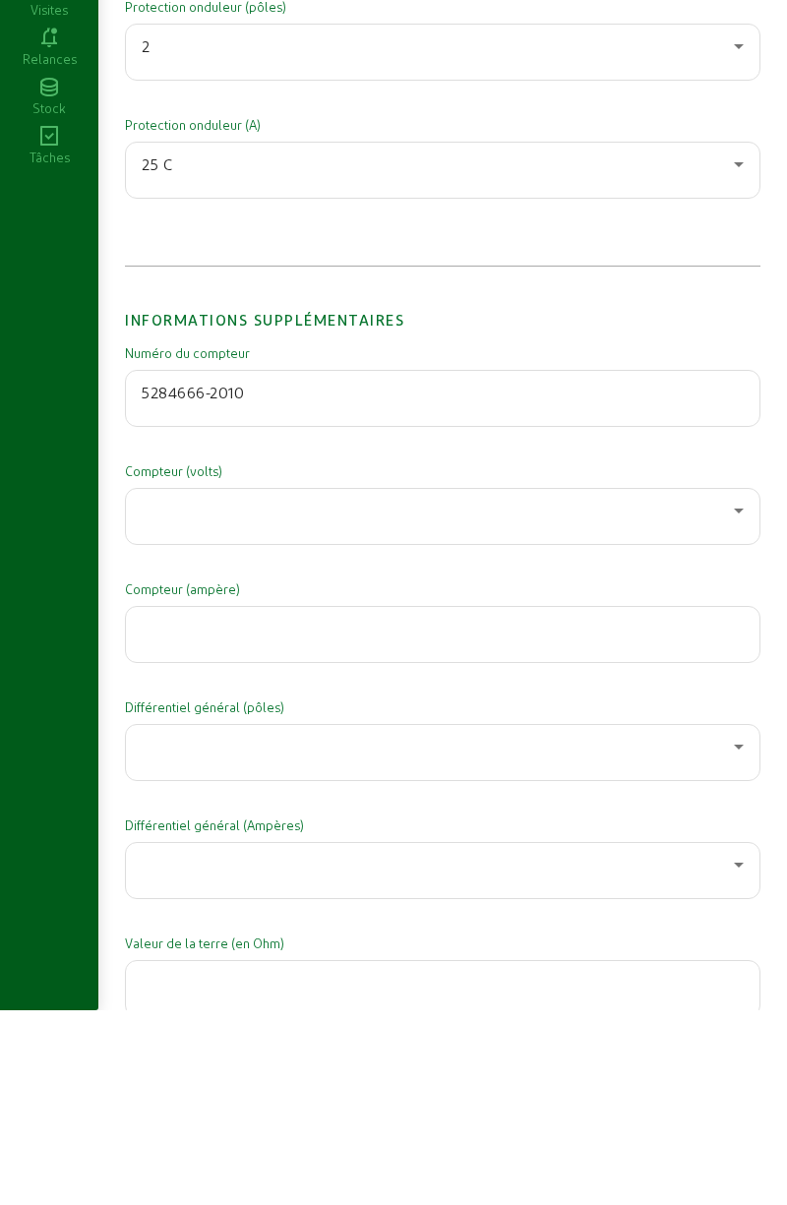
type input "5284666-2010"
click at [485, 717] on div at bounding box center [438, 706] width 592 height 24
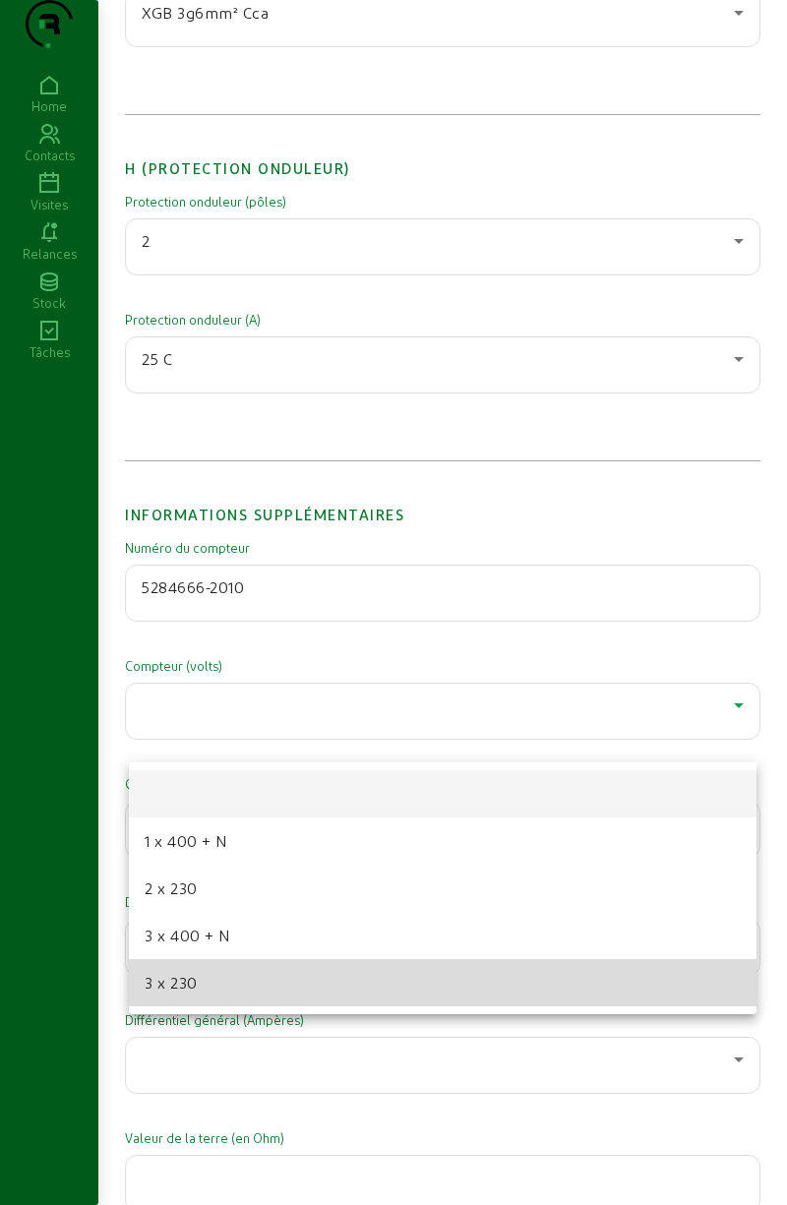
click at [314, 986] on mat-option "3 x 230" at bounding box center [443, 982] width 628 height 47
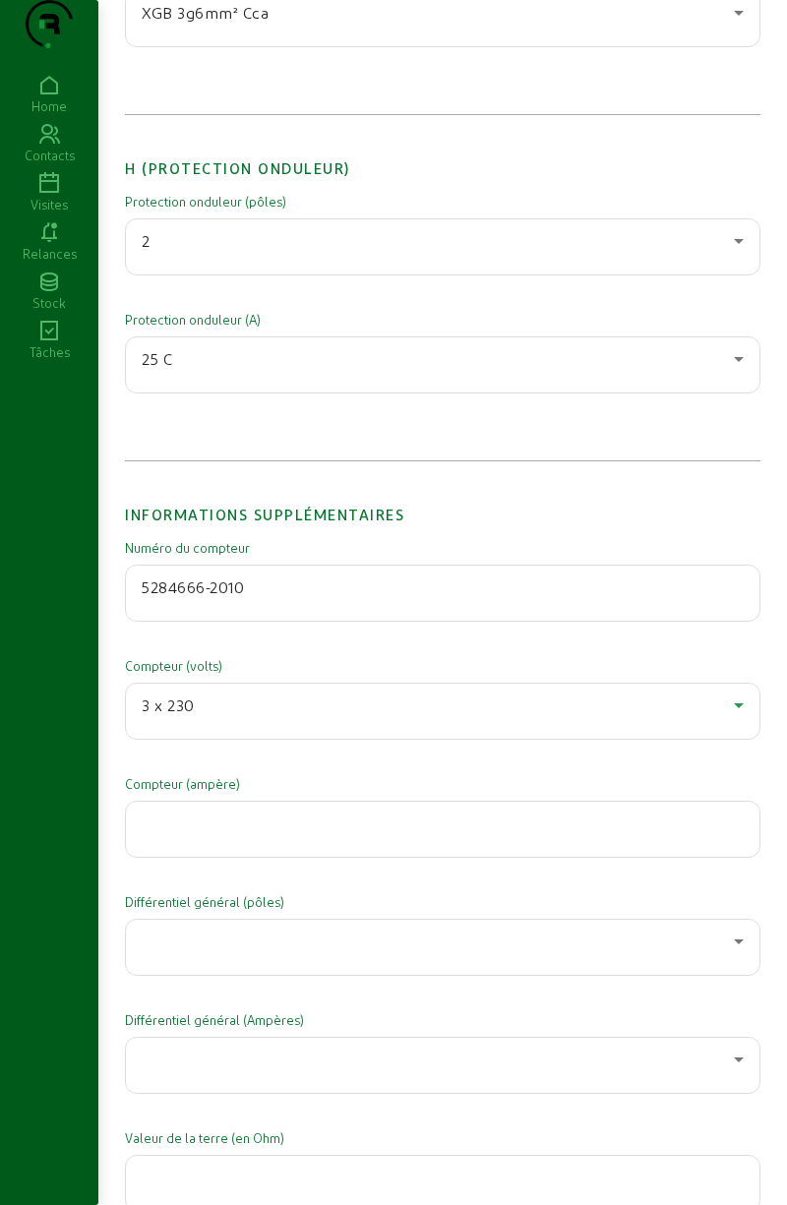
click at [428, 857] on div at bounding box center [443, 829] width 602 height 55
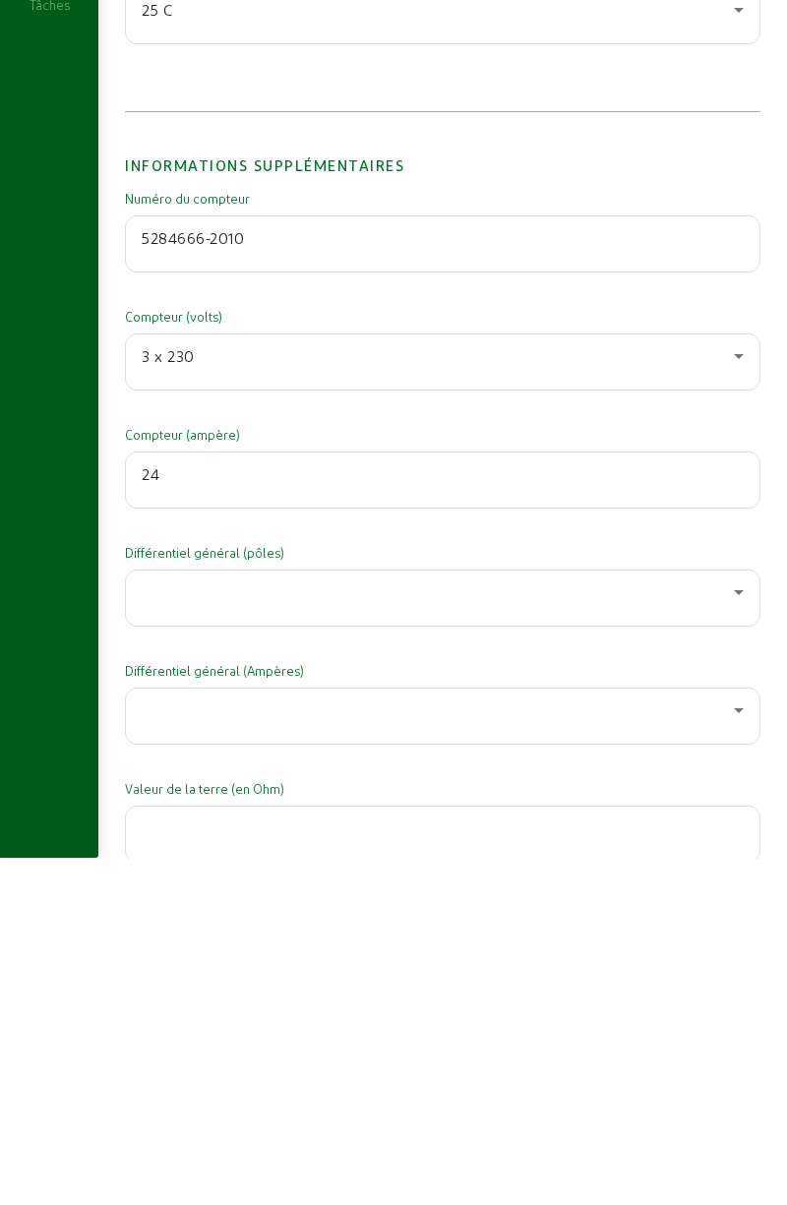
scroll to position [2794, 0]
type input "24"
click at [407, 951] on div at bounding box center [438, 940] width 592 height 24
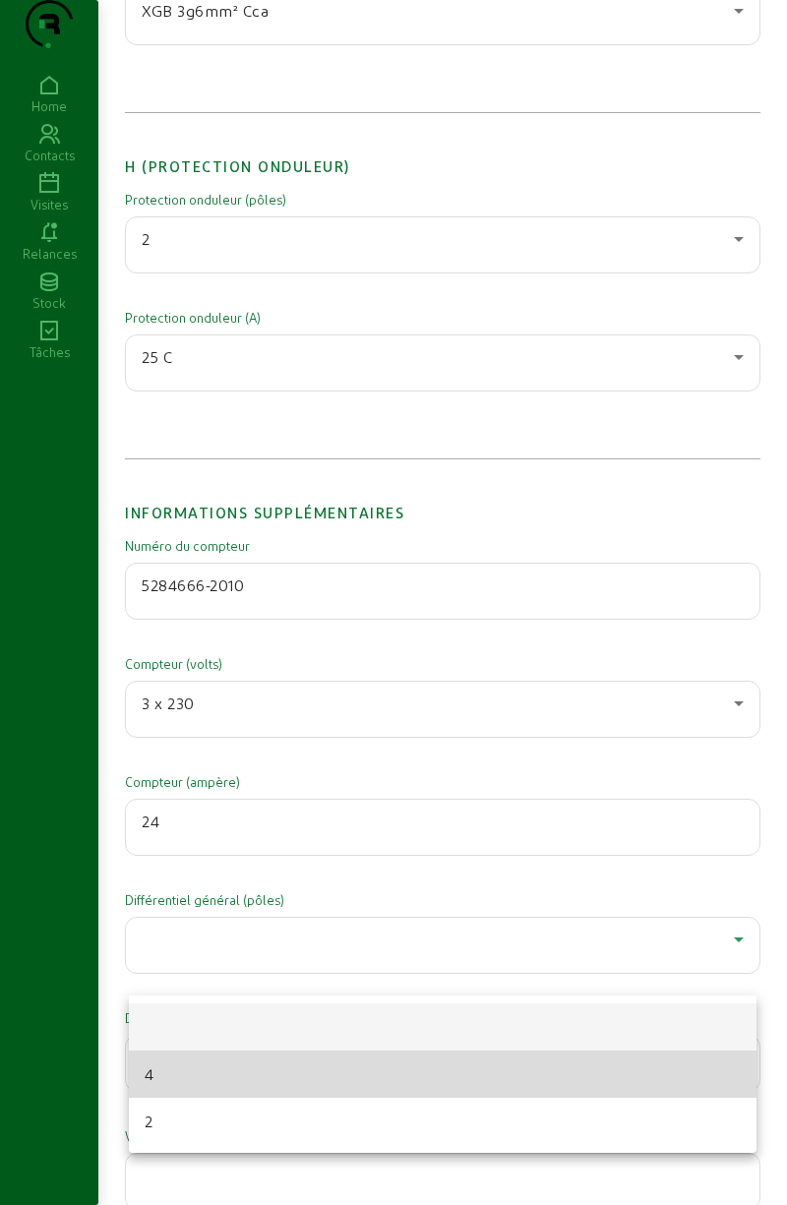
click at [267, 1078] on mat-option "4" at bounding box center [443, 1074] width 628 height 47
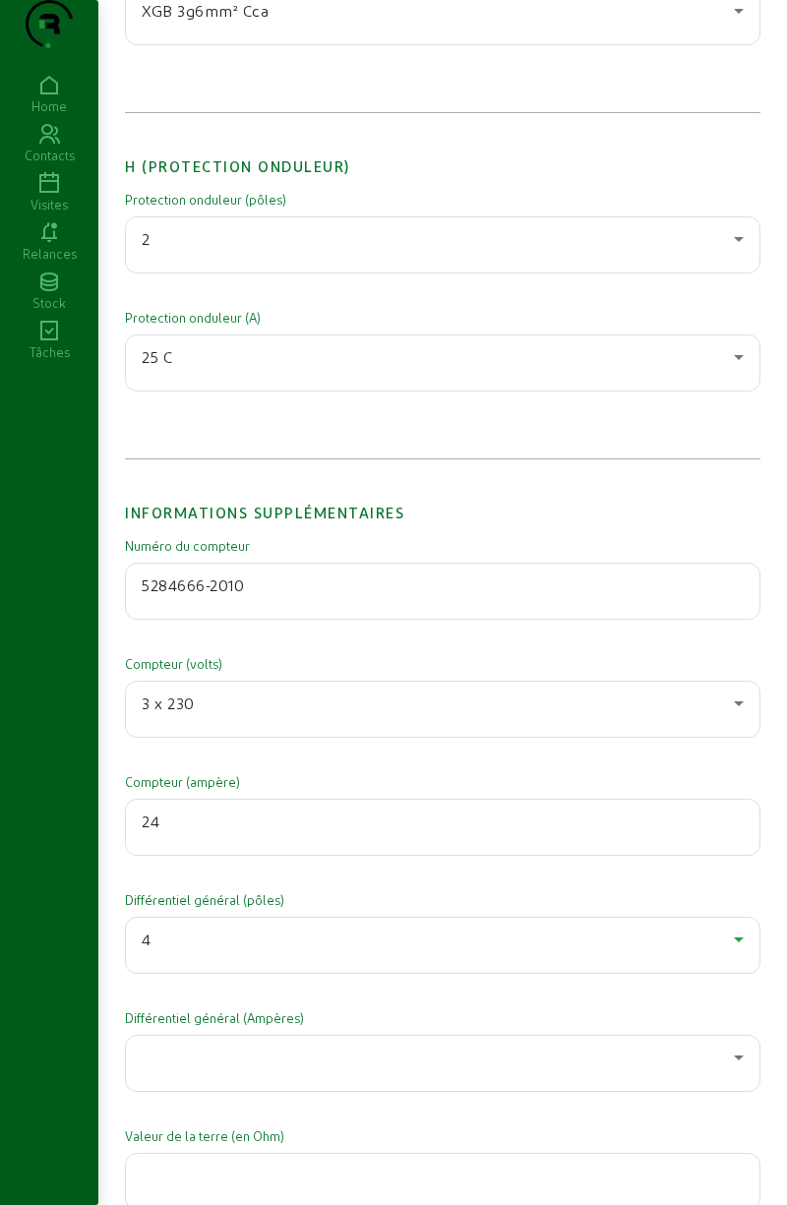
click at [285, 1069] on div at bounding box center [438, 1058] width 592 height 24
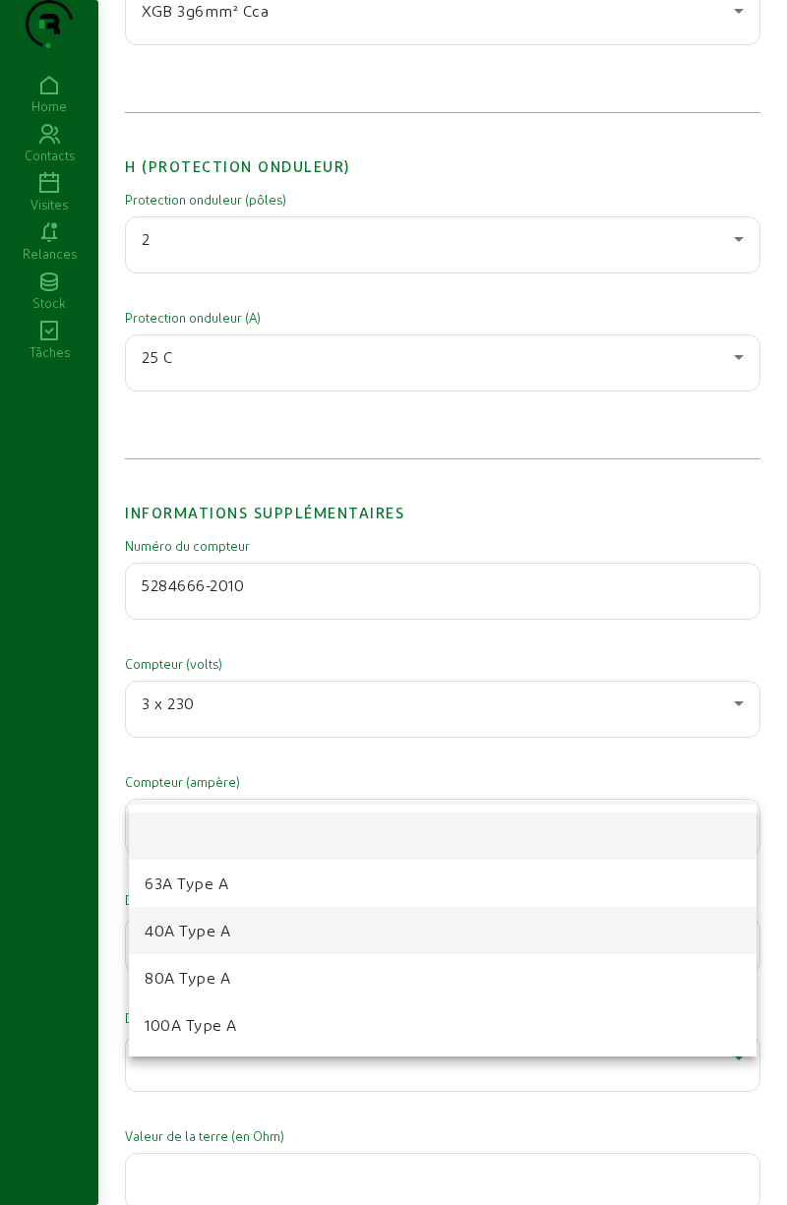
click at [280, 938] on mat-option "40A Type A" at bounding box center [443, 930] width 628 height 47
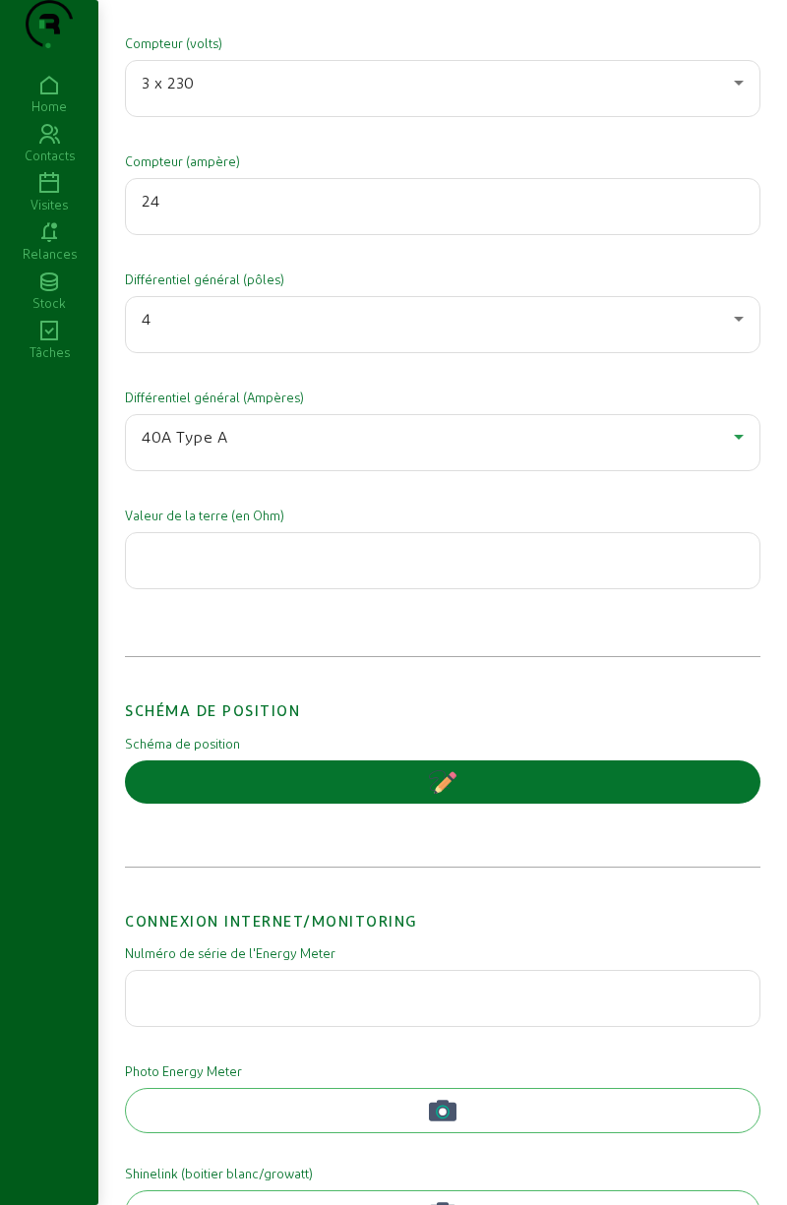
scroll to position [3424, 0]
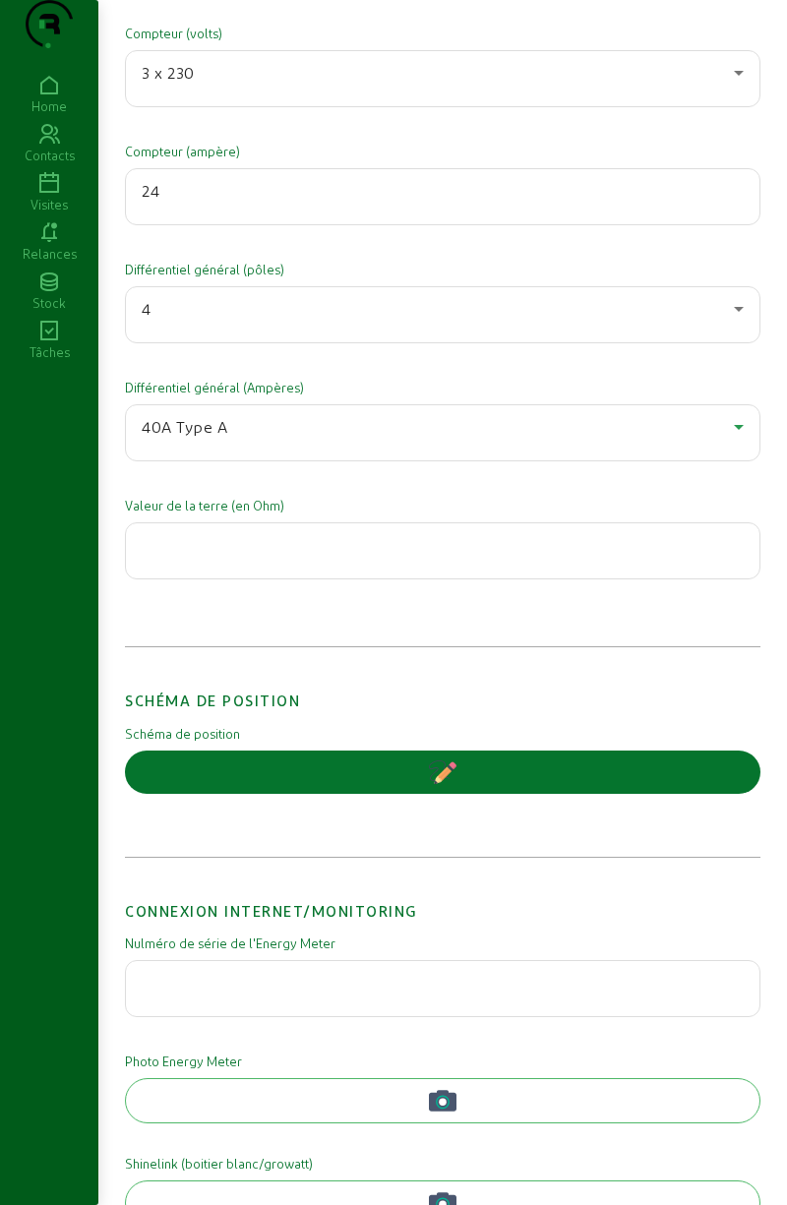
click at [425, 557] on input "number" at bounding box center [443, 545] width 602 height 24
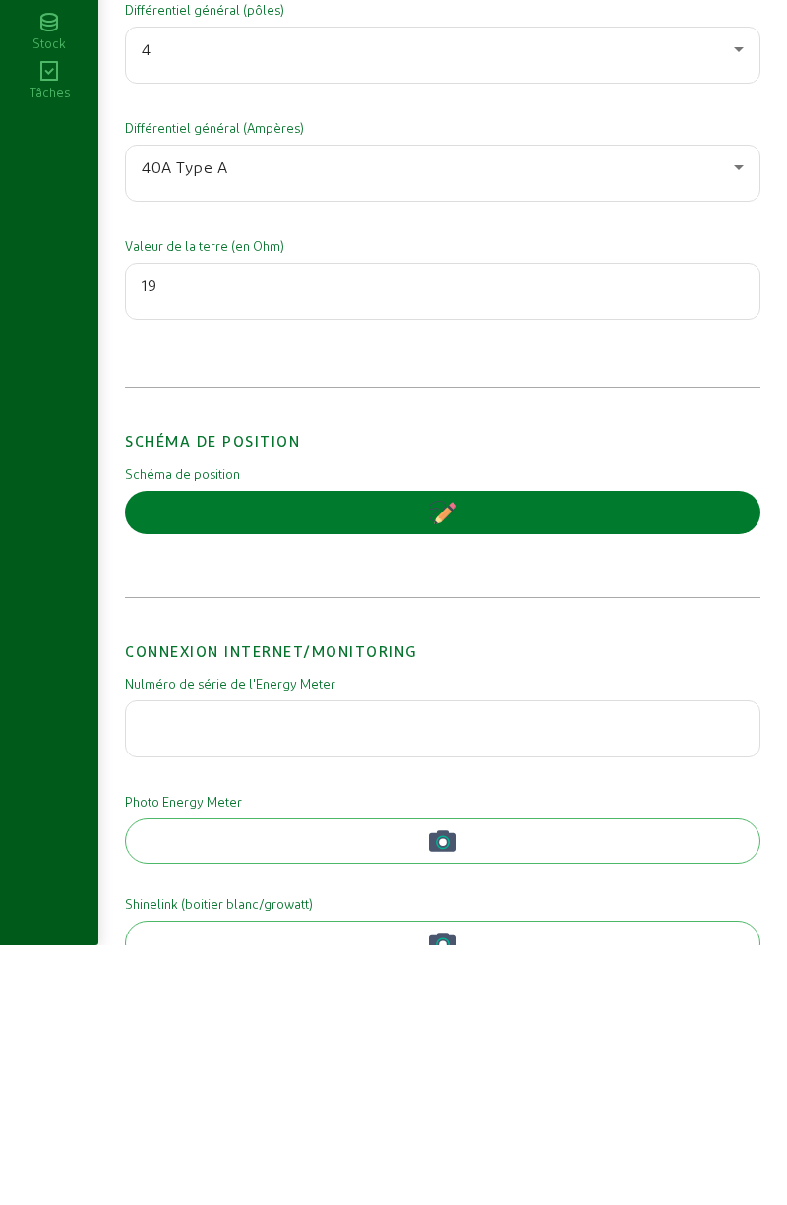
type input "19"
click at [573, 781] on button "button" at bounding box center [442, 772] width 635 height 43
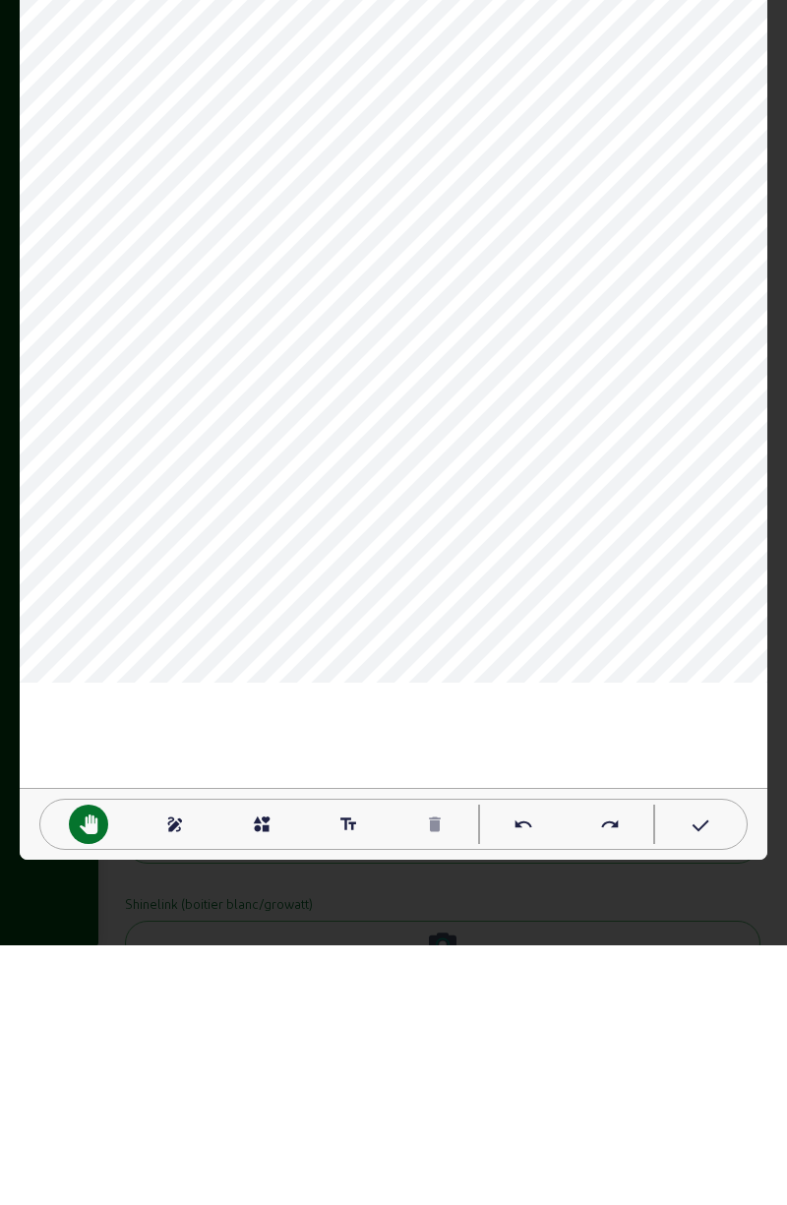
scroll to position [0, 0]
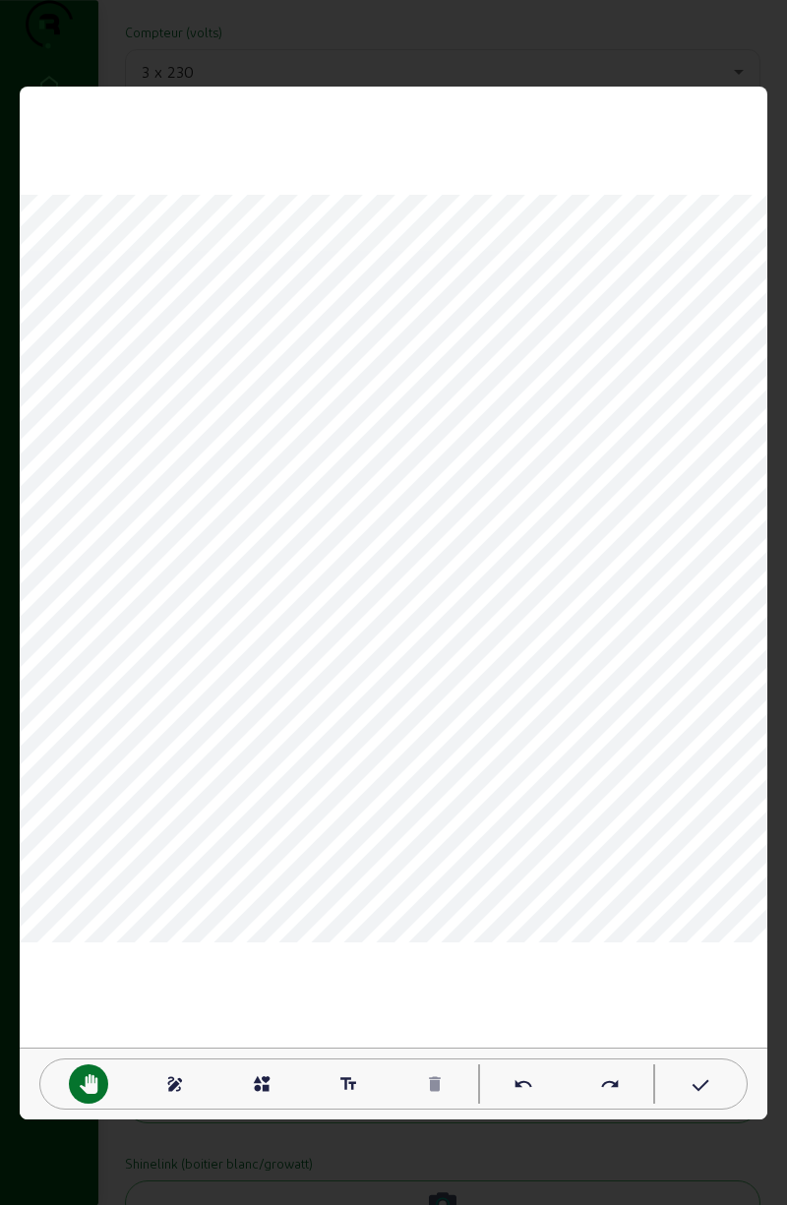
click at [341, 1074] on mat-icon "text_fields" at bounding box center [348, 1084] width 20 height 20
type textarea "TD"
type textarea "compteur"
type textarea "salon"
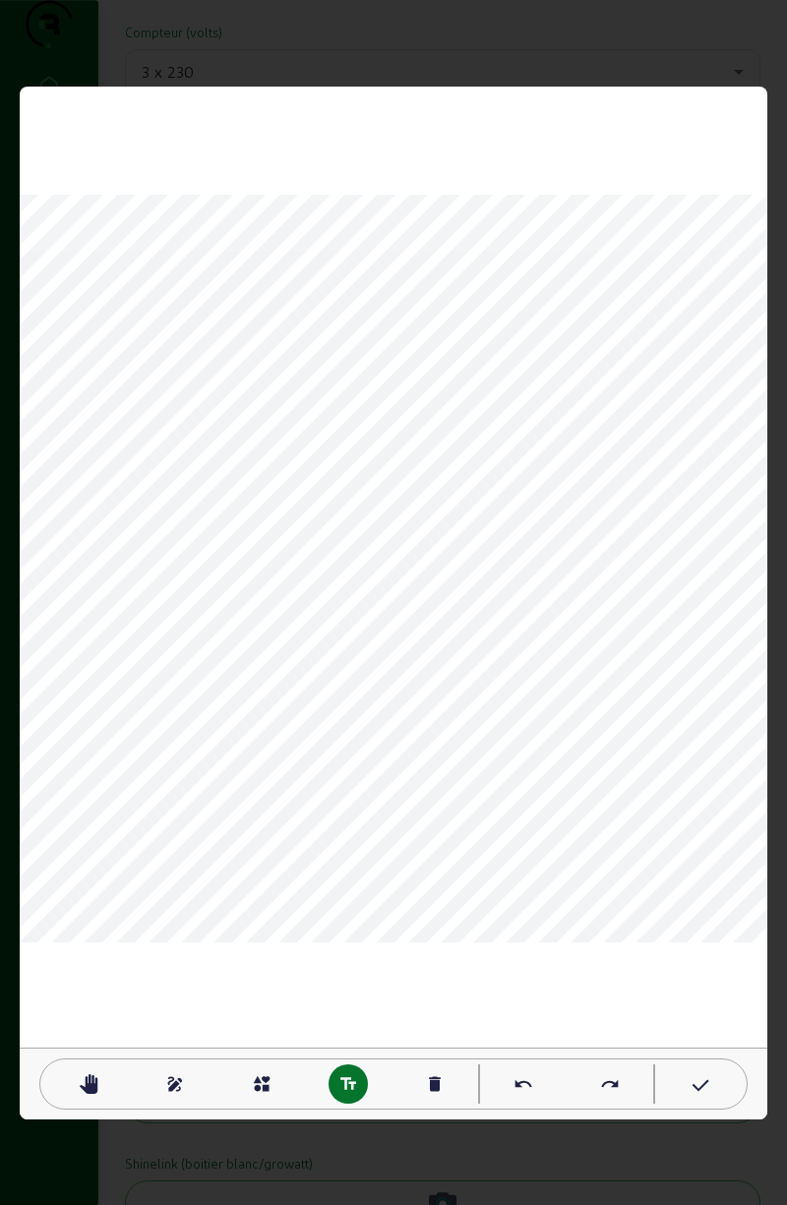
scroll to position [2, 4]
click at [263, 1092] on mat-icon "interests" at bounding box center [262, 1084] width 20 height 20
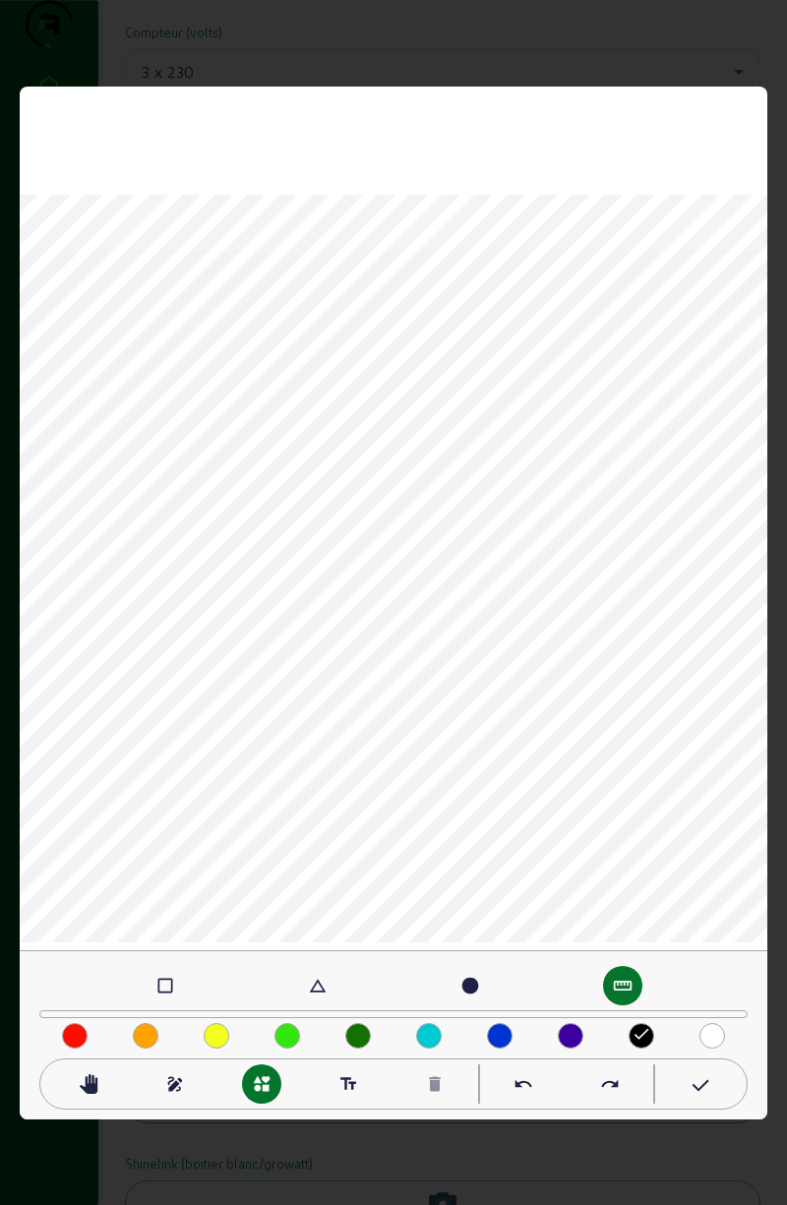
click at [177, 974] on div "check_box_outline_blank" at bounding box center [165, 985] width 39 height 39
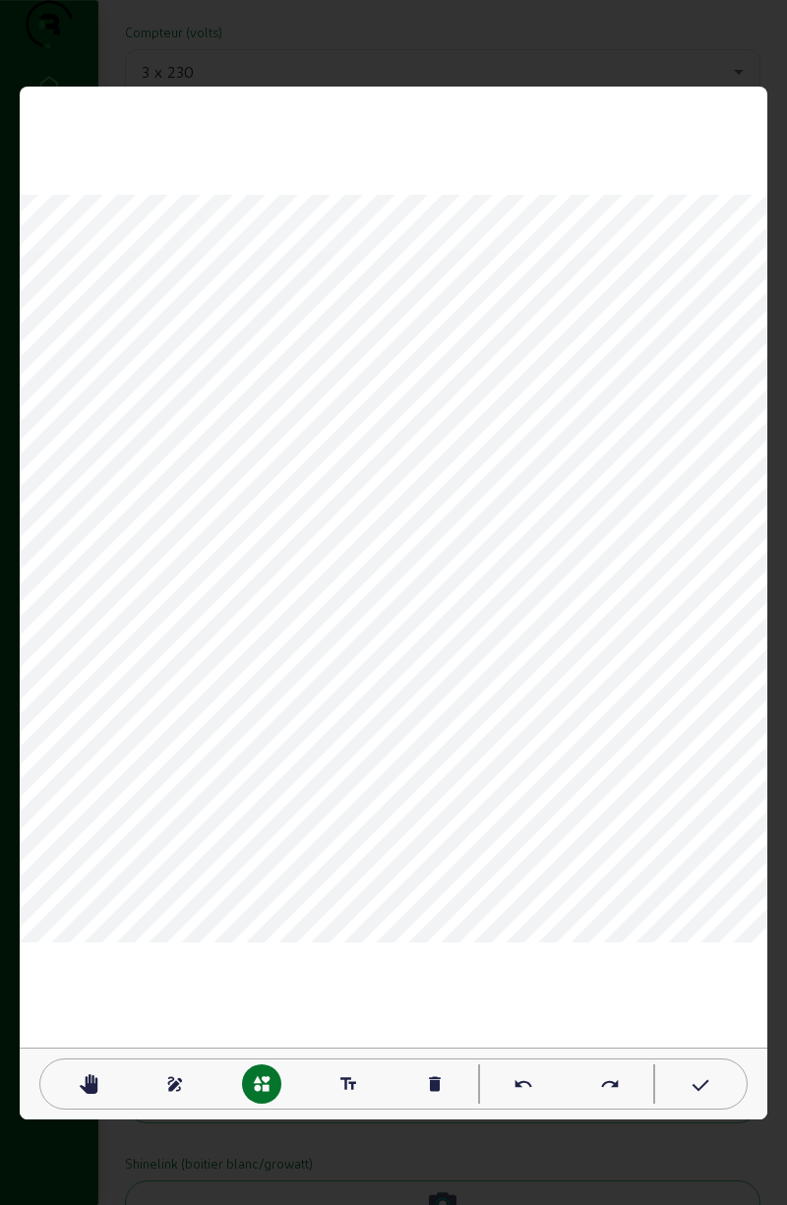
click at [453, 1077] on div "delete" at bounding box center [434, 1083] width 39 height 39
click at [344, 1072] on div "text_fields" at bounding box center [348, 1083] width 39 height 39
type textarea "Onduleur batterie"
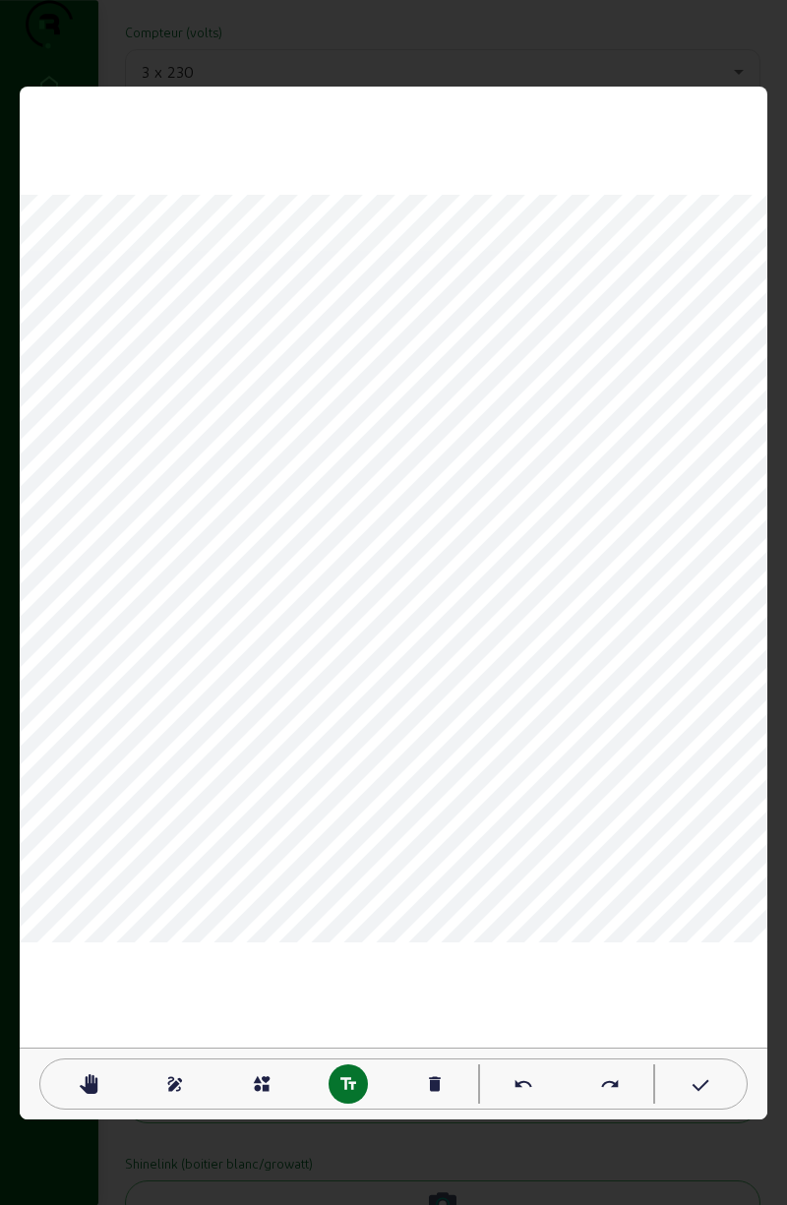
type textarea "cave"
click at [270, 1088] on mat-icon "interests" at bounding box center [262, 1084] width 20 height 20
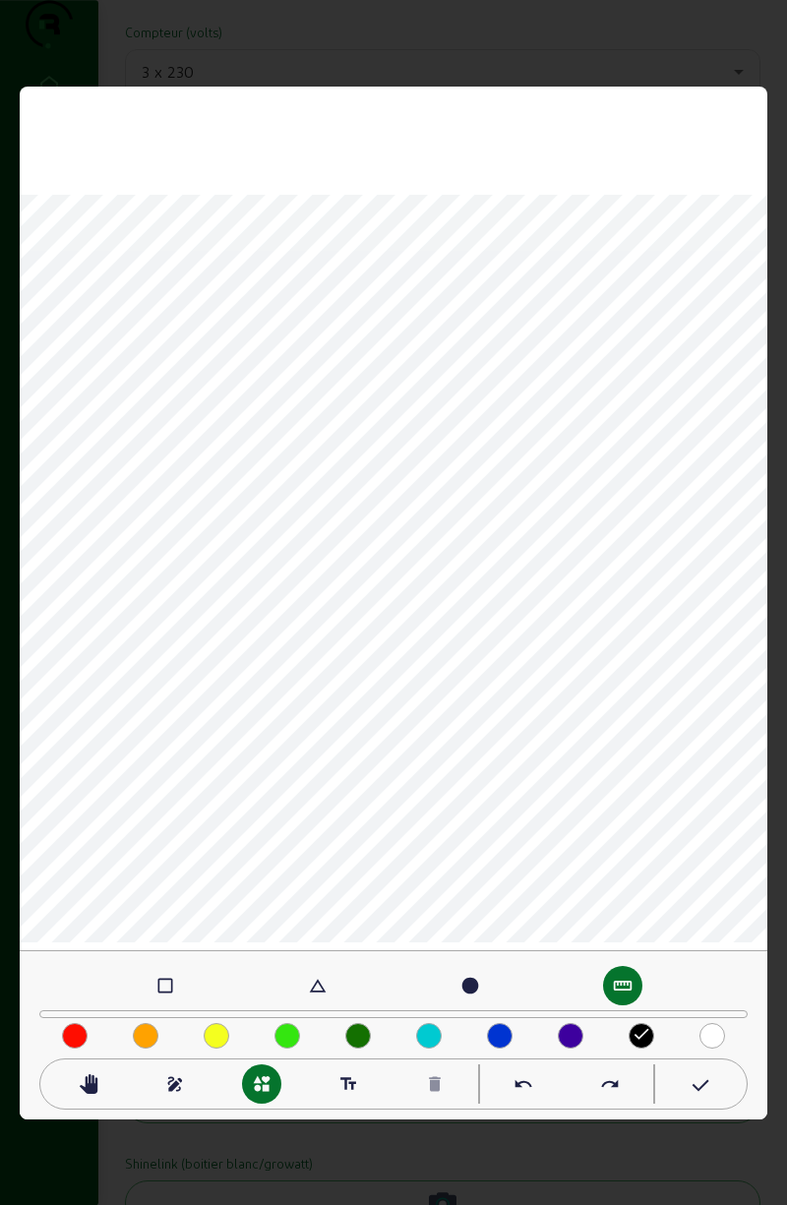
click at [173, 988] on mat-icon "check_box_outline_blank" at bounding box center [165, 986] width 20 height 20
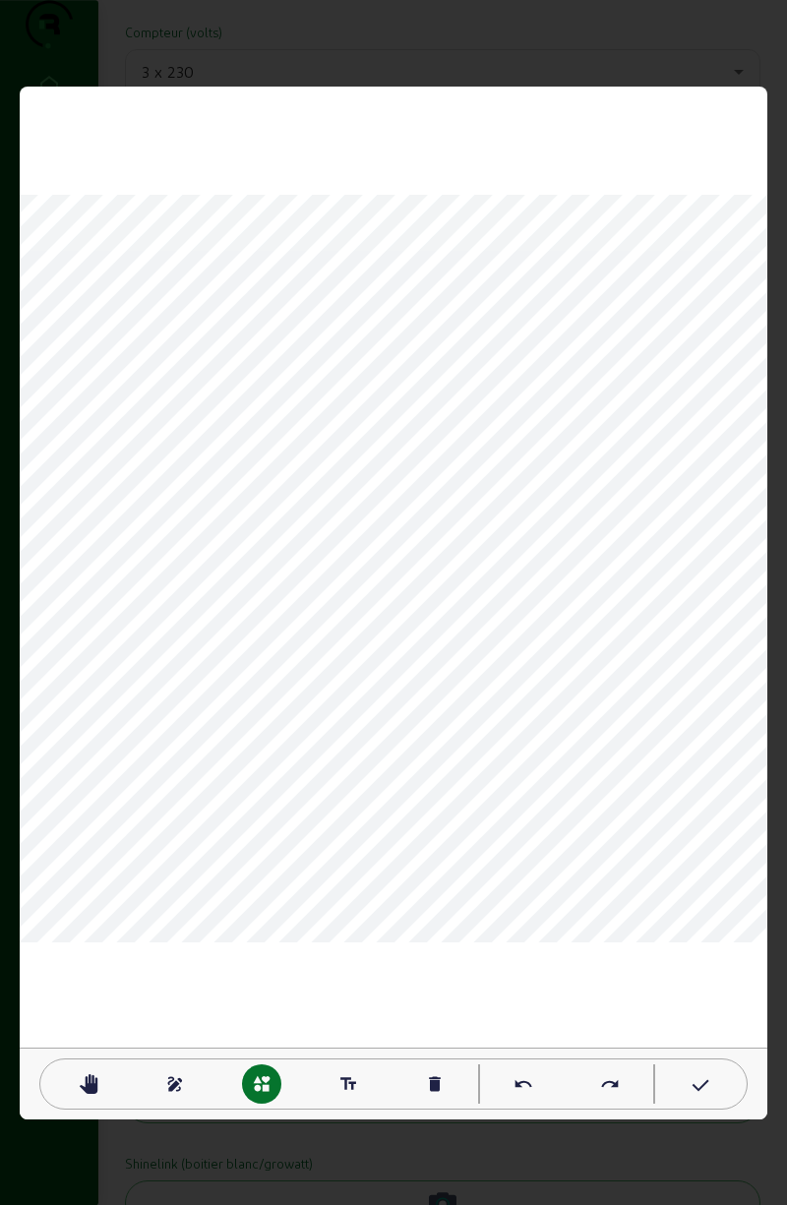
click at [268, 1086] on mat-icon "interests" at bounding box center [262, 1084] width 20 height 20
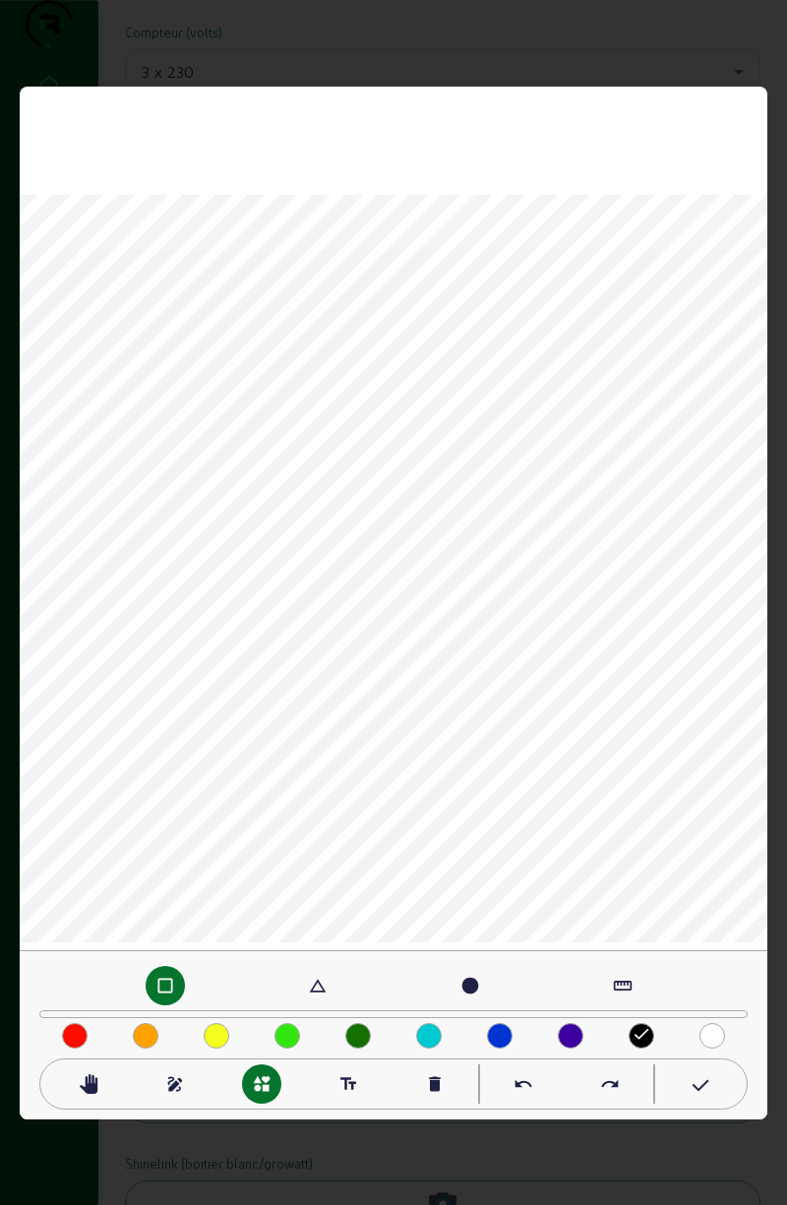
click at [632, 994] on mat-icon "straighten" at bounding box center [623, 986] width 20 height 20
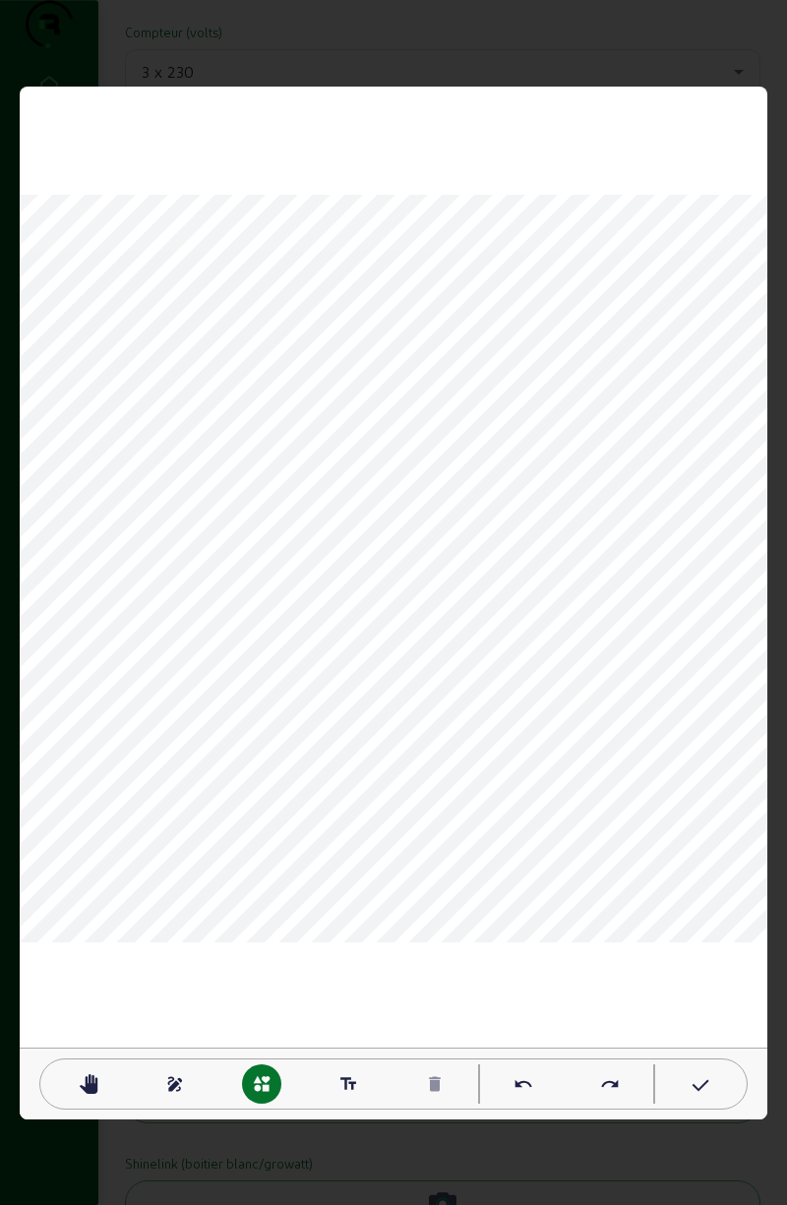
click at [531, 1087] on mat-icon "undo" at bounding box center [523, 1084] width 20 height 20
click at [87, 1083] on mat-icon "pan_tool" at bounding box center [89, 1084] width 20 height 20
click at [693, 1080] on icon at bounding box center [699, 1086] width 20 height 24
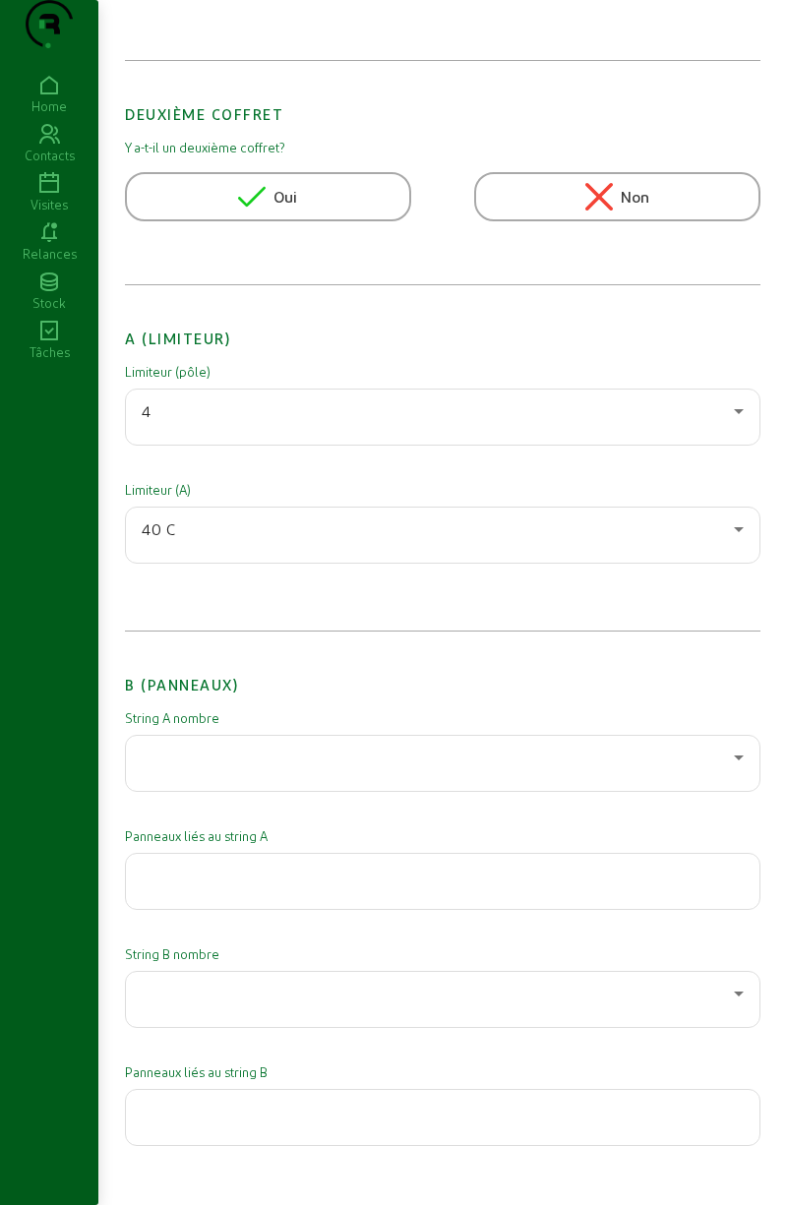
scroll to position [0, 0]
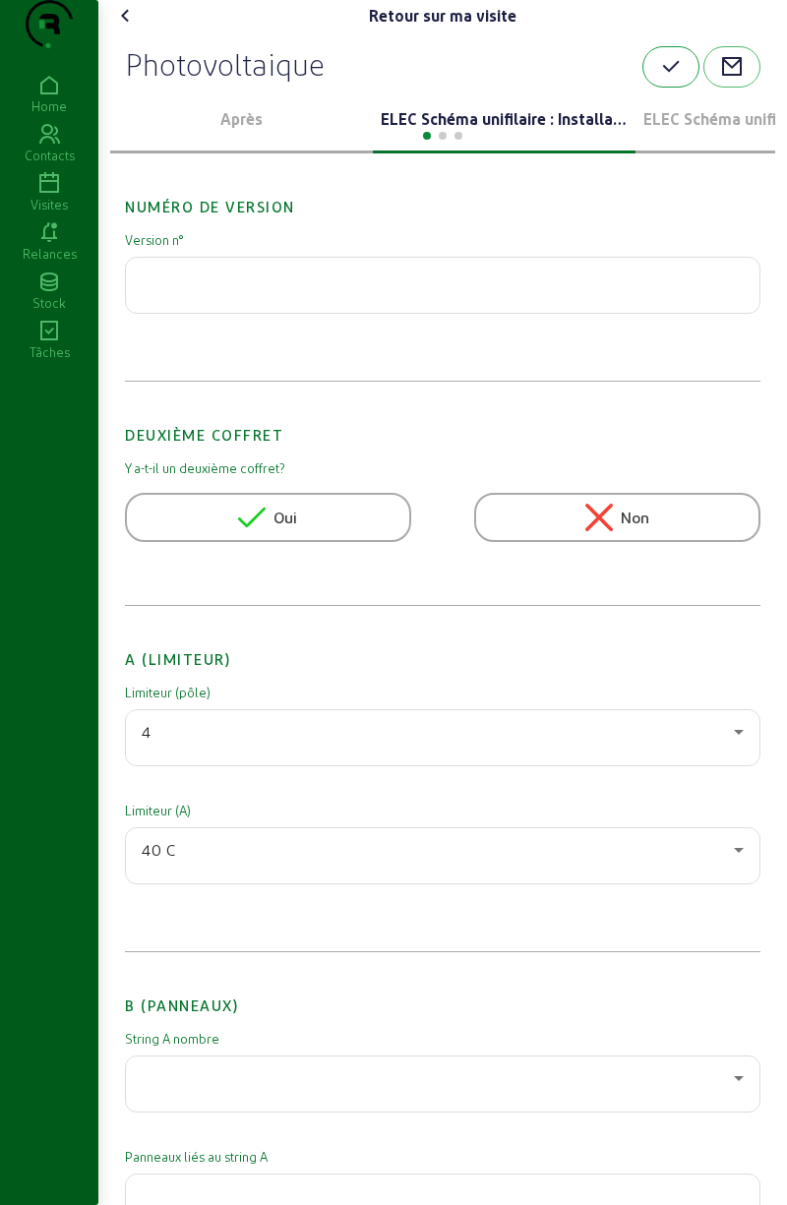
click at [645, 88] on button "button" at bounding box center [670, 66] width 57 height 41
click at [124, 28] on icon at bounding box center [126, 16] width 24 height 24
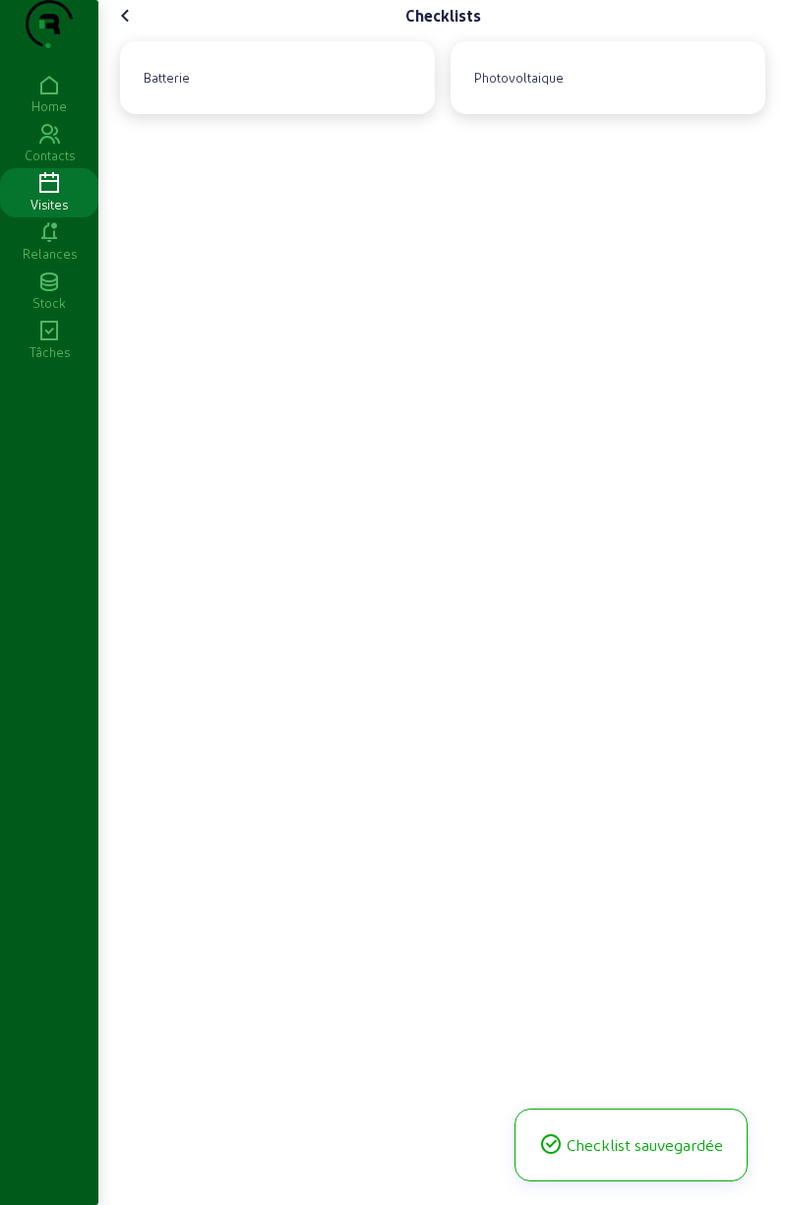
click at [123, 28] on icon at bounding box center [126, 16] width 24 height 24
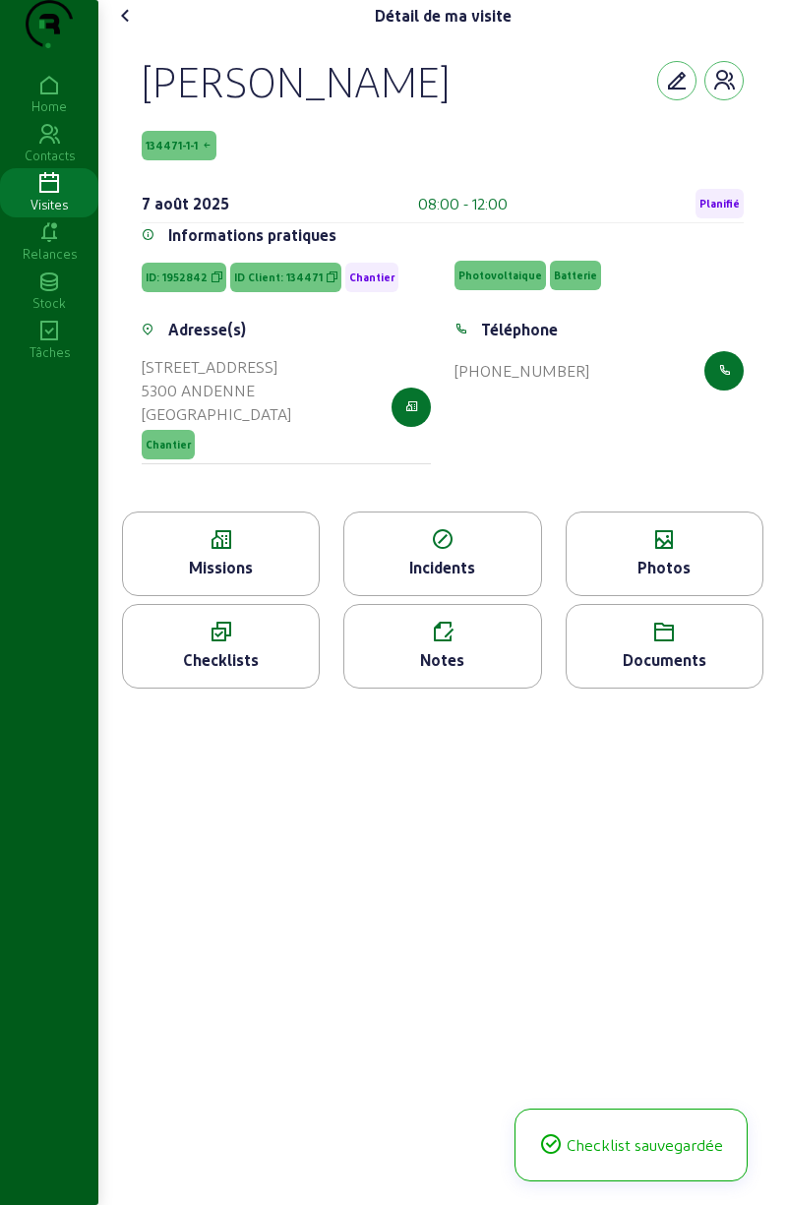
click at [120, 28] on icon at bounding box center [126, 16] width 24 height 24
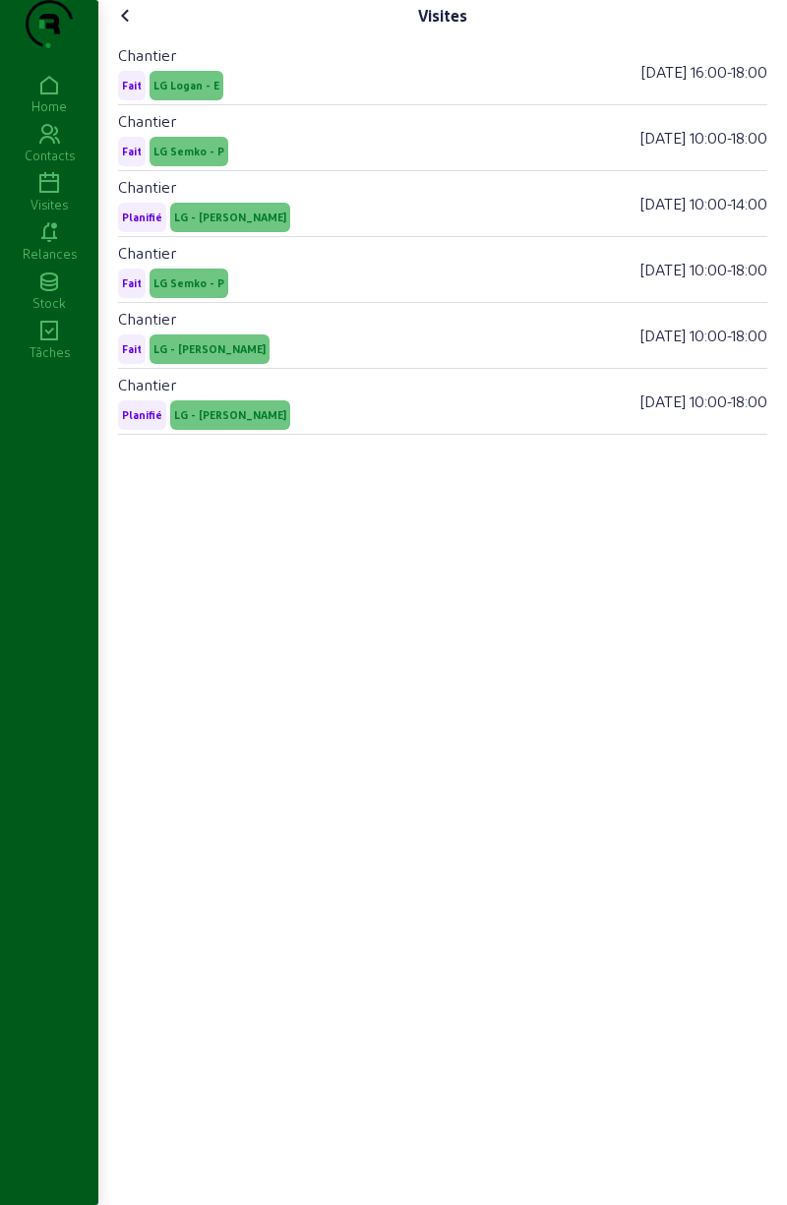
click at [137, 28] on icon at bounding box center [126, 16] width 24 height 24
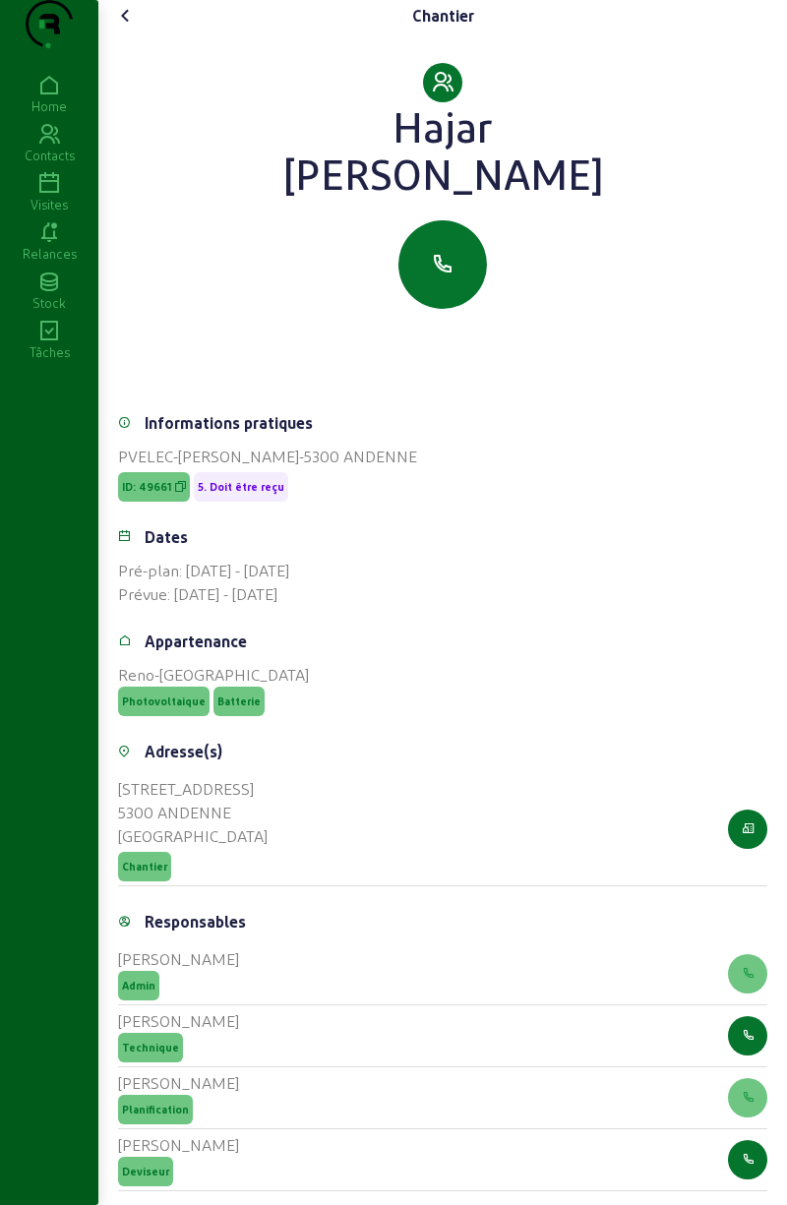
click at [132, 28] on icon at bounding box center [126, 16] width 24 height 24
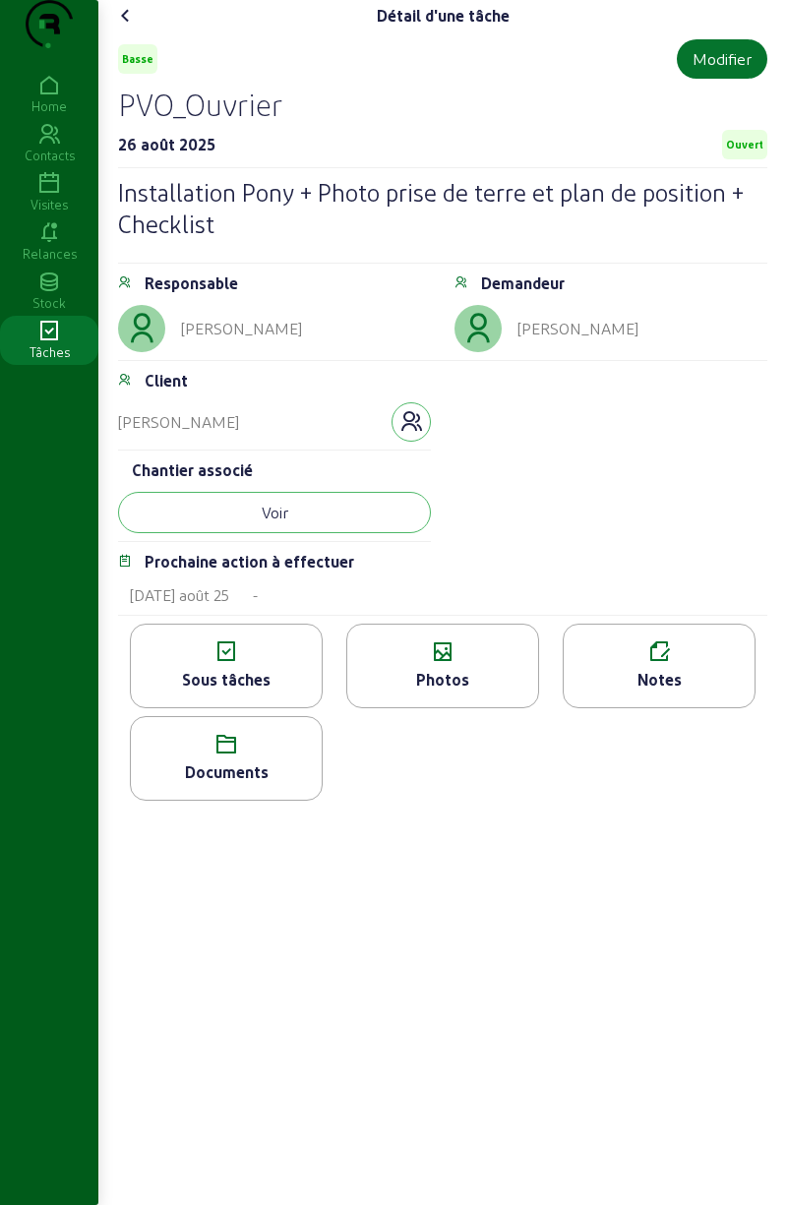
click at [130, 28] on icon at bounding box center [126, 16] width 24 height 24
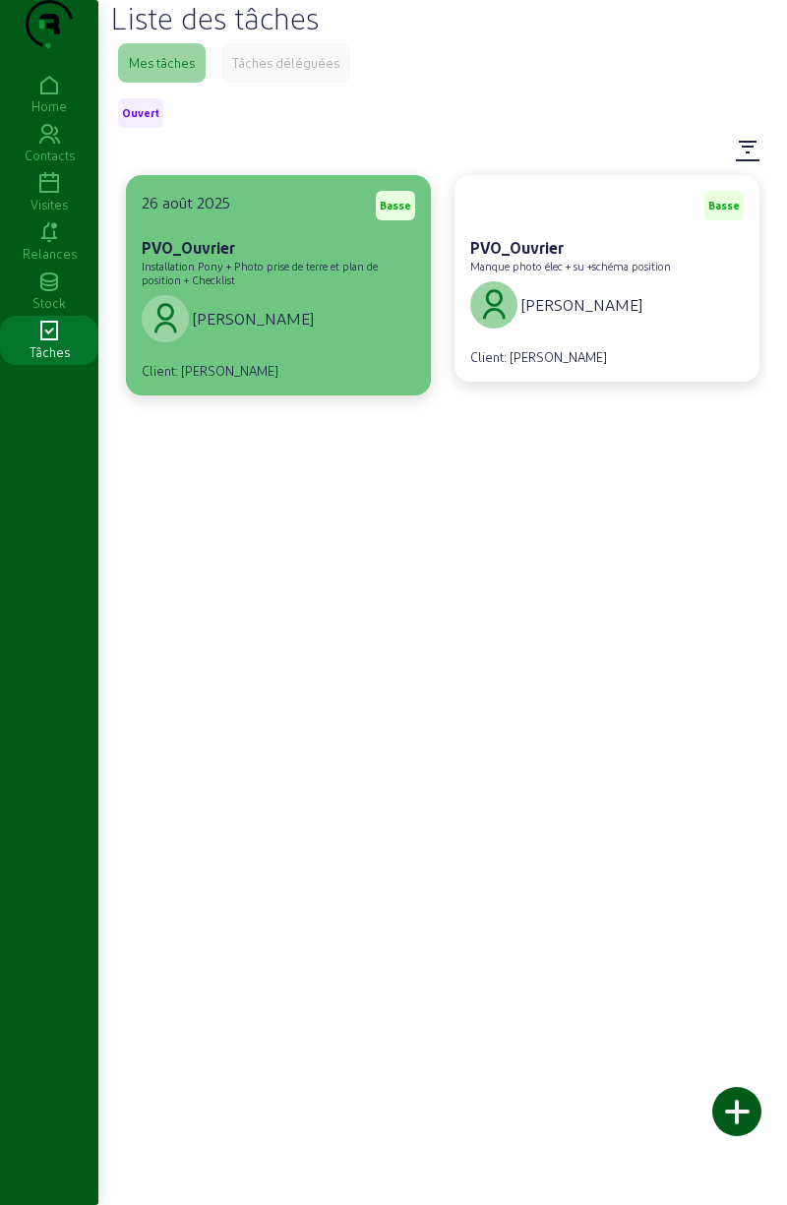
click at [307, 346] on div "[PERSON_NAME]" at bounding box center [278, 318] width 273 height 55
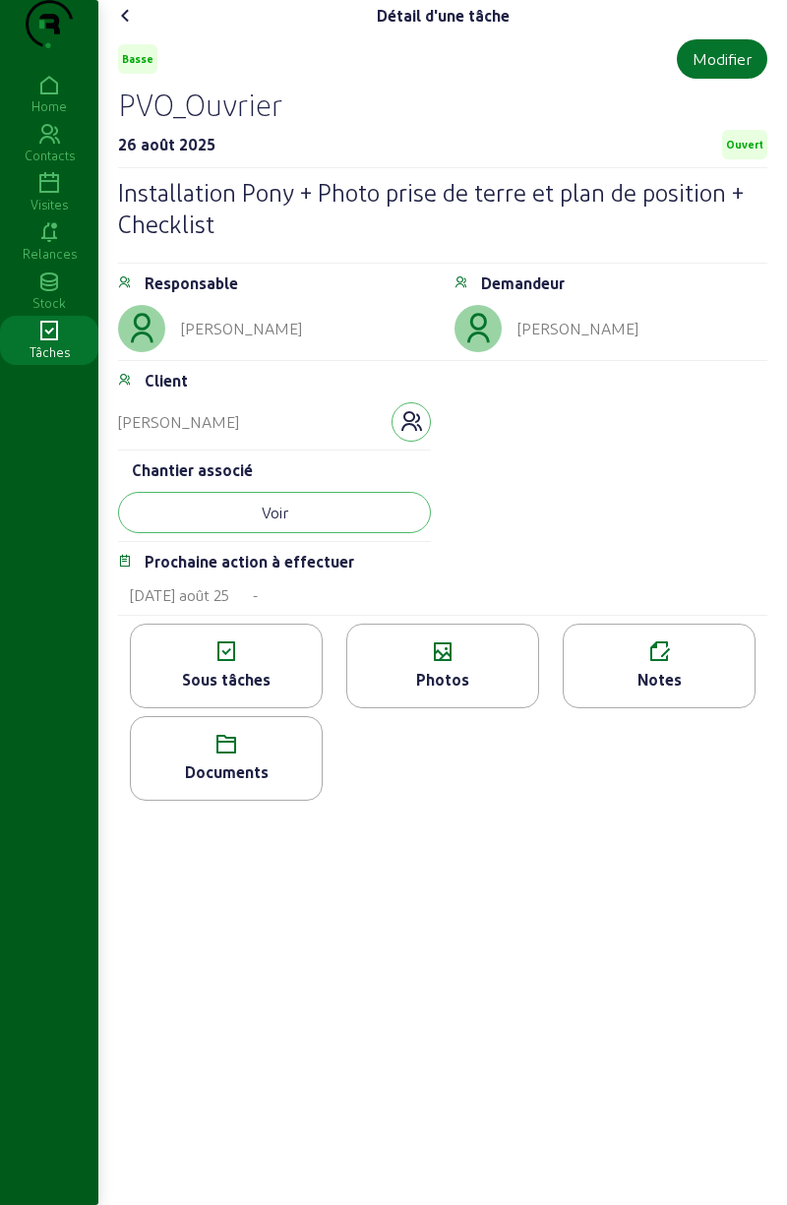
click at [743, 159] on span "Ouvert" at bounding box center [744, 145] width 45 height 30
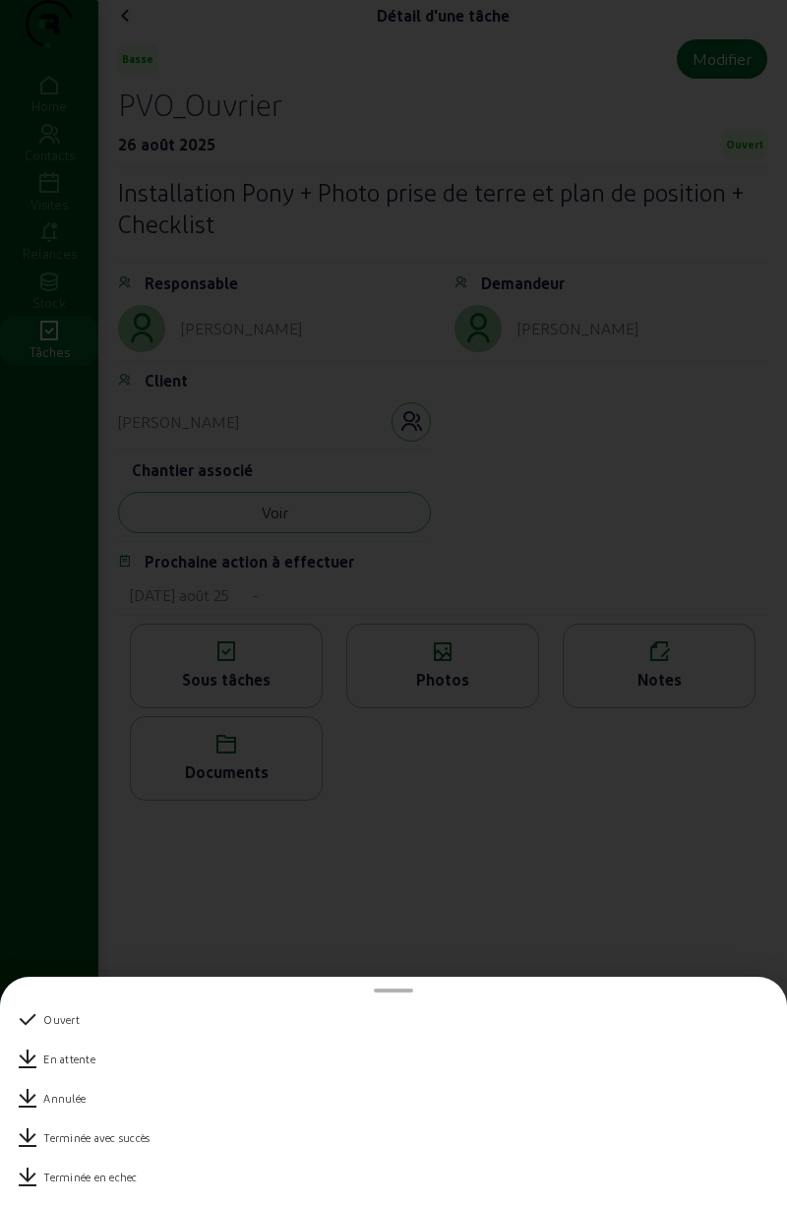
click at [173, 1131] on div "Terminée avec succès" at bounding box center [393, 1137] width 755 height 39
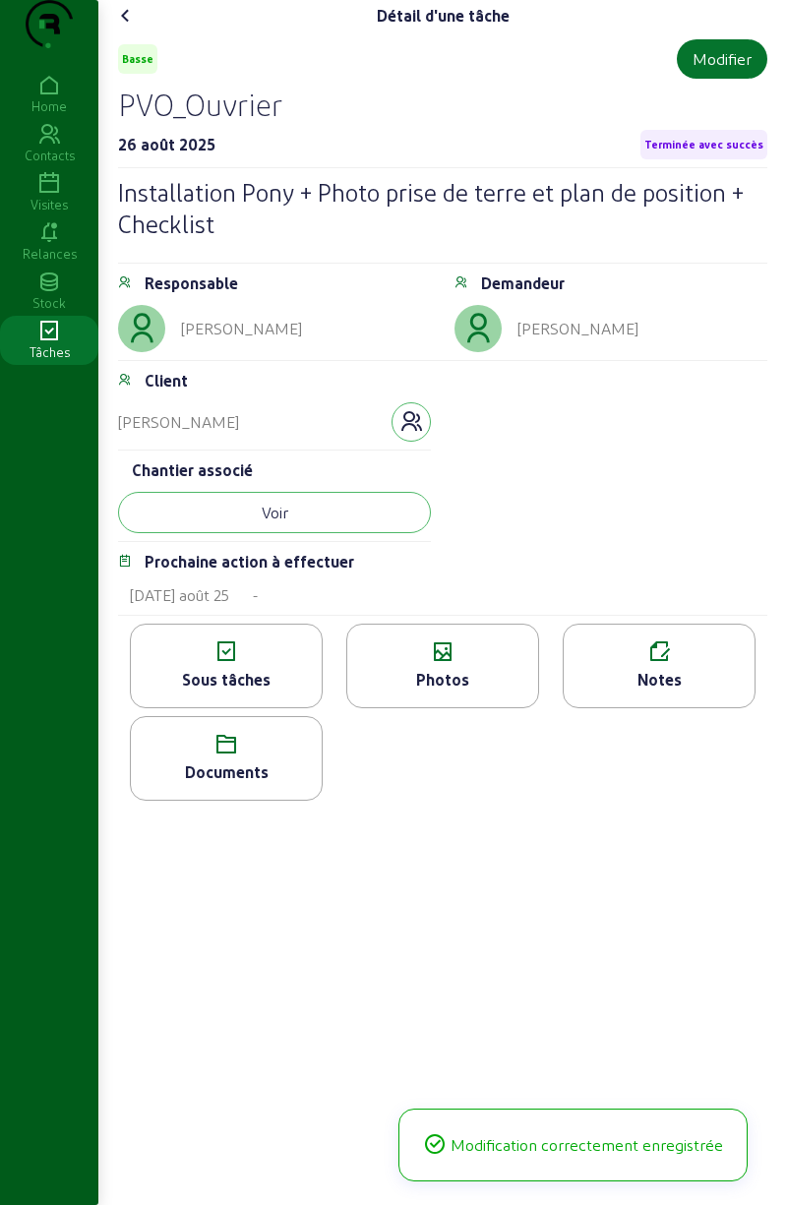
click at [125, 28] on icon at bounding box center [126, 16] width 24 height 24
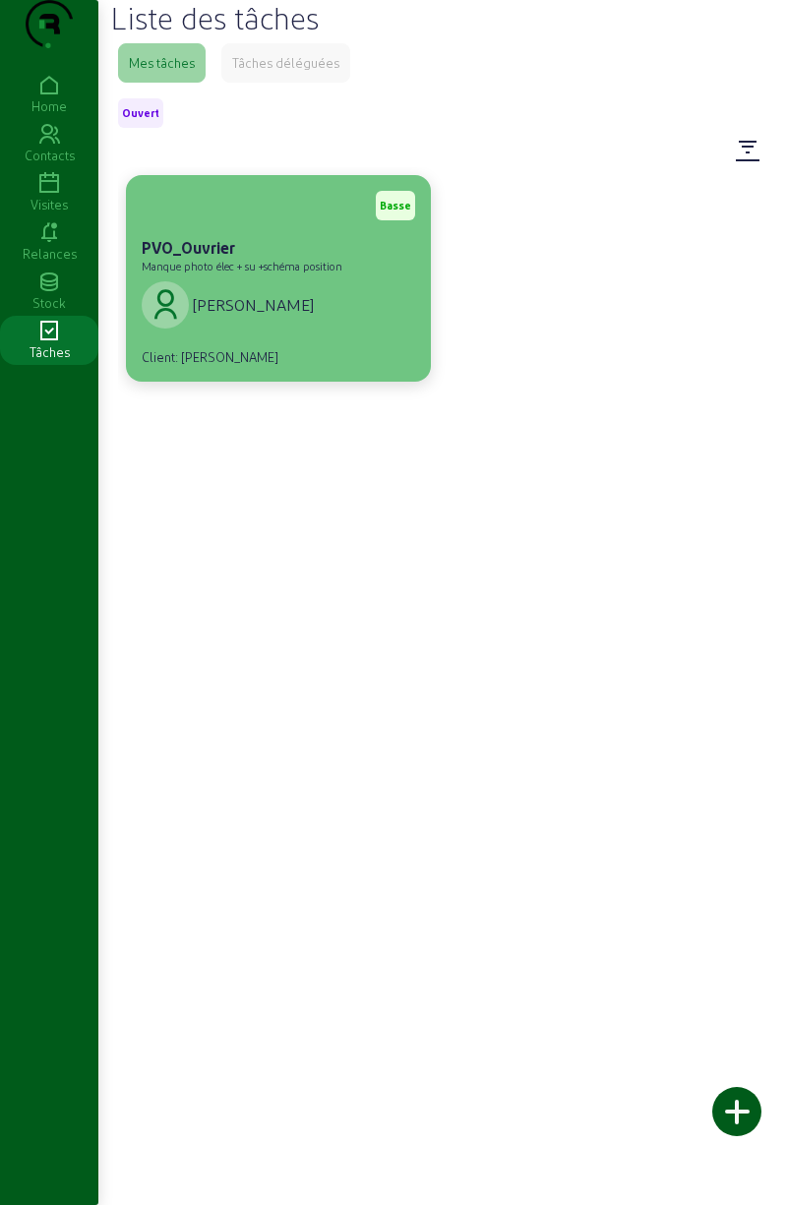
click at [364, 332] on div "[PERSON_NAME]" at bounding box center [278, 304] width 273 height 55
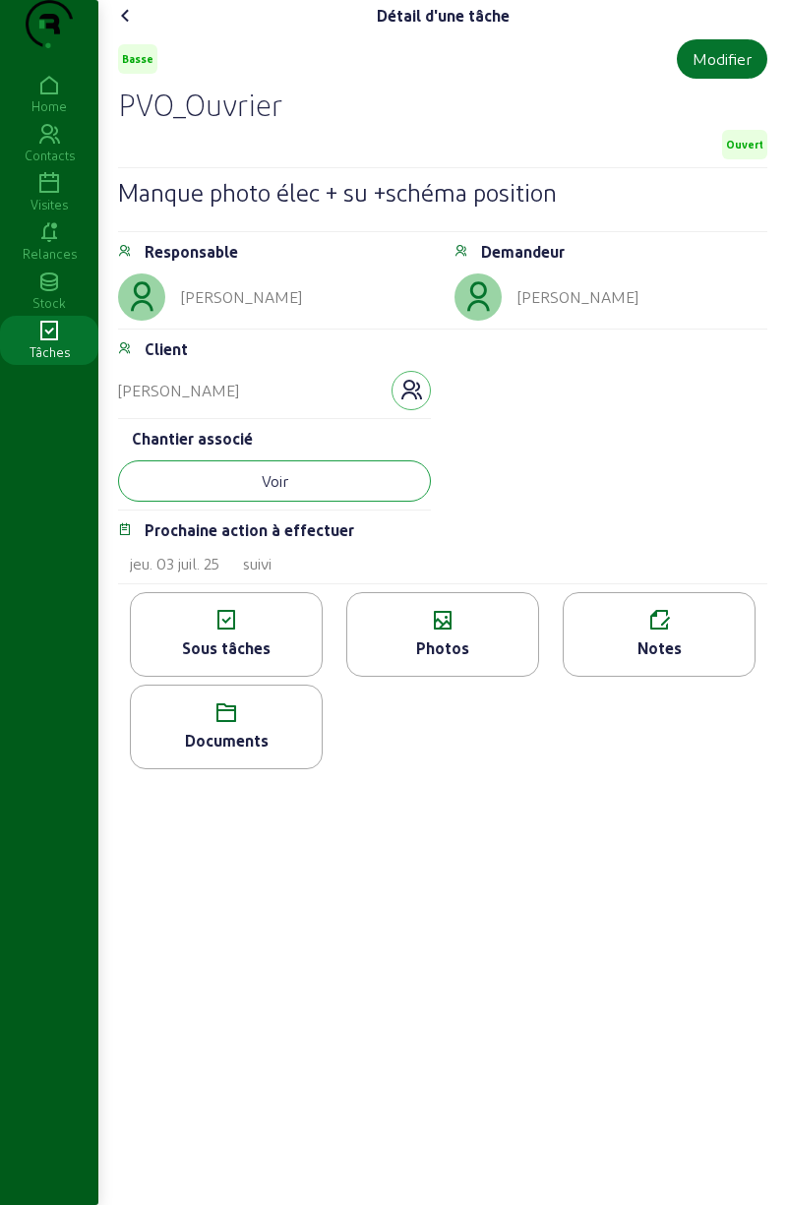
click at [203, 502] on button "Voir" at bounding box center [274, 480] width 313 height 41
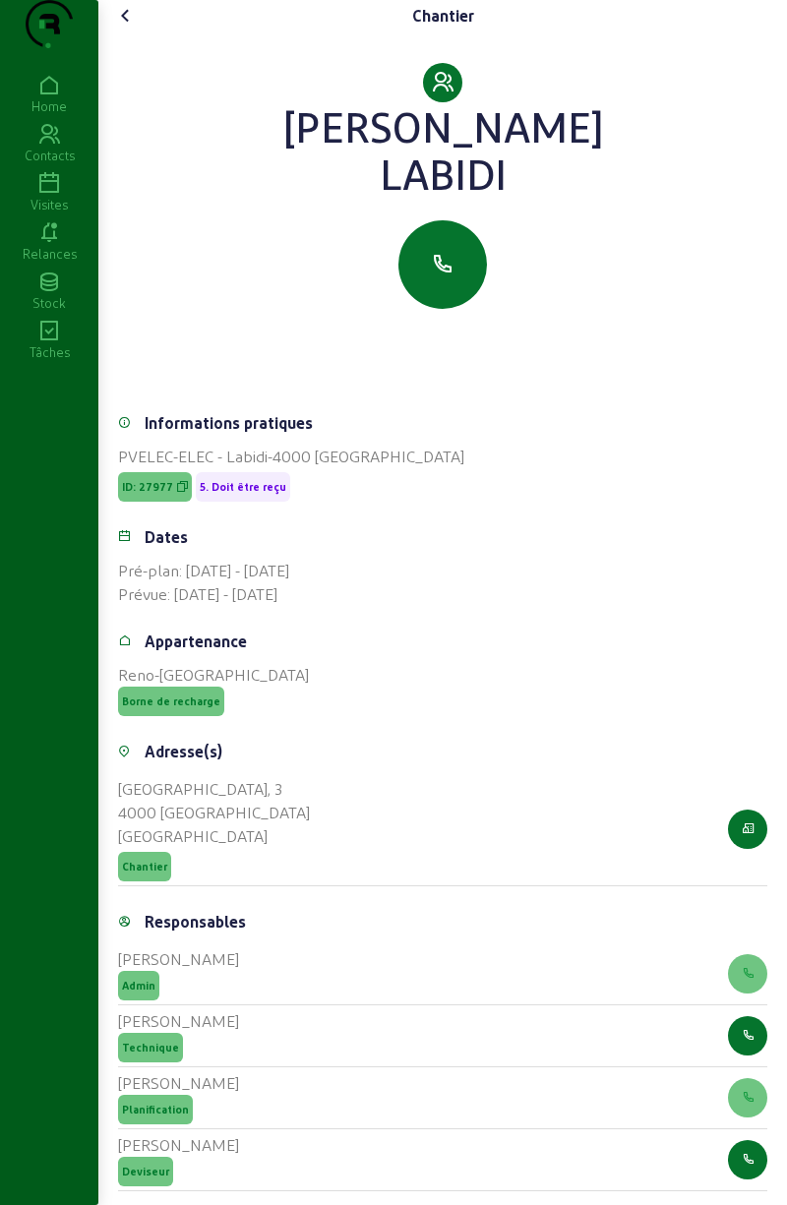
scroll to position [353, 0]
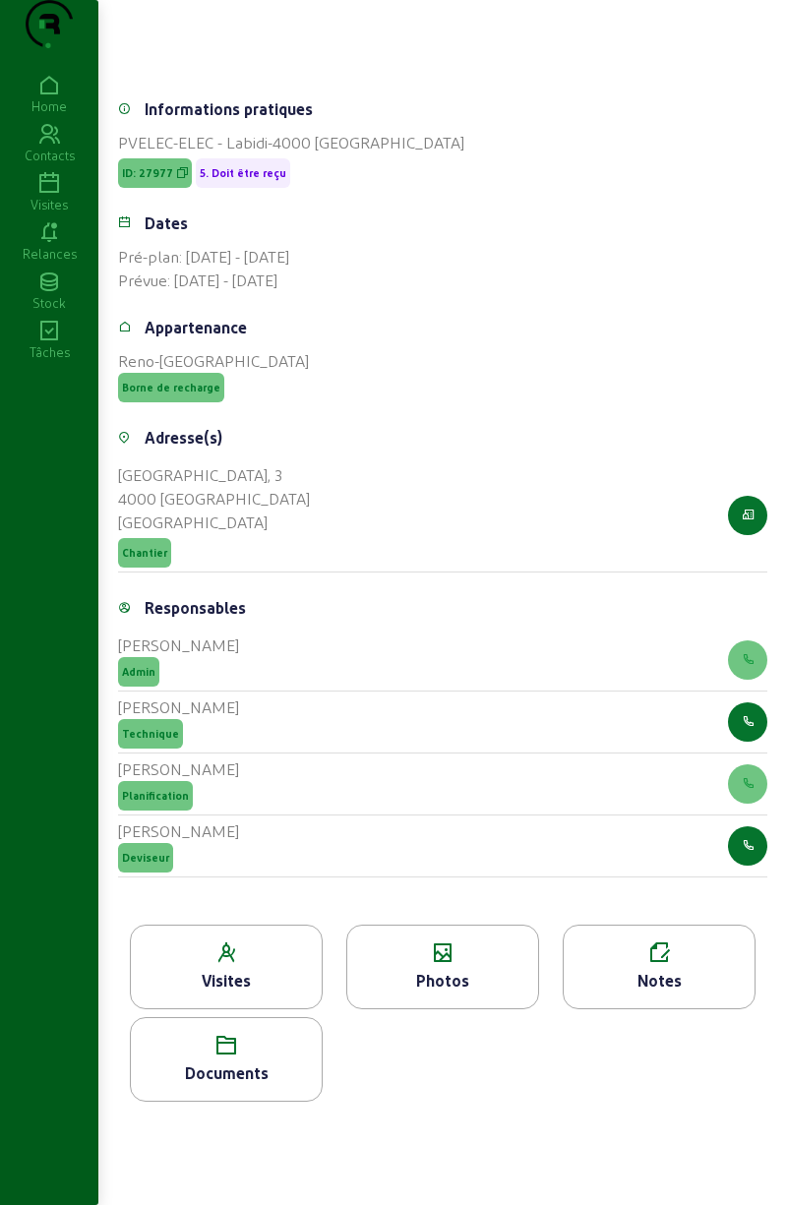
click at [201, 970] on div "Visites" at bounding box center [226, 981] width 191 height 24
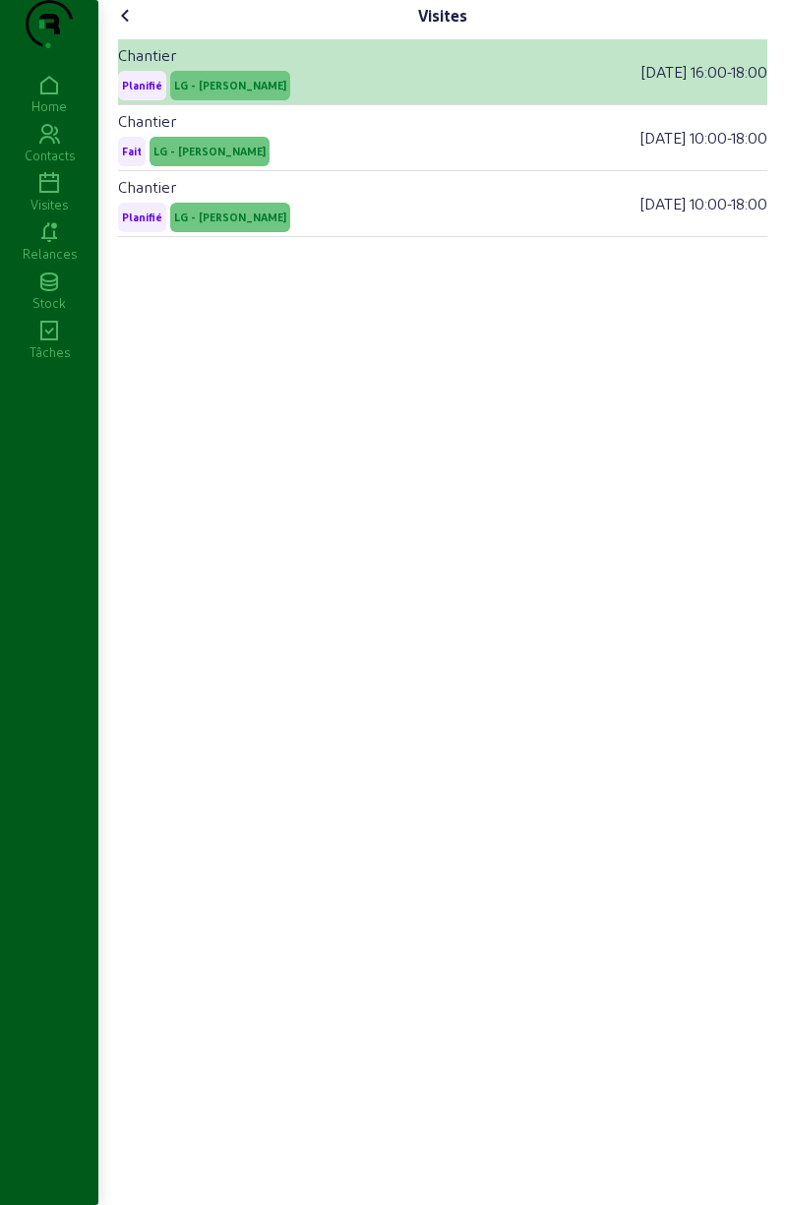
click at [319, 105] on div "Chantier Planifié LG - [PERSON_NAME] - E [DATE] 16:00 - 18:00" at bounding box center [442, 72] width 649 height 66
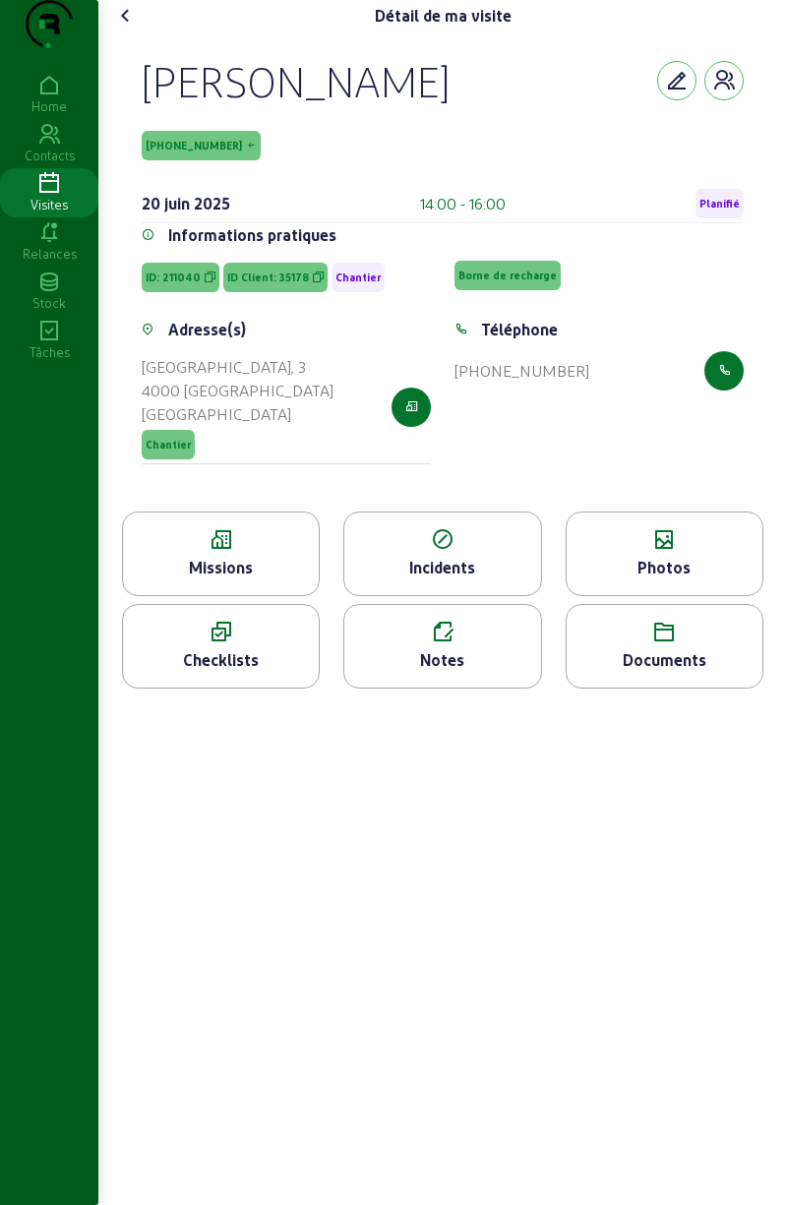
click at [683, 552] on icon at bounding box center [665, 540] width 196 height 24
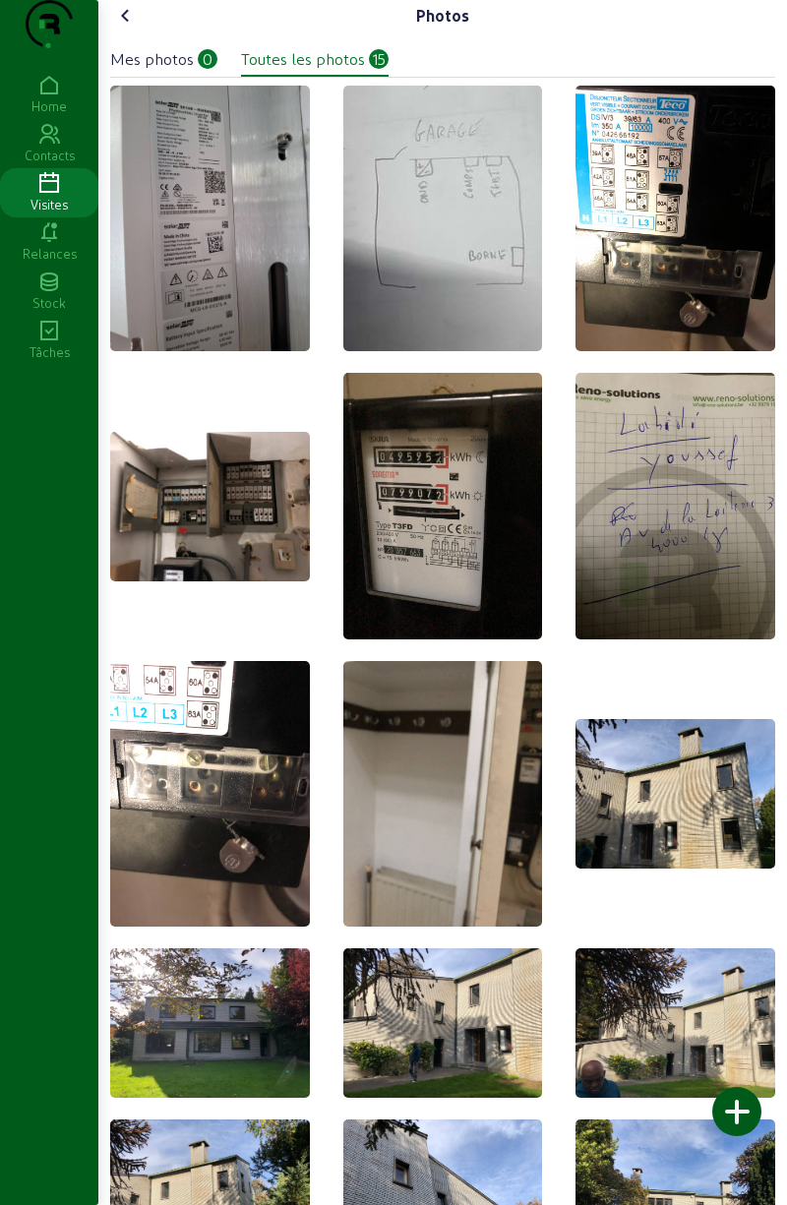
click at [138, 28] on icon at bounding box center [126, 16] width 24 height 24
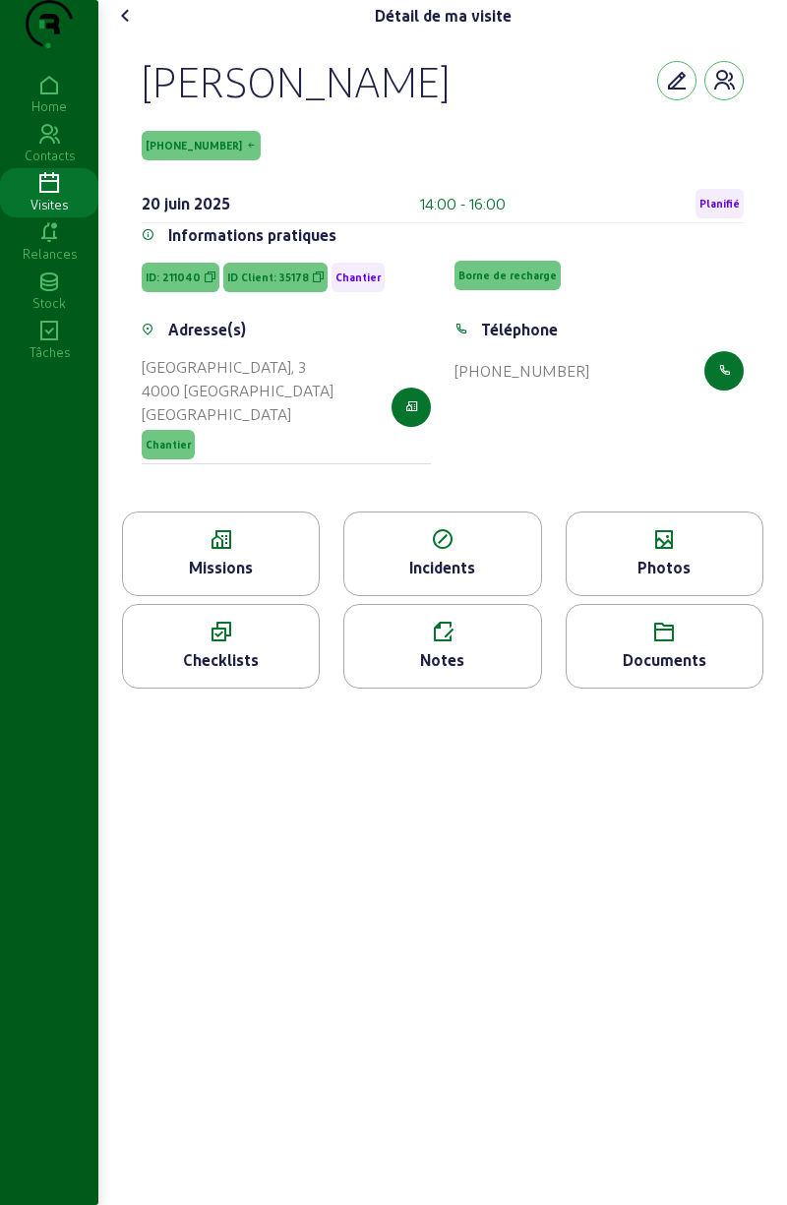
click at [234, 672] on div "Checklists" at bounding box center [221, 660] width 196 height 24
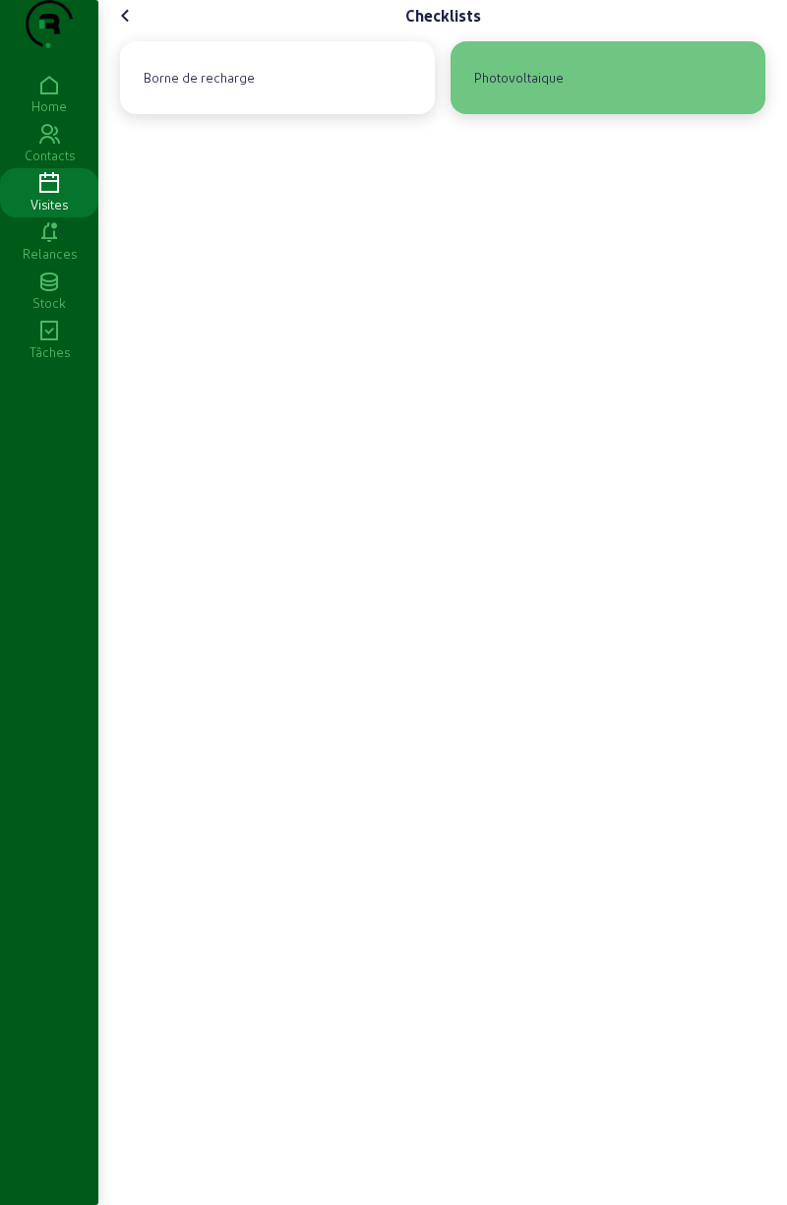
click at [603, 98] on div "Photovoltaique" at bounding box center [607, 77] width 283 height 41
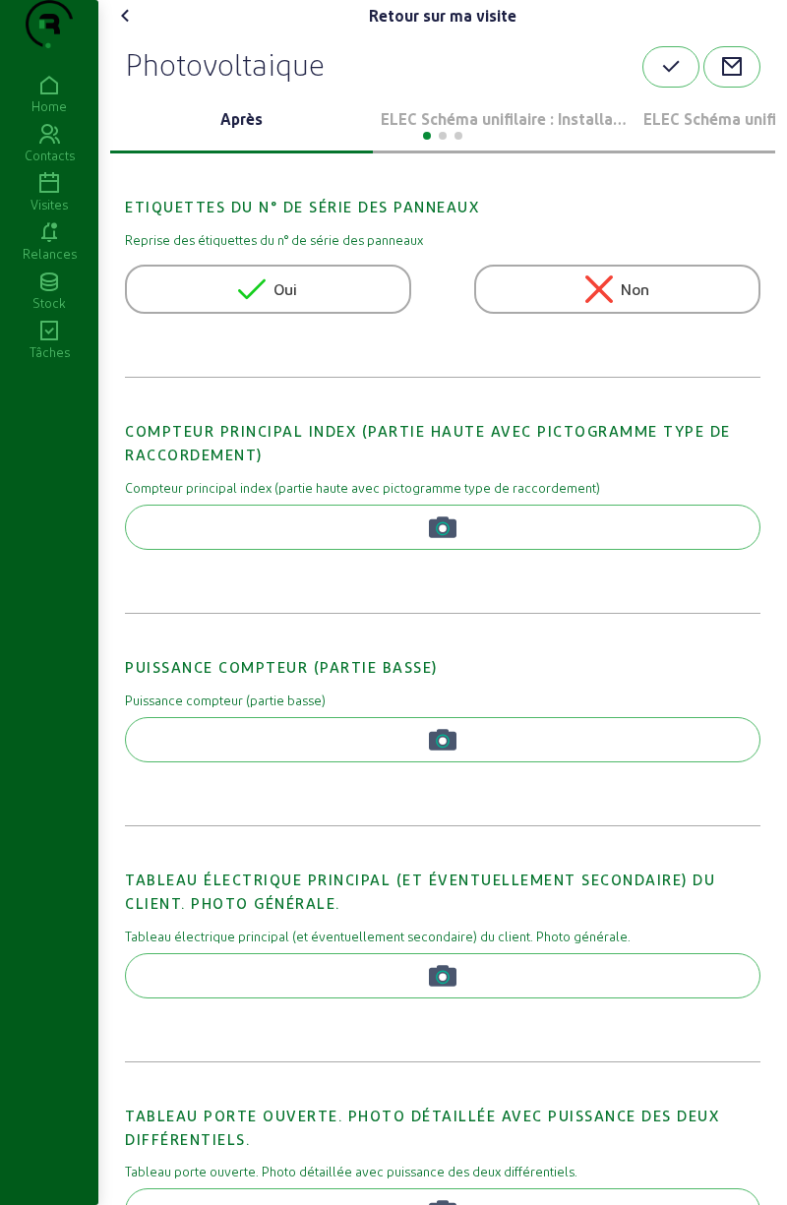
click at [517, 146] on div at bounding box center [442, 134] width 665 height 24
click at [562, 131] on p "ELEC Schéma unifilaire : Installation 1" at bounding box center [504, 119] width 247 height 24
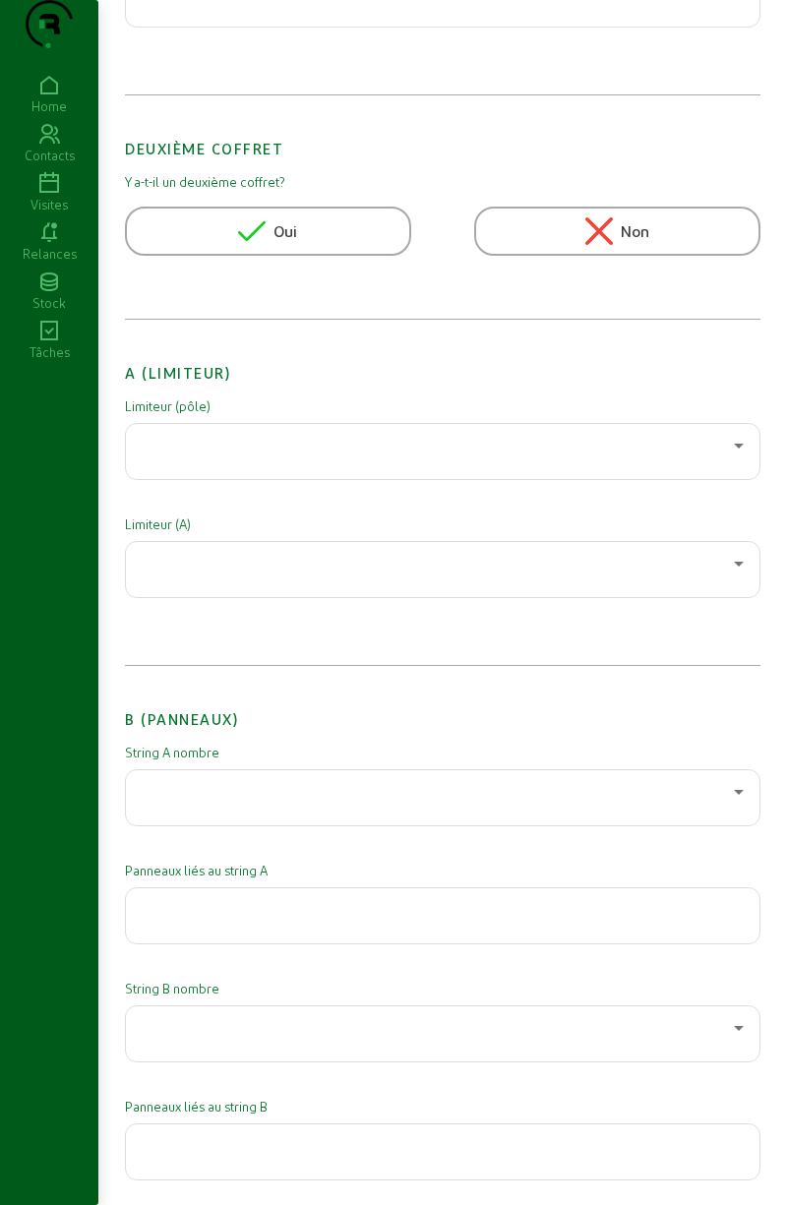
scroll to position [287, 0]
click at [651, 456] on div at bounding box center [438, 445] width 592 height 24
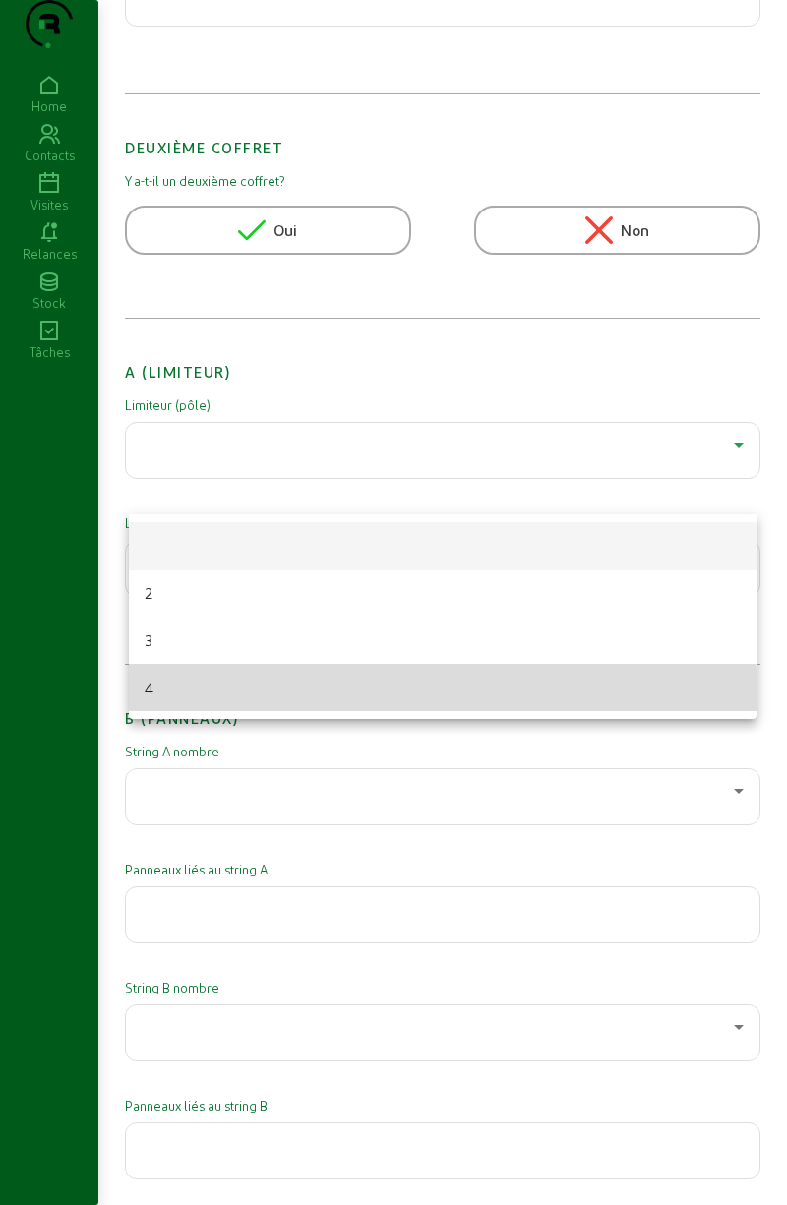
click at [250, 700] on mat-option "4" at bounding box center [443, 687] width 628 height 47
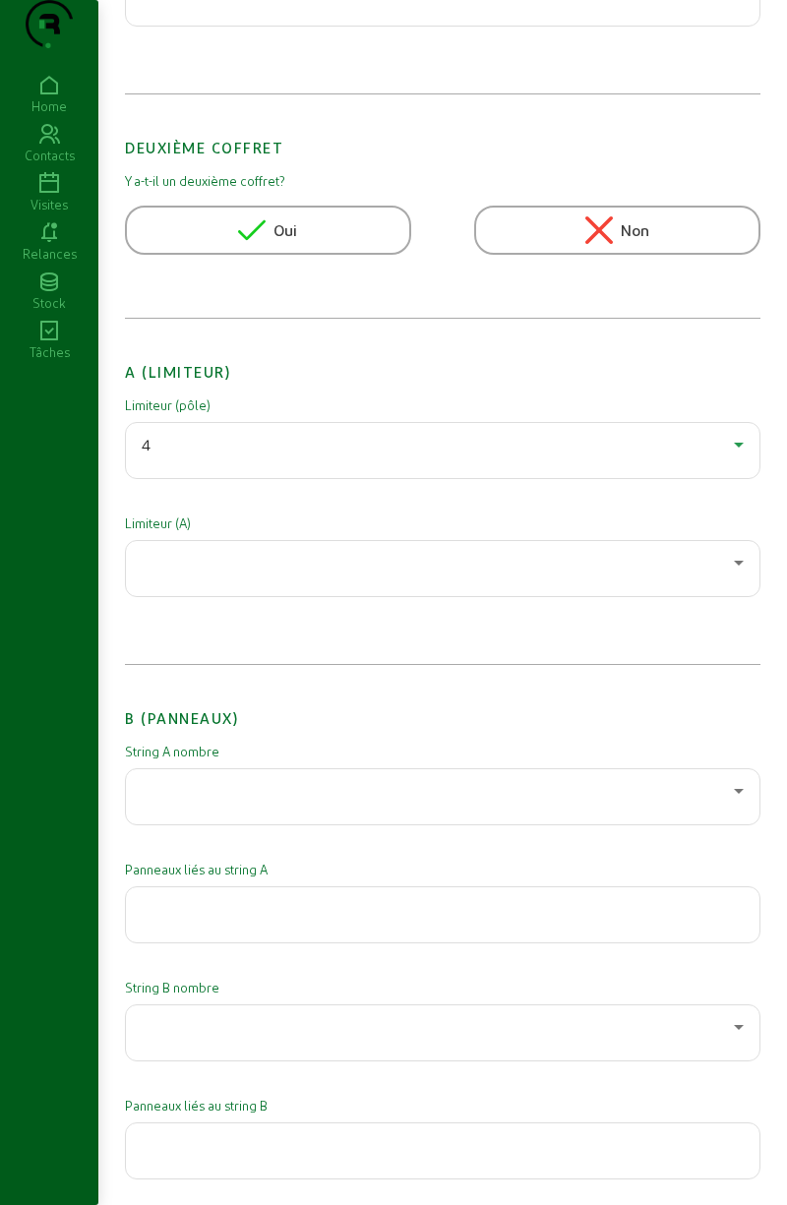
click at [297, 574] on div at bounding box center [438, 563] width 592 height 24
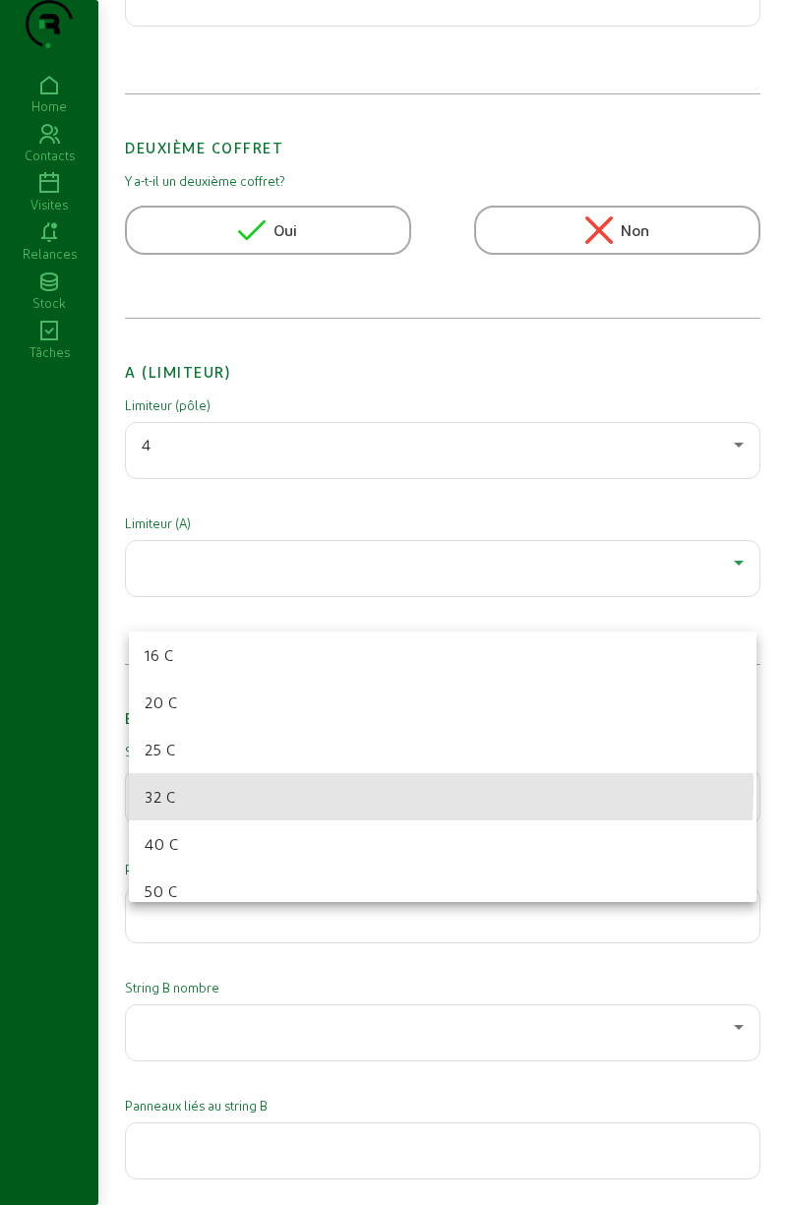
scroll to position [133, 0]
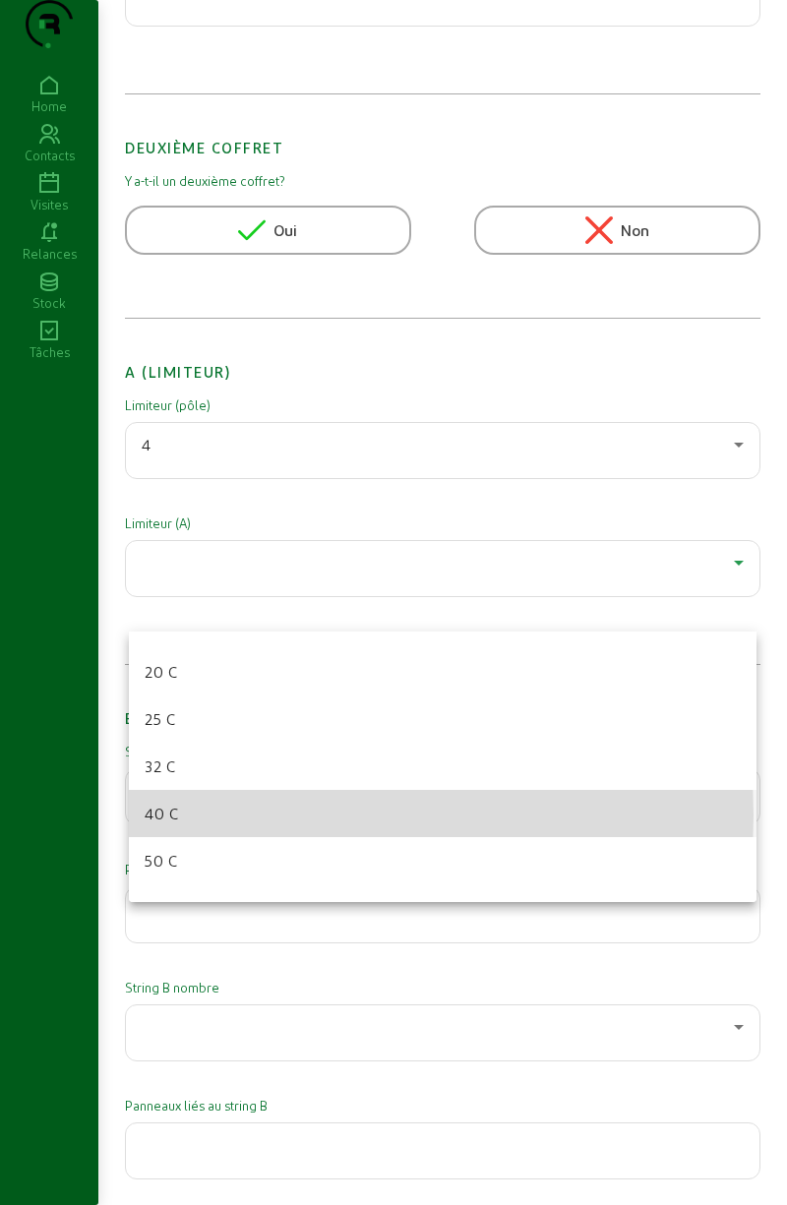
click at [251, 815] on mat-option "40 C" at bounding box center [443, 813] width 628 height 47
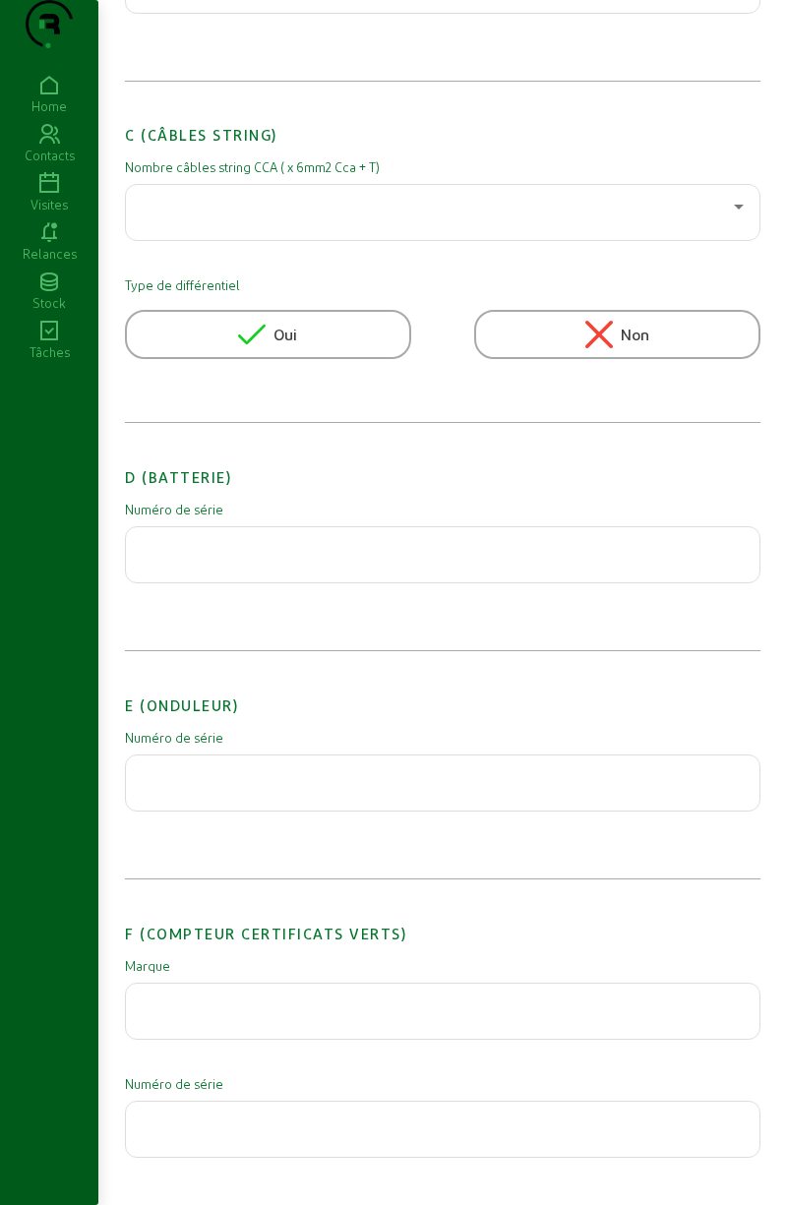
scroll to position [1487, 0]
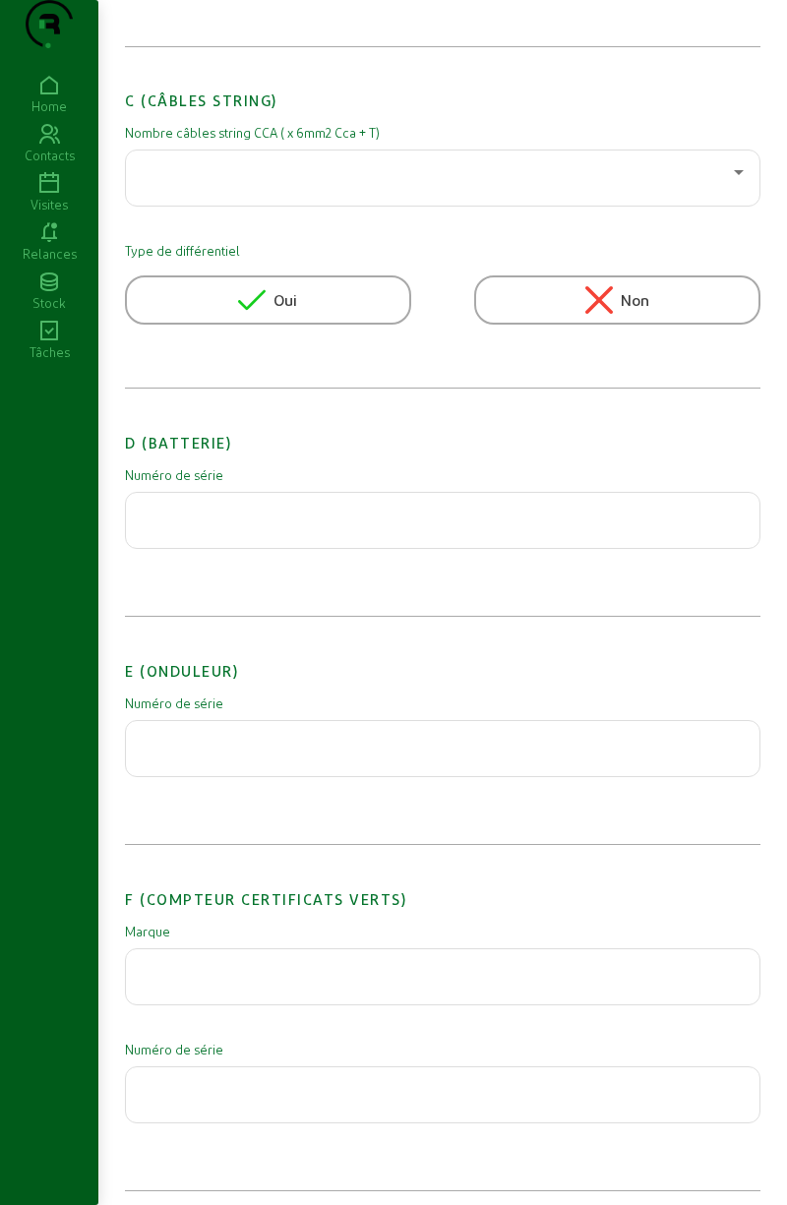
click at [426, 526] on input "text" at bounding box center [443, 515] width 602 height 24
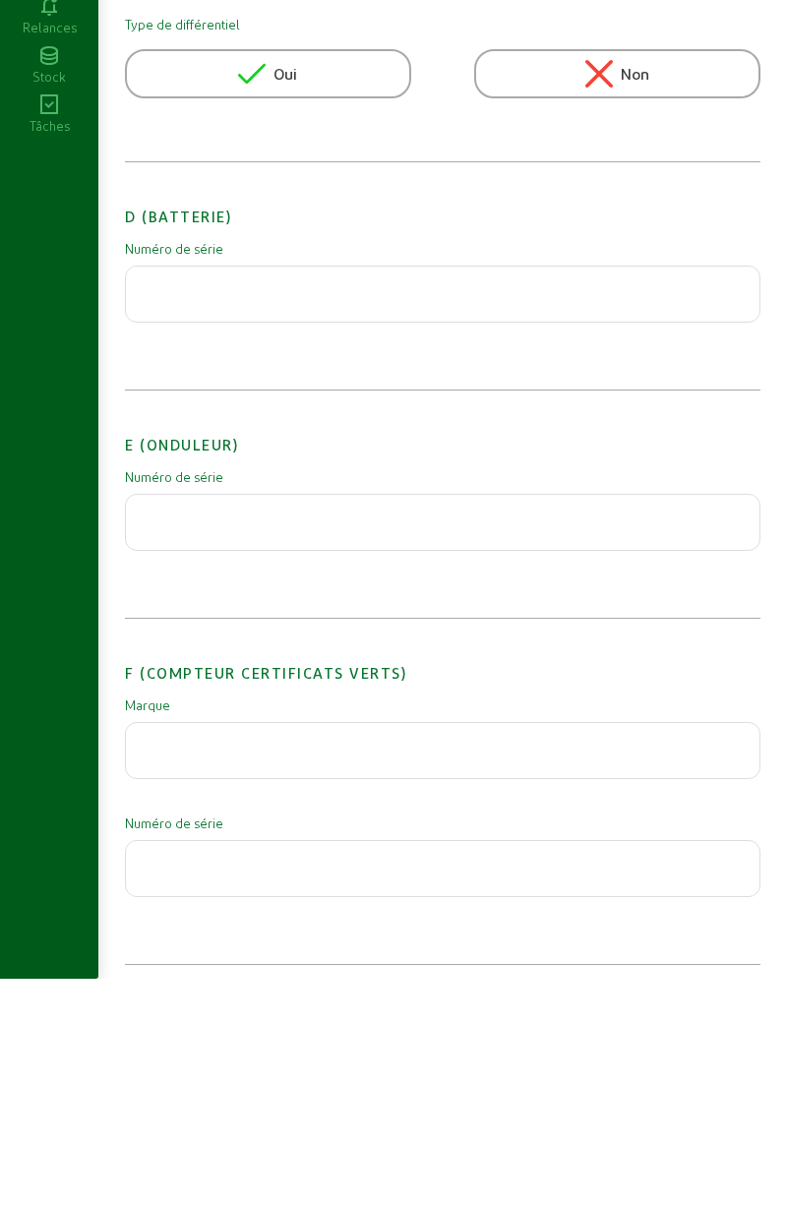
scroll to position [1488, 0]
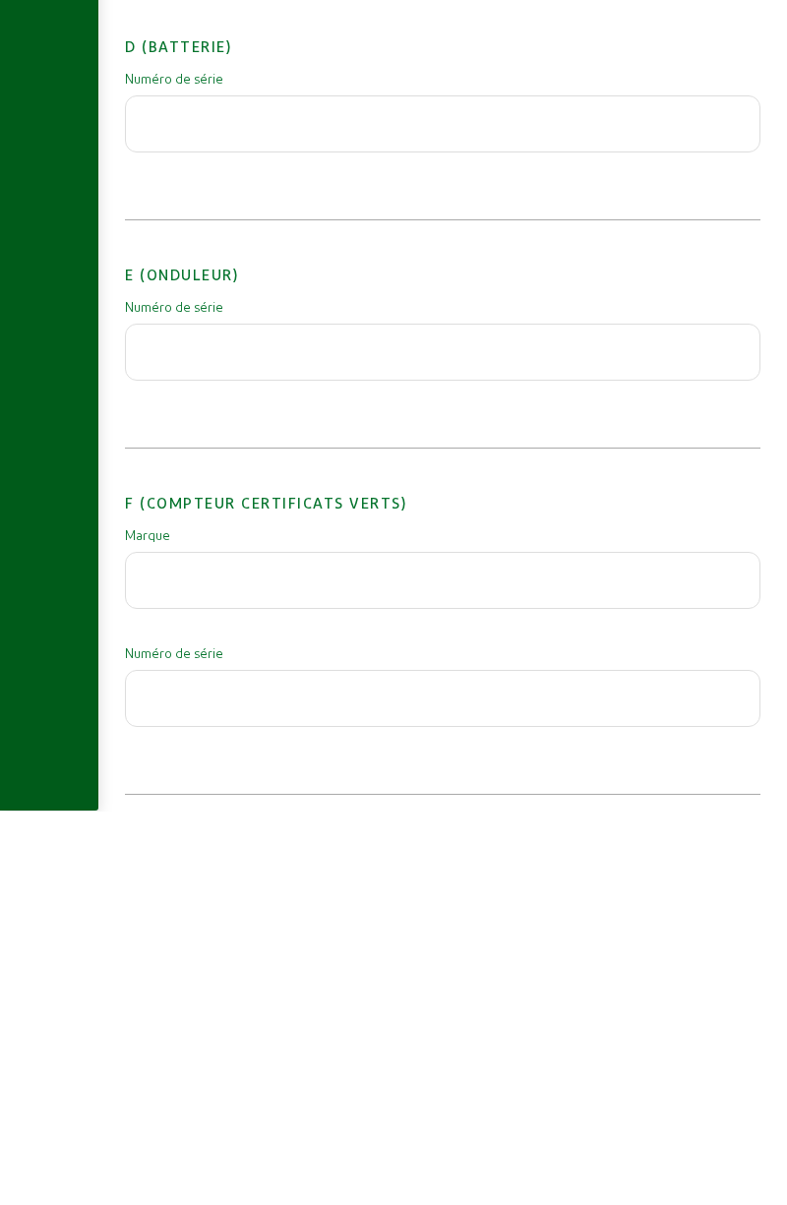
click at [460, 753] on input "text" at bounding box center [443, 741] width 602 height 24
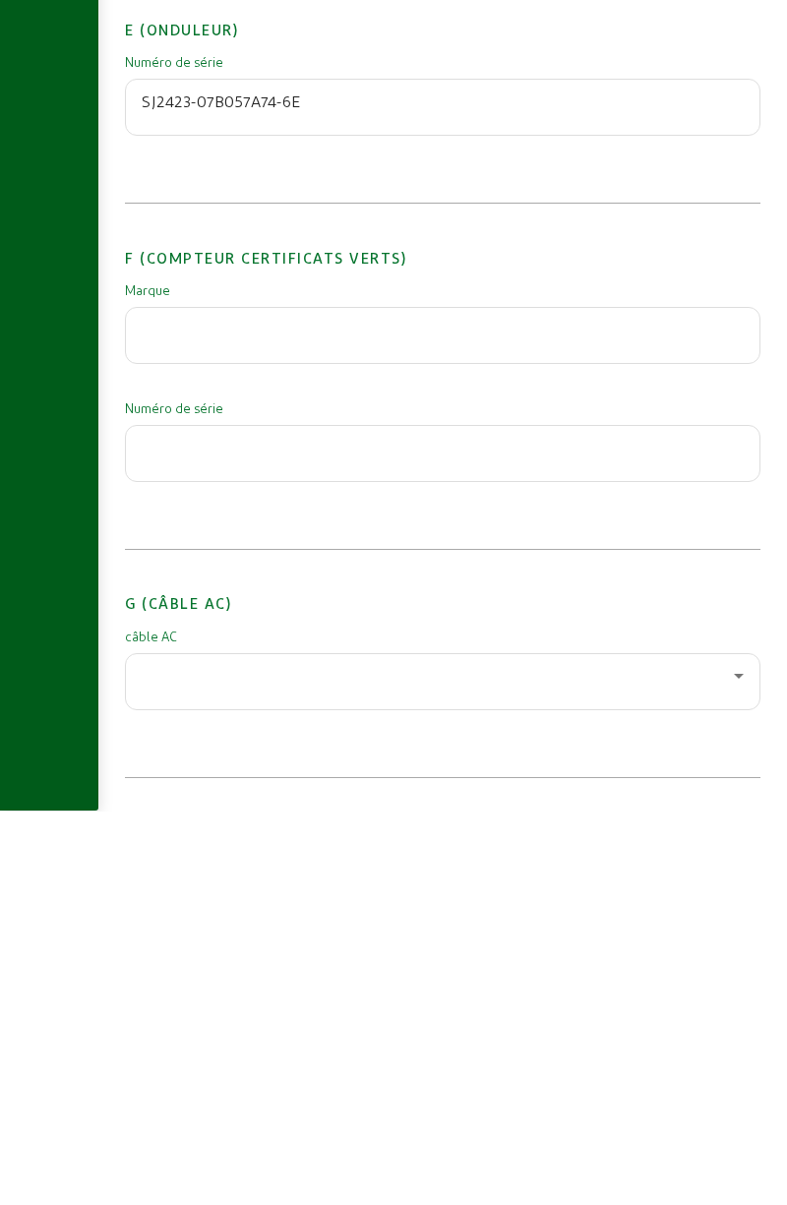
scroll to position [1738, 0]
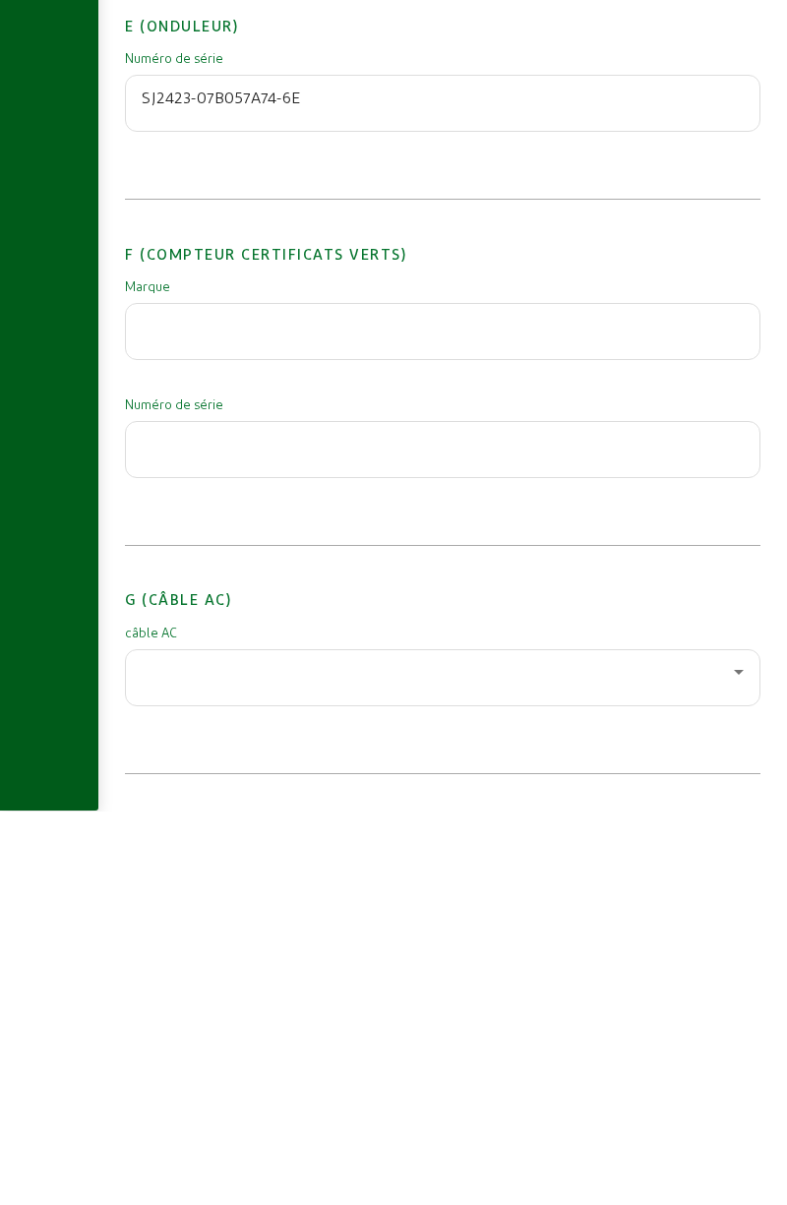
type input "SJ2423-07B057A74-6E"
